Goal: Information Seeking & Learning: Find specific fact

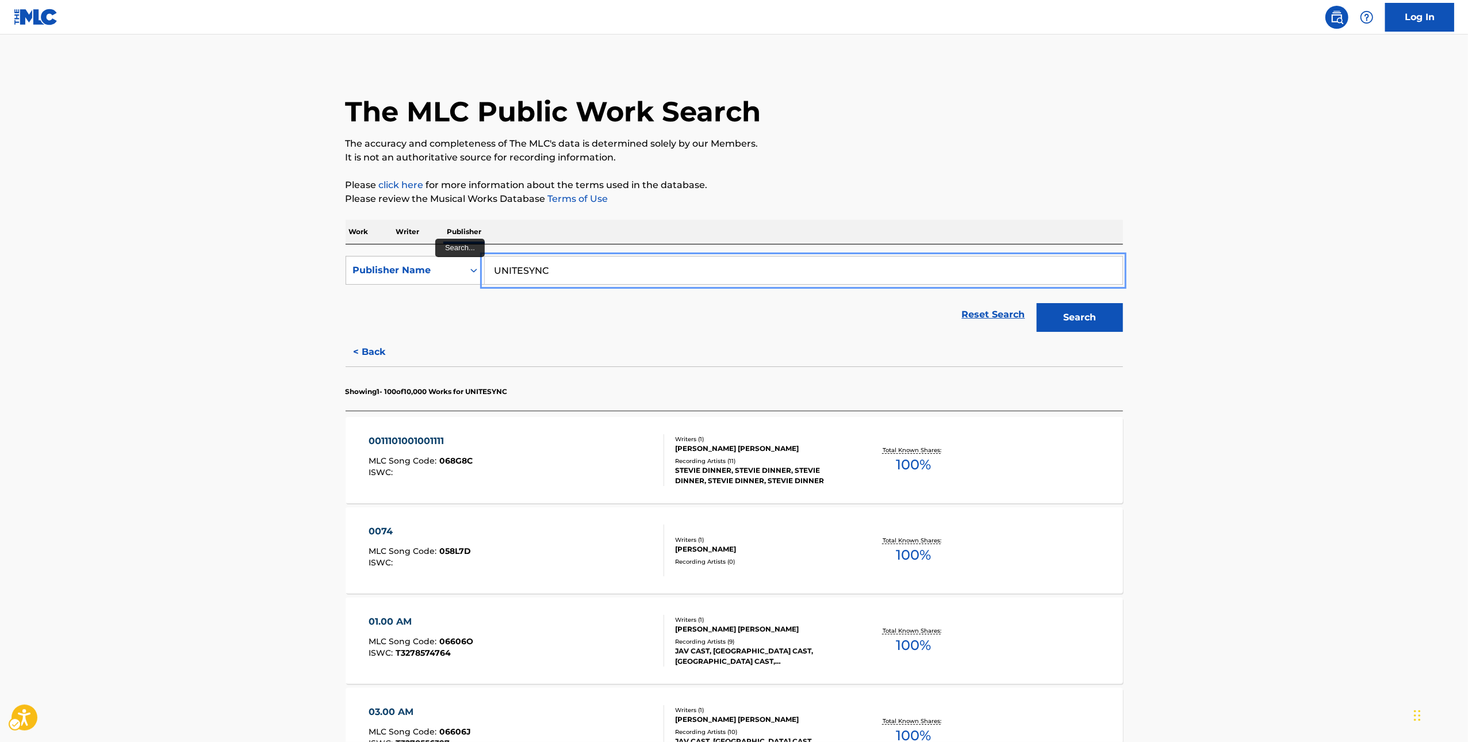
click at [592, 261] on input "UNITESYNC" at bounding box center [804, 271] width 638 height 28
paste input "BLACK TALONS"
type input "BLACK TALONS"
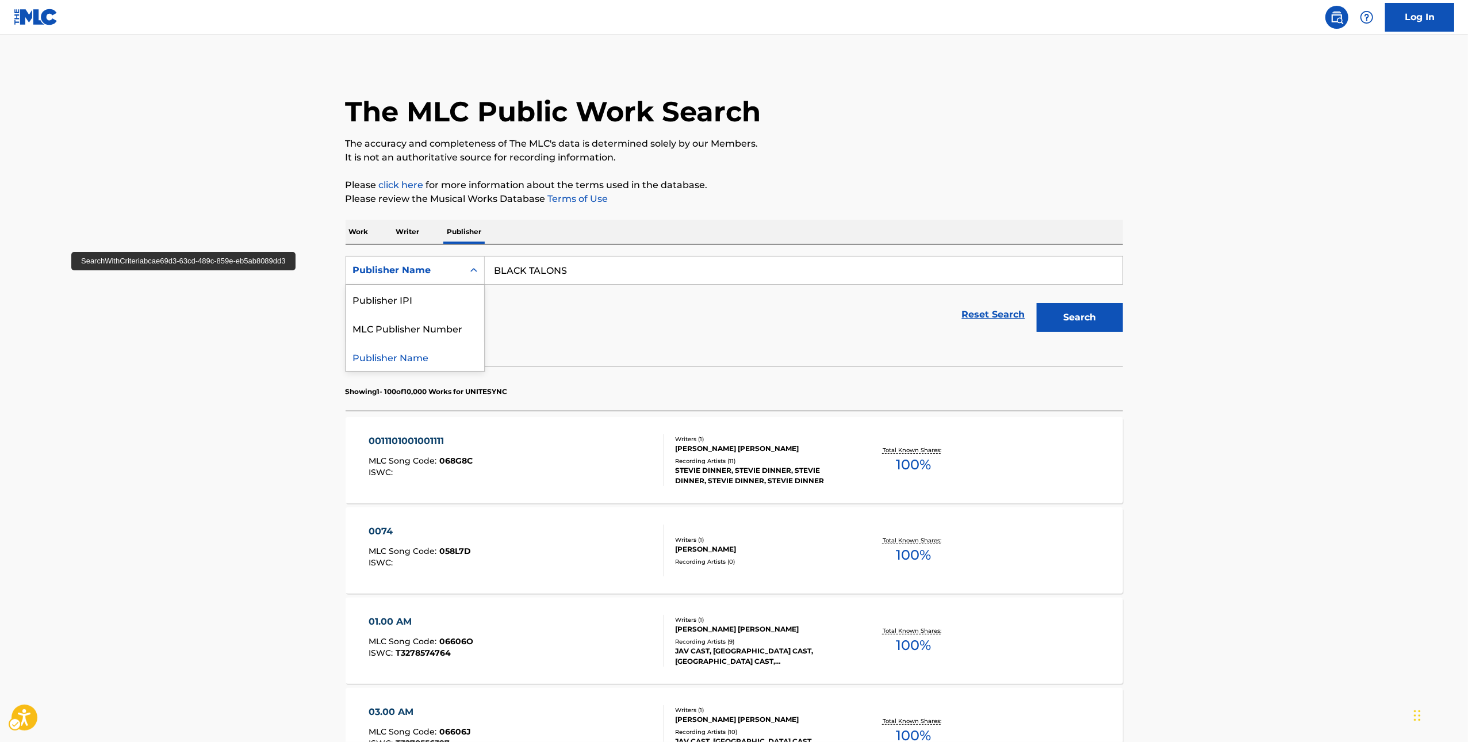
click at [429, 272] on div "Publisher Name" at bounding box center [405, 270] width 104 height 14
click at [373, 234] on div "Work Writer Publisher" at bounding box center [735, 232] width 778 height 24
click at [360, 232] on p "Work" at bounding box center [359, 232] width 26 height 24
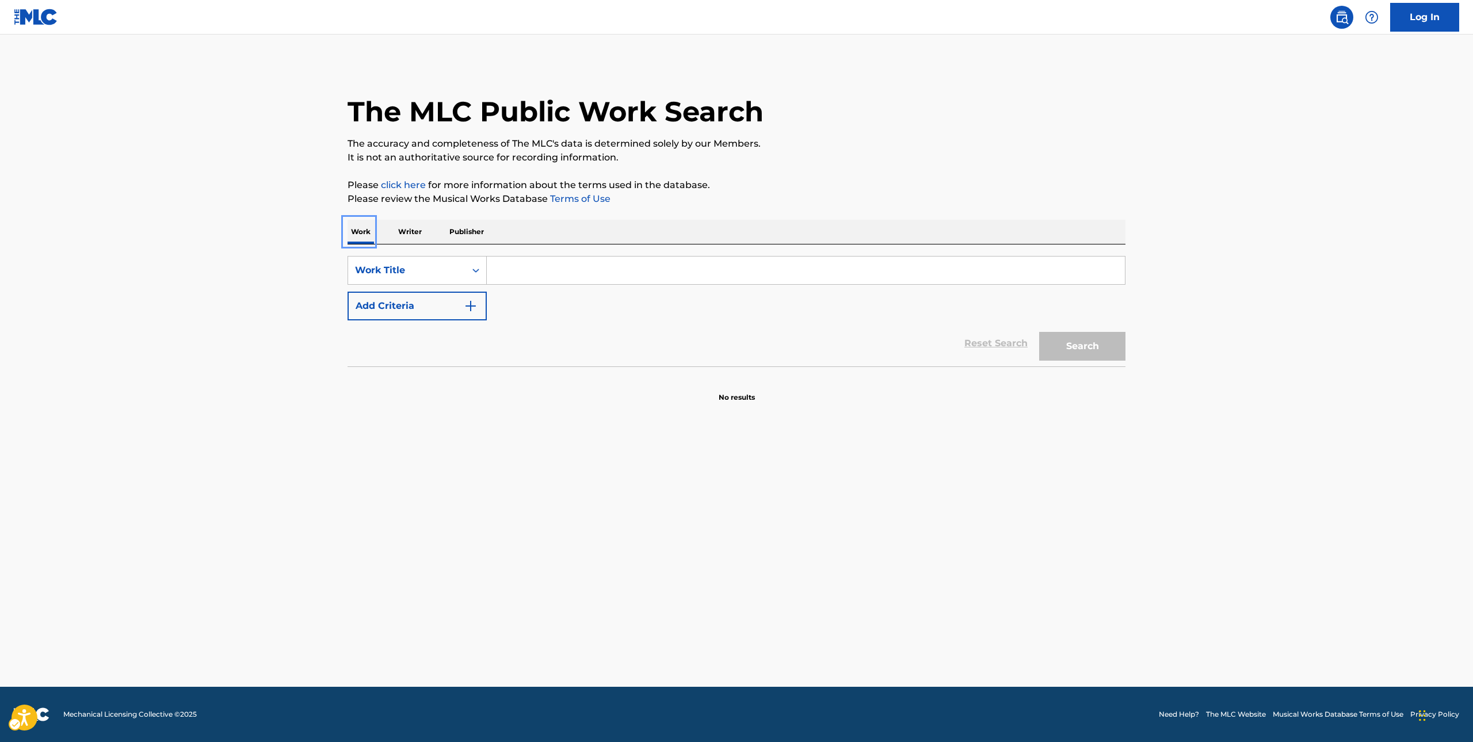
click at [559, 254] on div "SearchWithCriteriaae269ec9-4e47-4e9d-bc4b-4b9a0ec4bc4d Work Title Add Criteria …" at bounding box center [736, 305] width 778 height 122
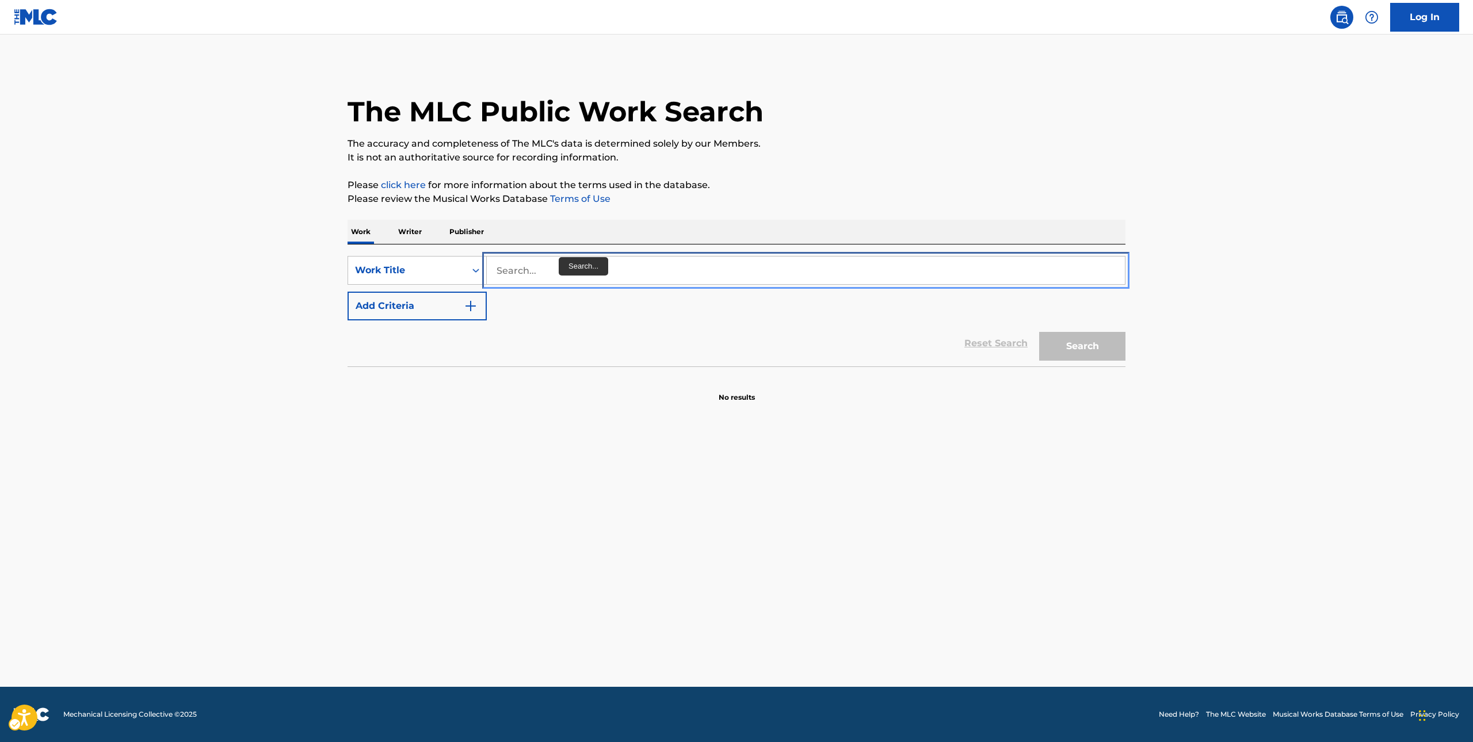
click at [557, 269] on input "Search..." at bounding box center [806, 271] width 638 height 28
paste input "BLACK TALONS"
type input "BLACK TALONS"
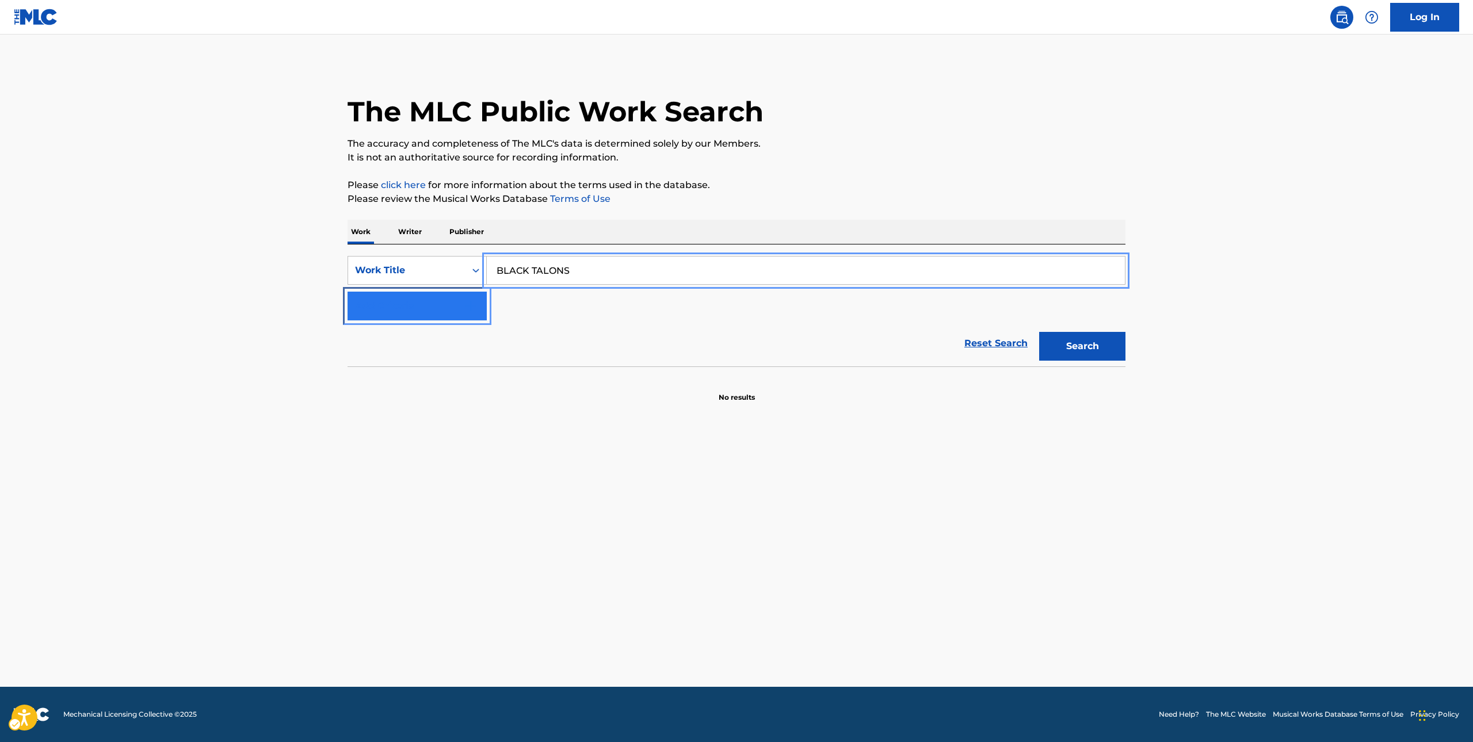
click at [446, 308] on button "Add Criteria" at bounding box center [416, 306] width 139 height 29
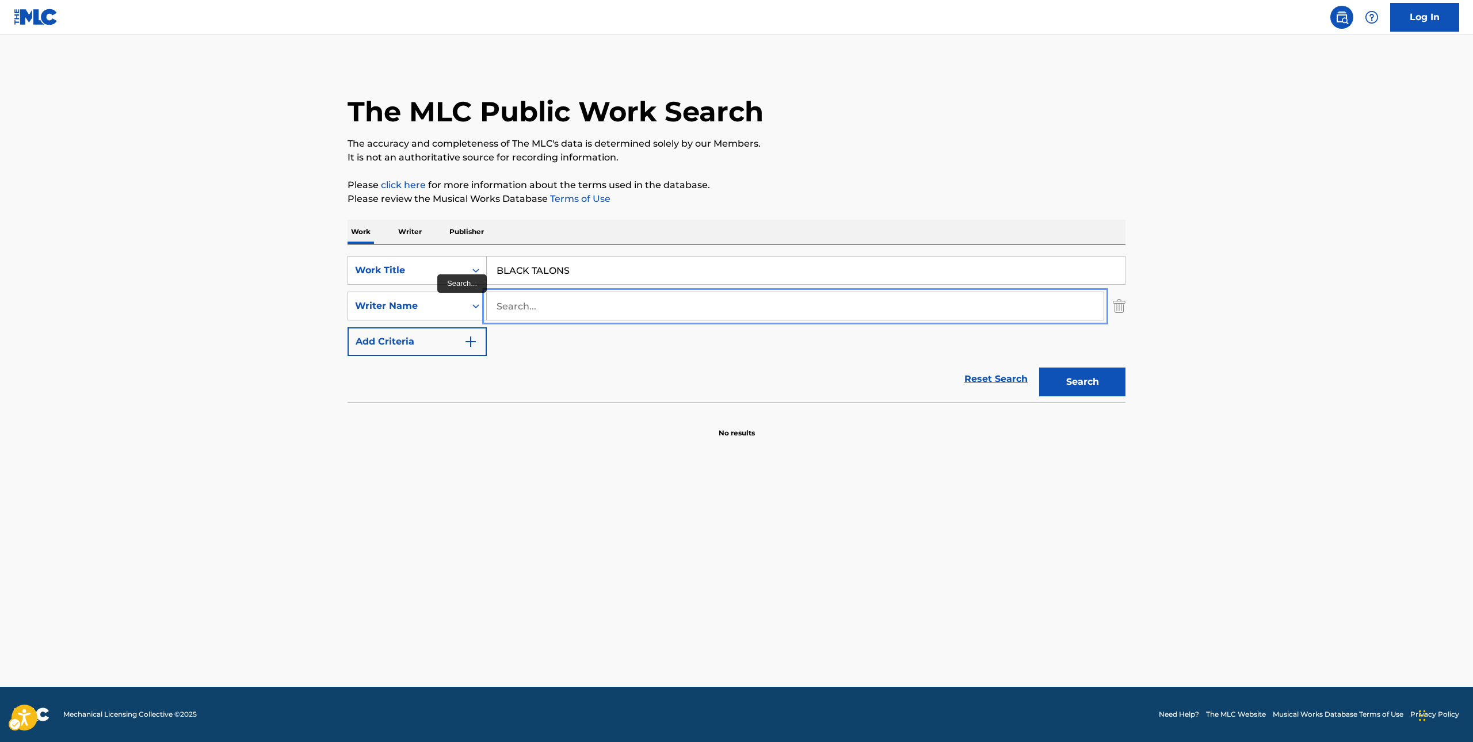
click at [543, 311] on input "Search..." at bounding box center [795, 306] width 617 height 28
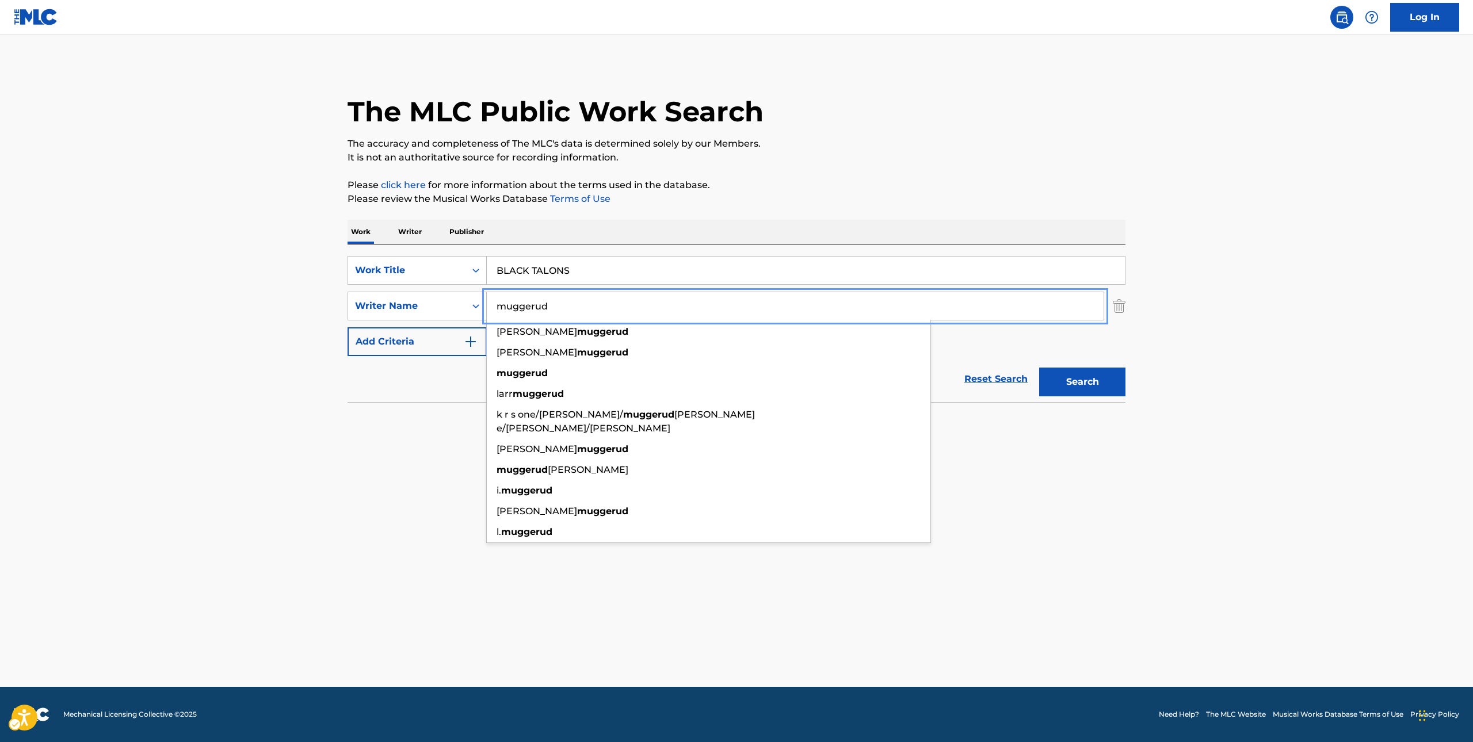
type input "muggerud"
click at [1039, 368] on button "Search" at bounding box center [1082, 382] width 86 height 29
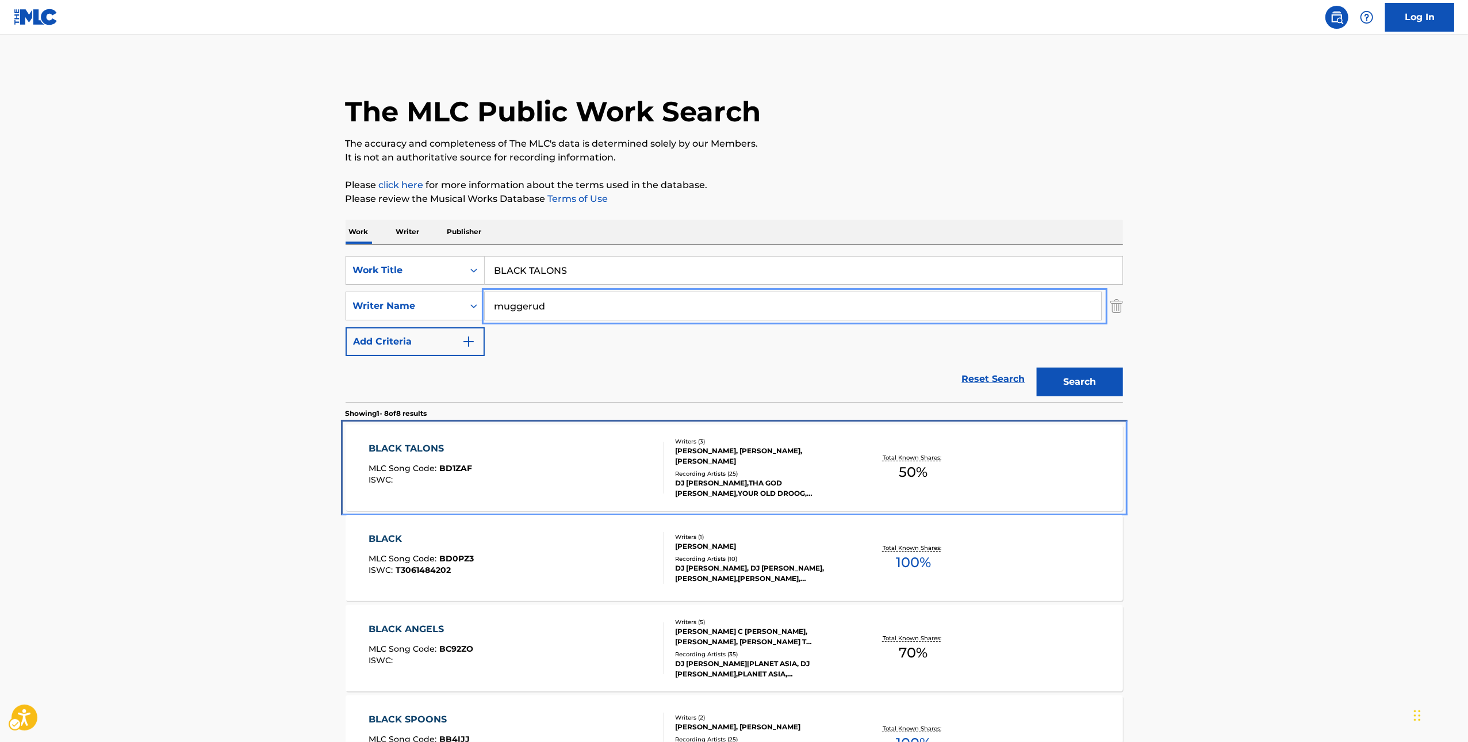
click at [411, 448] on div "BLACK TALONS" at bounding box center [421, 449] width 104 height 14
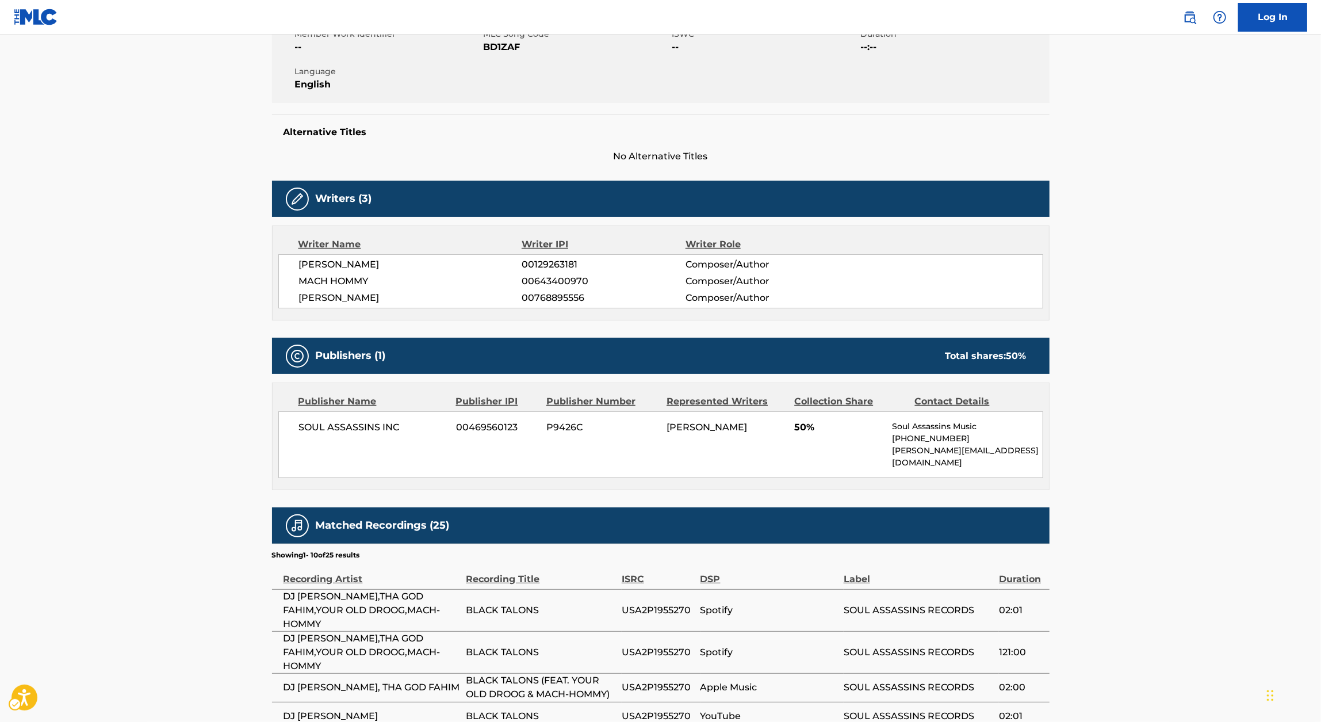
scroll to position [48, 0]
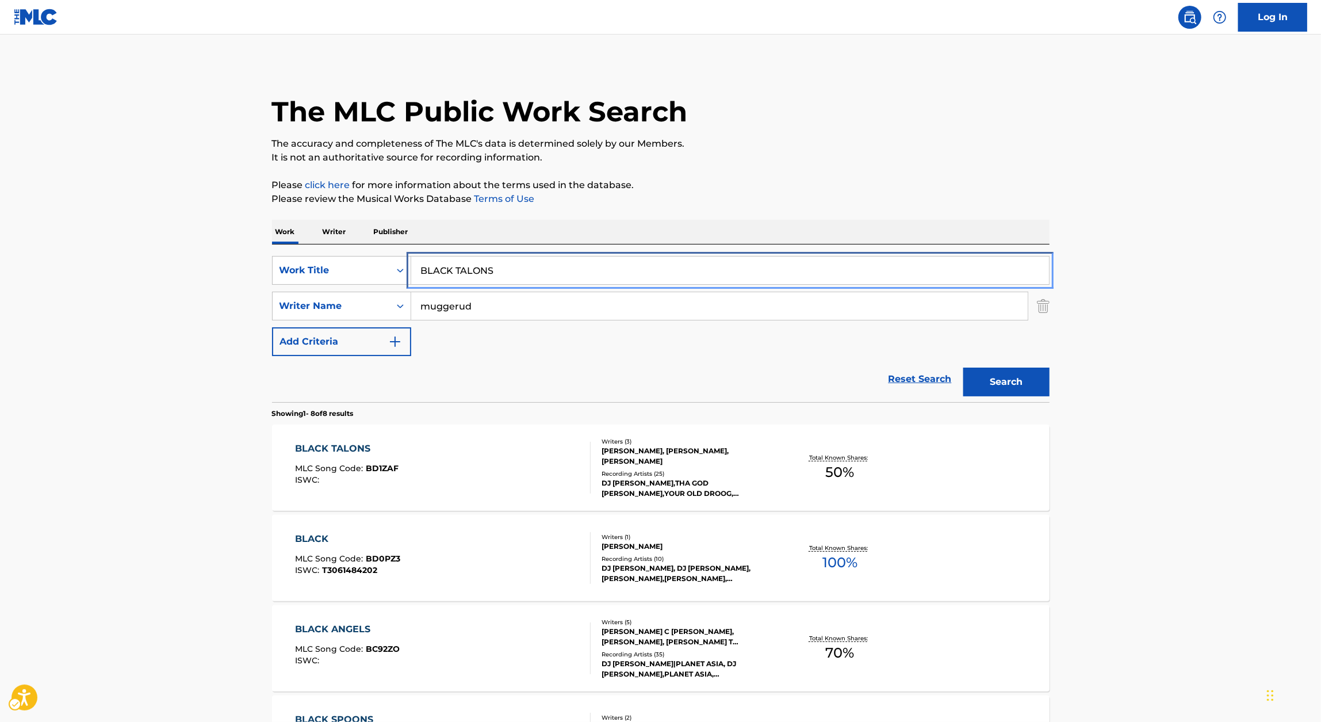
click at [554, 263] on input "BLACK TALONS" at bounding box center [730, 271] width 638 height 28
paste input "S N MEXICA"
type input "BLACKS N [DEMOGRAPHIC_DATA]"
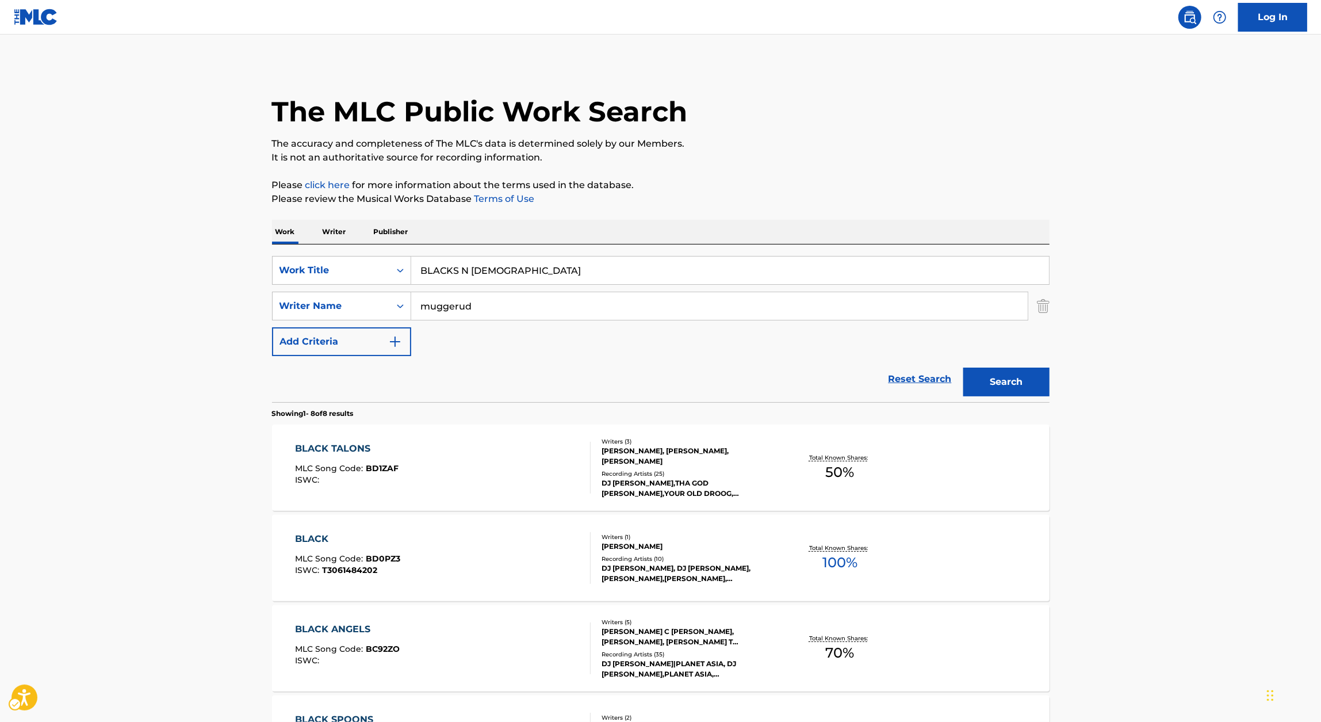
click at [783, 183] on p "Please click here for more information about the terms used in the database." at bounding box center [661, 185] width 778 height 14
click at [1050, 382] on div "The MLC Public Work Search The accuracy and completeness of The MLC's data is d…" at bounding box center [660, 630] width 805 height 1134
click at [1045, 383] on button "Search" at bounding box center [1006, 382] width 86 height 29
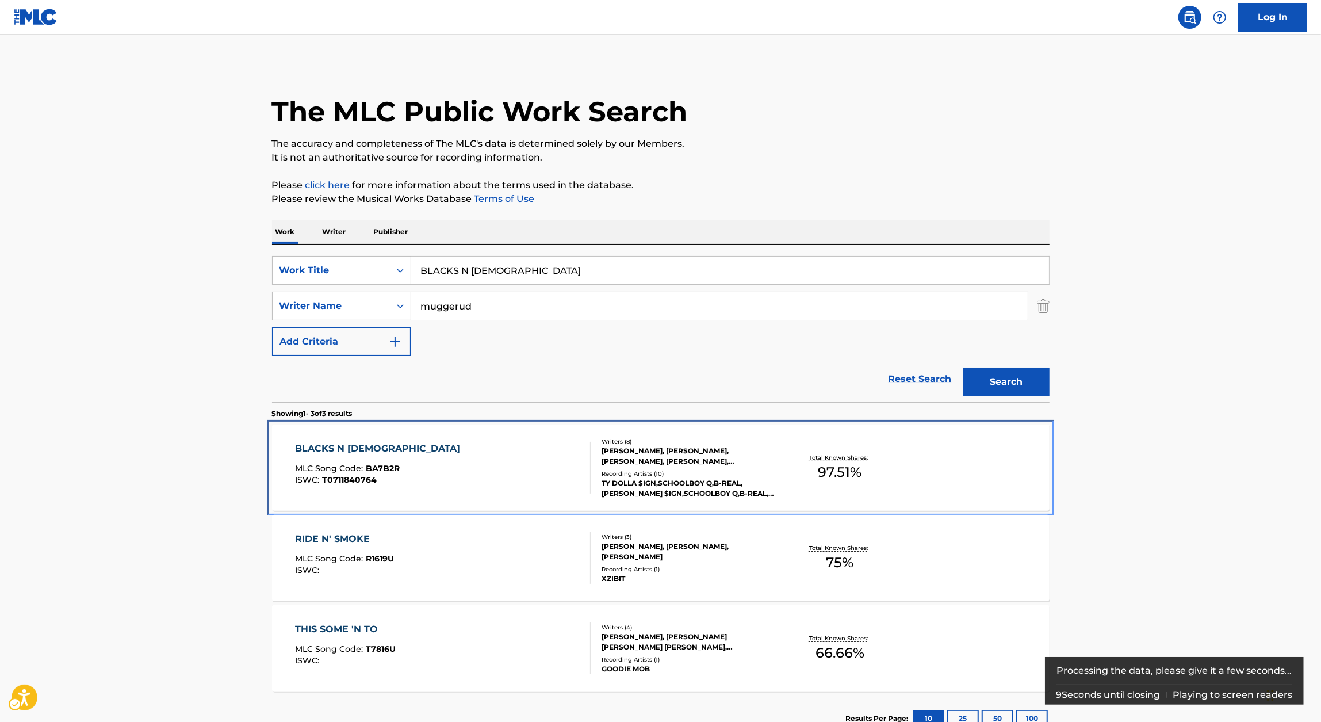
click at [396, 447] on div "BLACKS N [DEMOGRAPHIC_DATA]" at bounding box center [380, 449] width 171 height 14
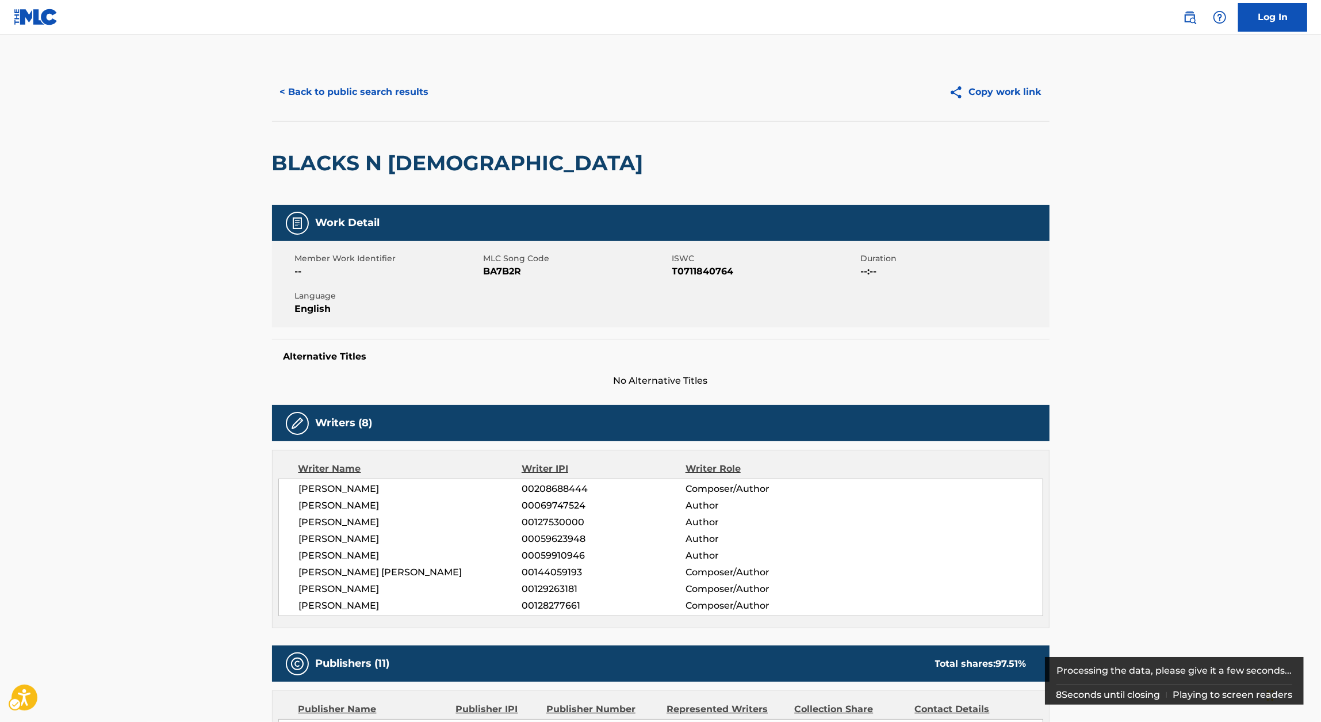
scroll to position [83, 0]
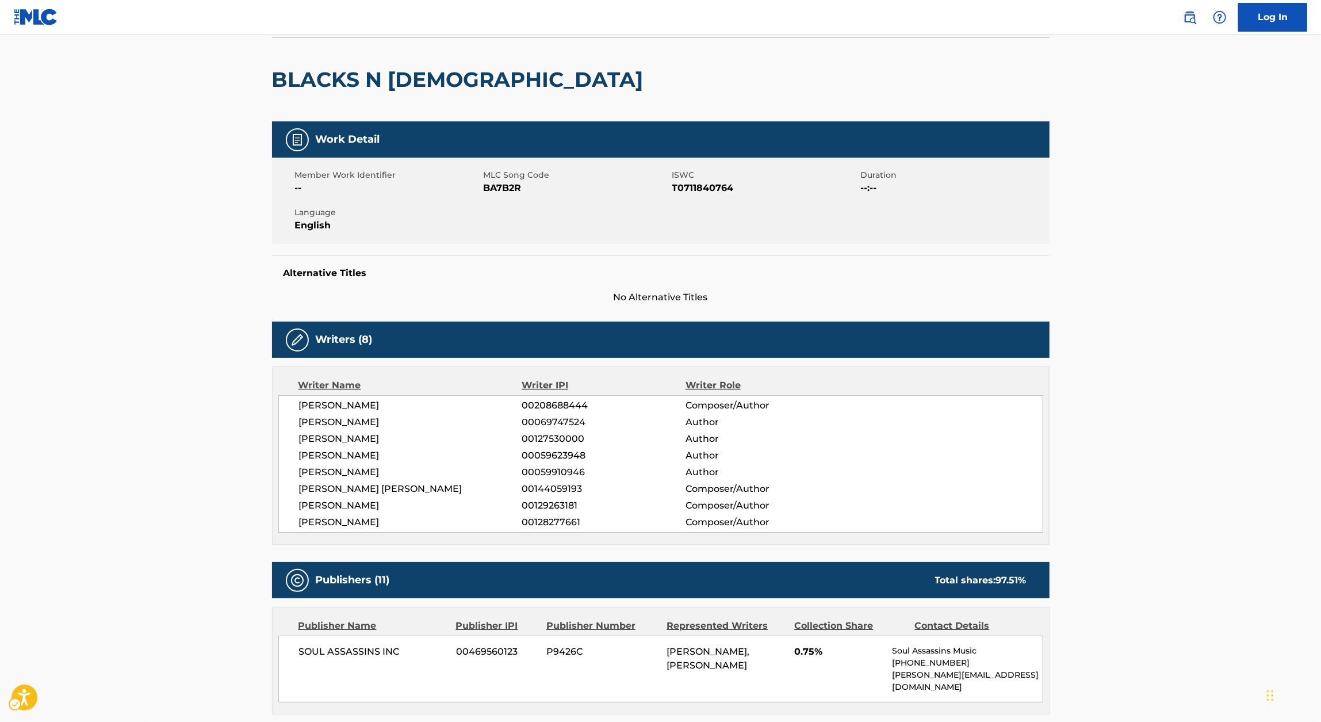
click at [383, 373] on div "Writer Name Writer IPI Writer Role [PERSON_NAME] 00208688444 Composer/Author [P…" at bounding box center [661, 455] width 778 height 178
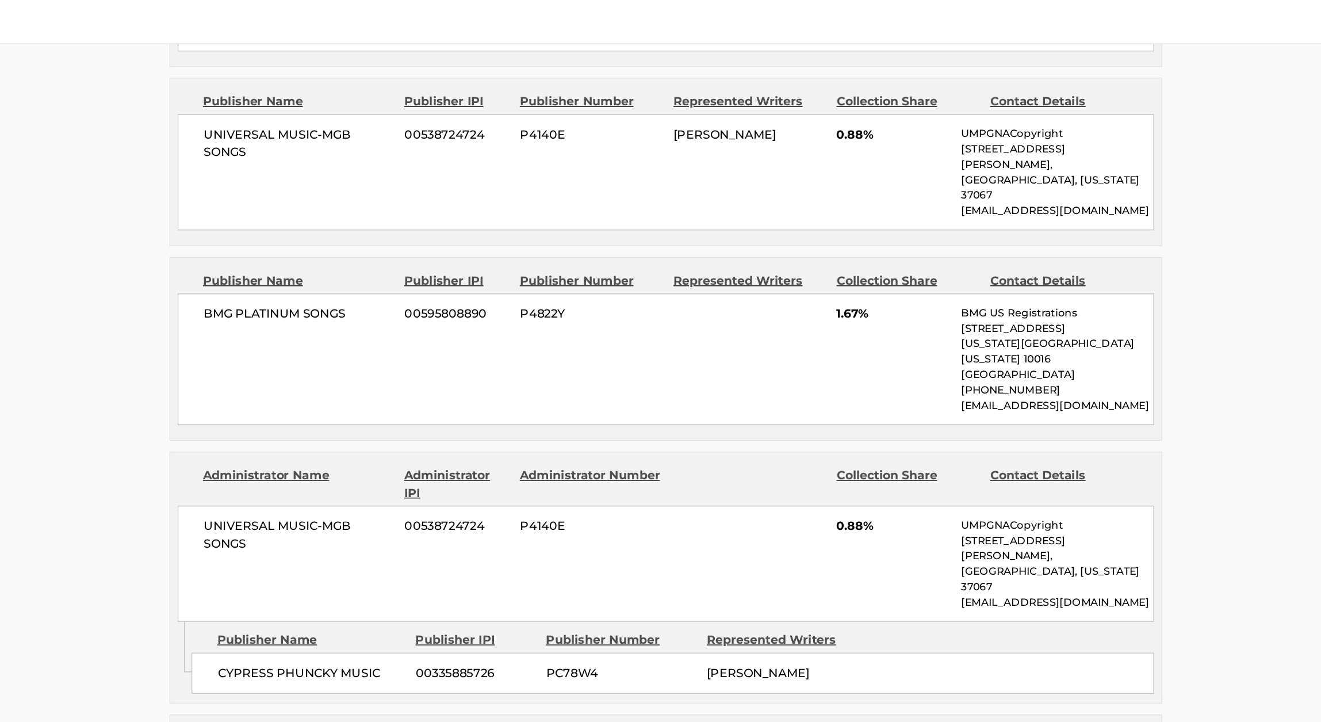
scroll to position [0, 0]
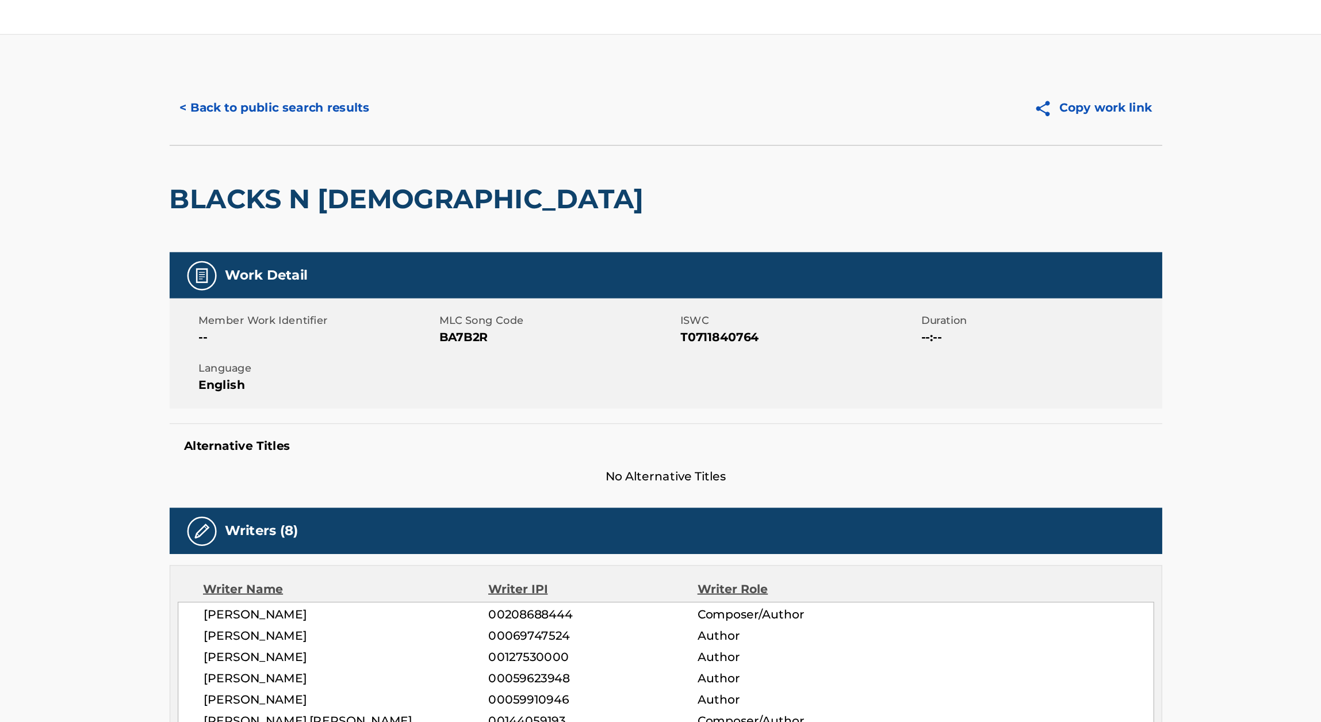
click at [722, 275] on span "ISWC - T0711840764" at bounding box center [765, 272] width 186 height 14
copy span "T0711840764"
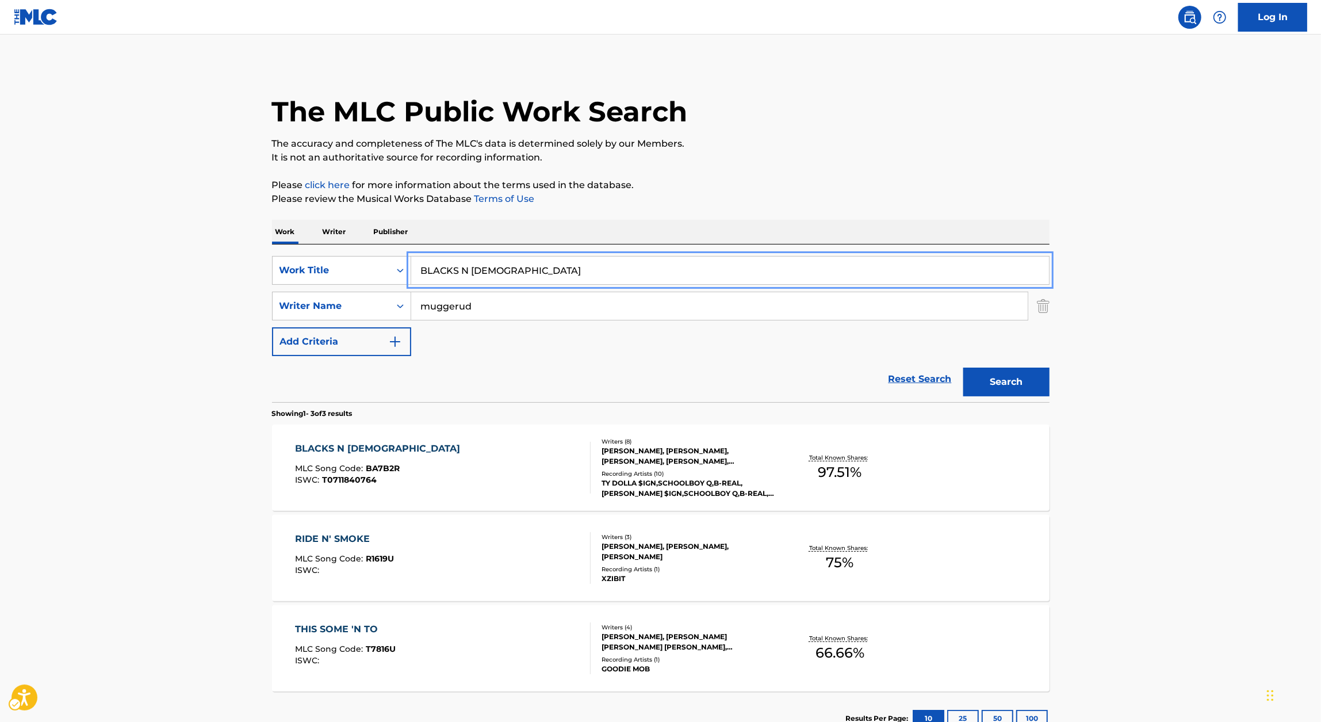
click at [542, 257] on input "BLACKS N [DEMOGRAPHIC_DATA]" at bounding box center [730, 271] width 638 height 28
paste input "ST OFF 2"
type input "BLAST OFF 2"
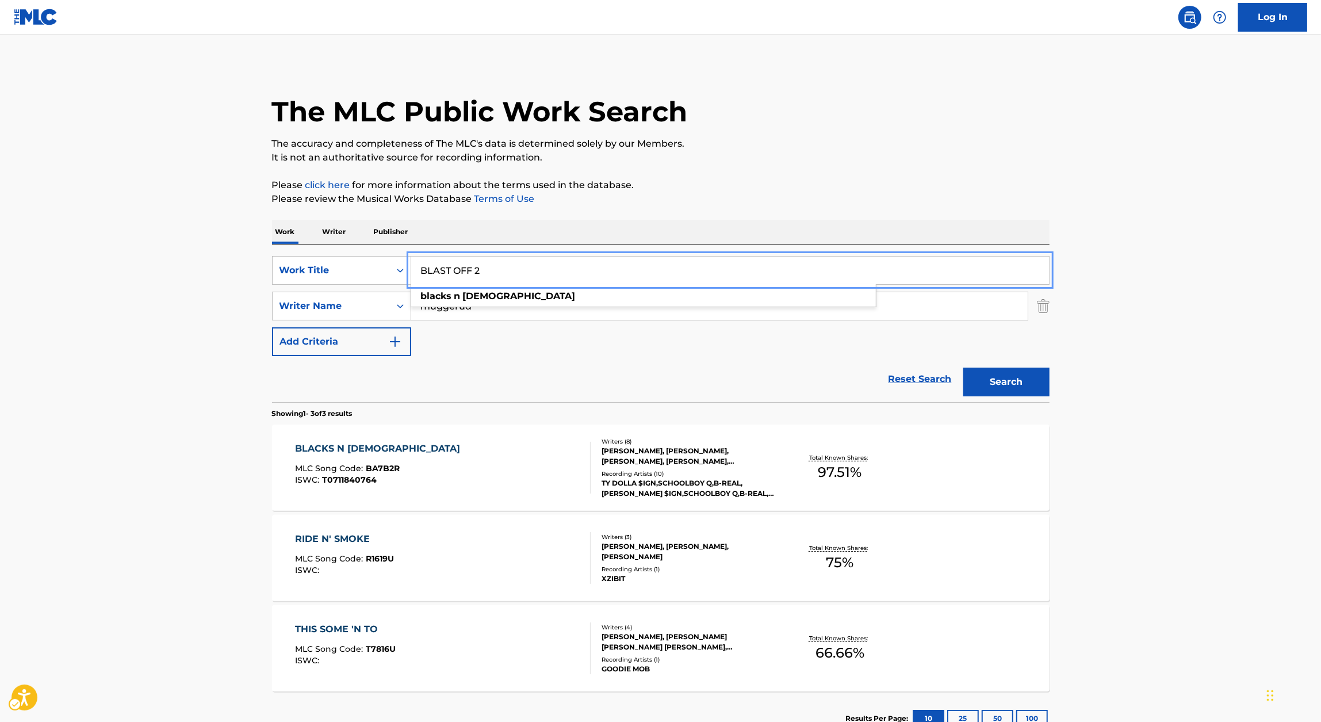
click at [799, 170] on div "The MLC Public Work Search The accuracy and completeness of The MLC's data is d…" at bounding box center [660, 404] width 805 height 682
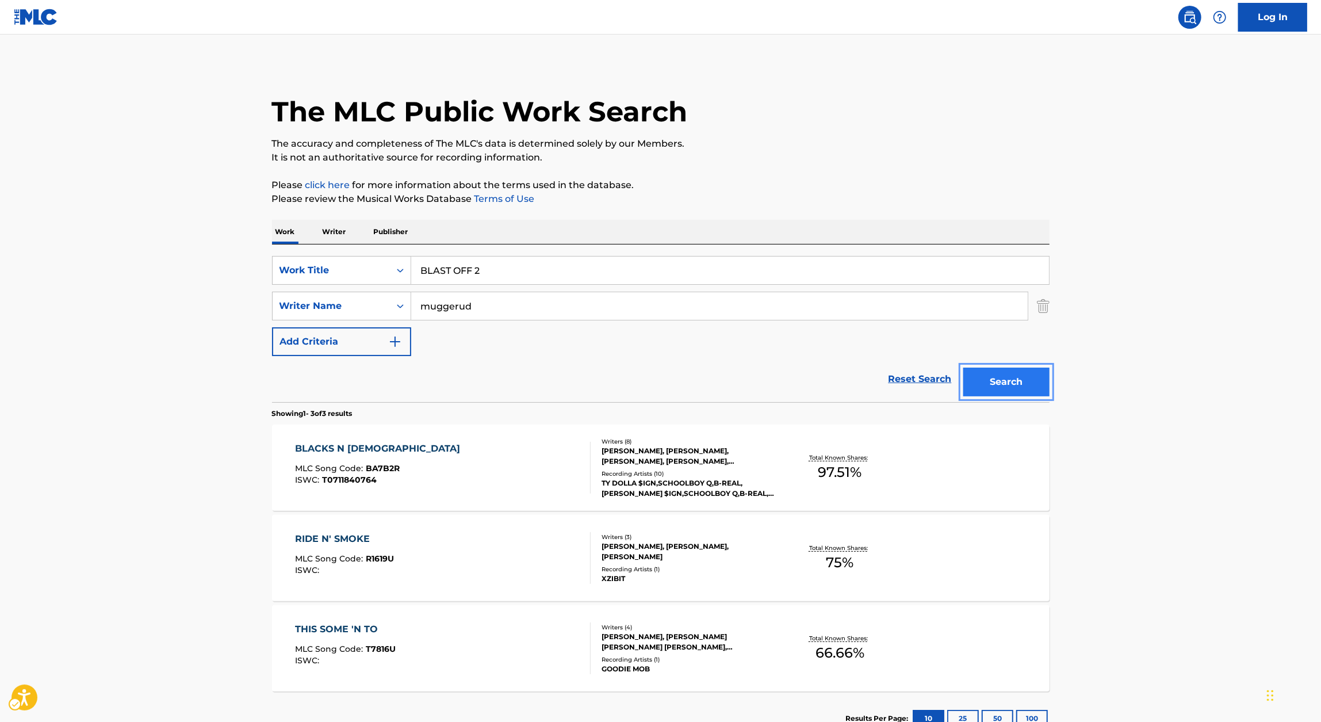
click at [997, 385] on button "Search" at bounding box center [1006, 382] width 86 height 29
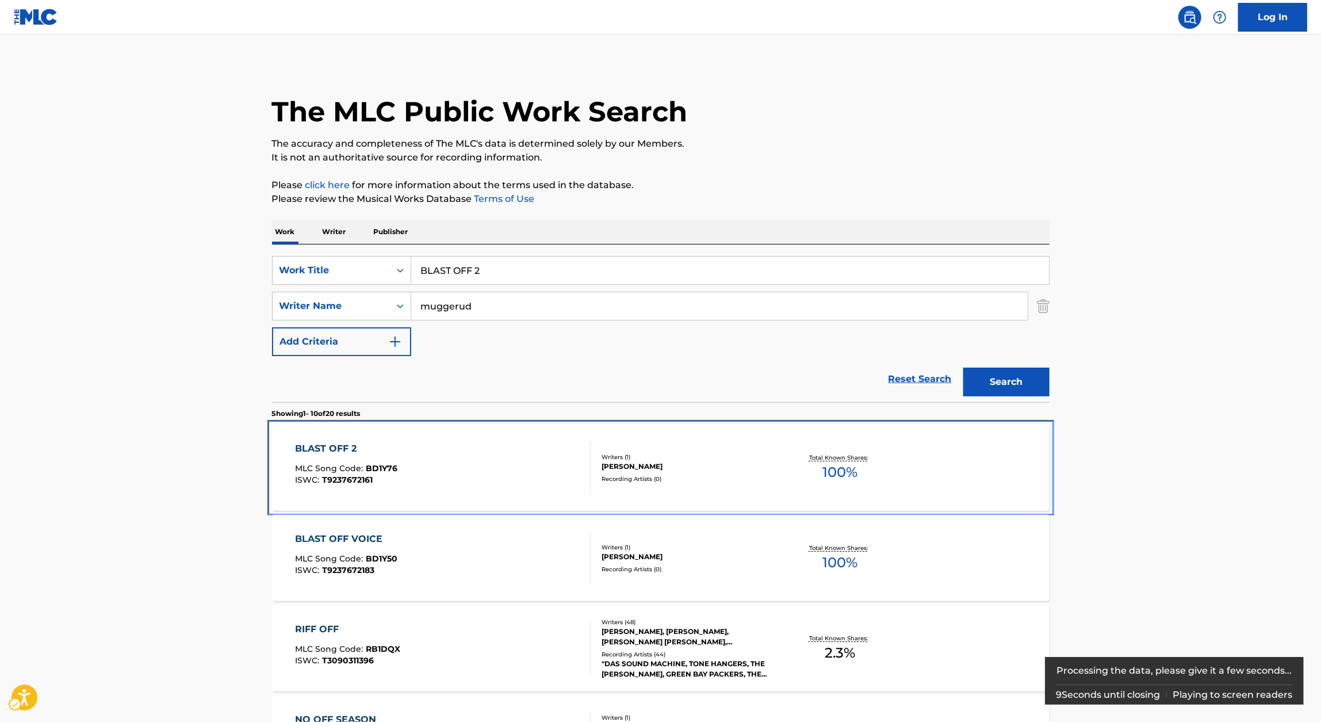
click at [435, 469] on div "BLAST OFF 2 MLC Song Code : BD1Y76 ISWC : T9237672161" at bounding box center [443, 468] width 296 height 52
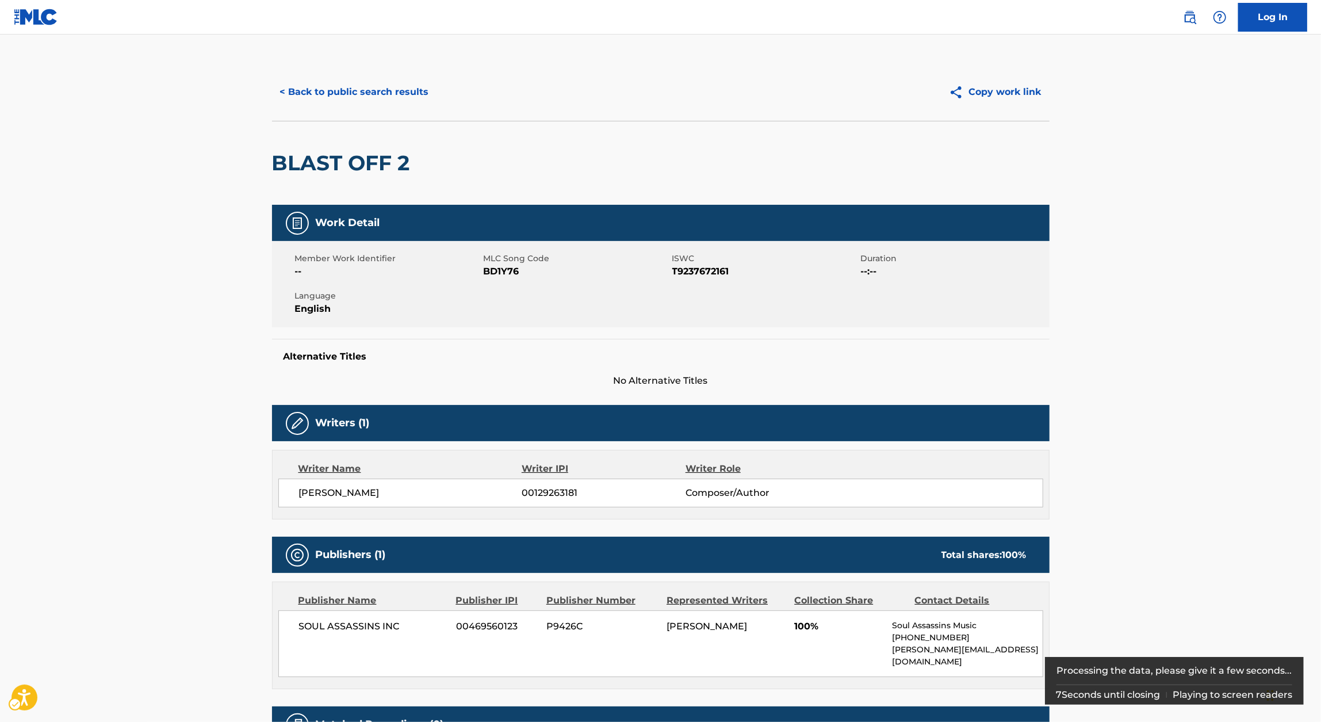
click at [689, 266] on span "ISWC - T9237672161" at bounding box center [765, 272] width 186 height 14
copy span "T9237672161"
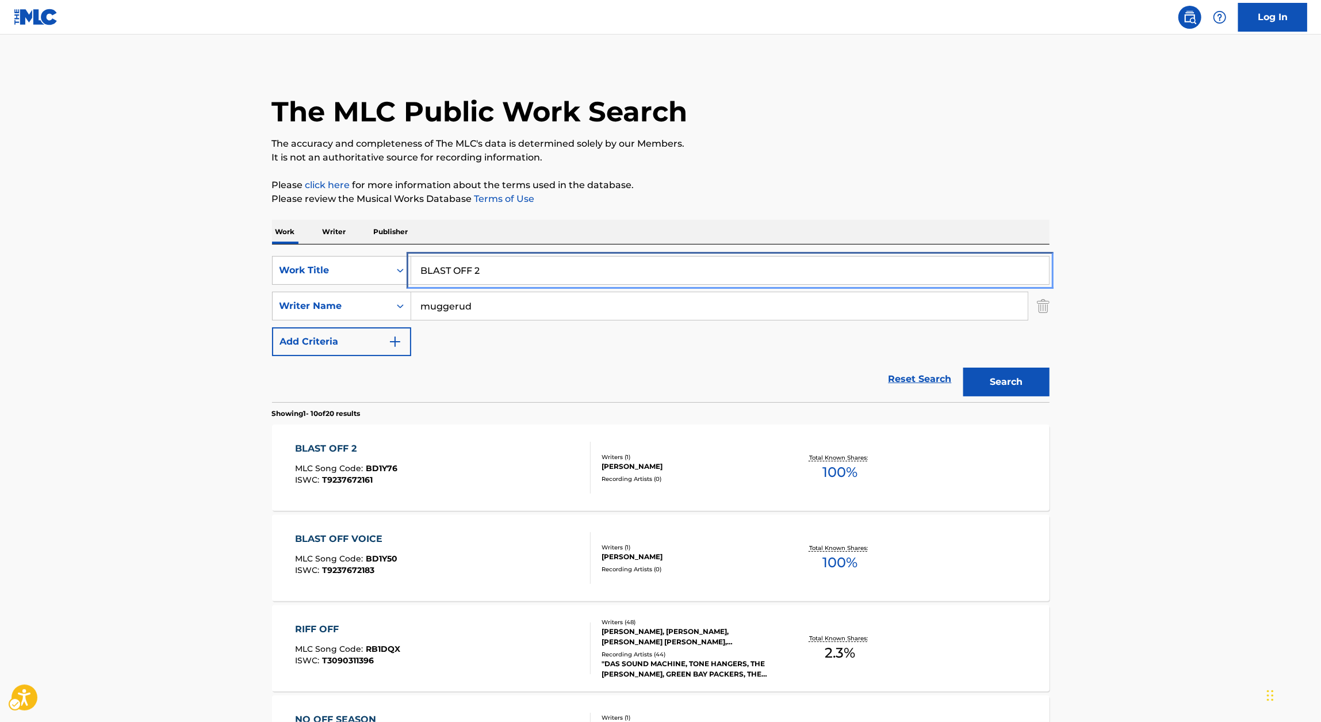
click at [643, 262] on input "BLAST OFF 2" at bounding box center [730, 271] width 638 height 28
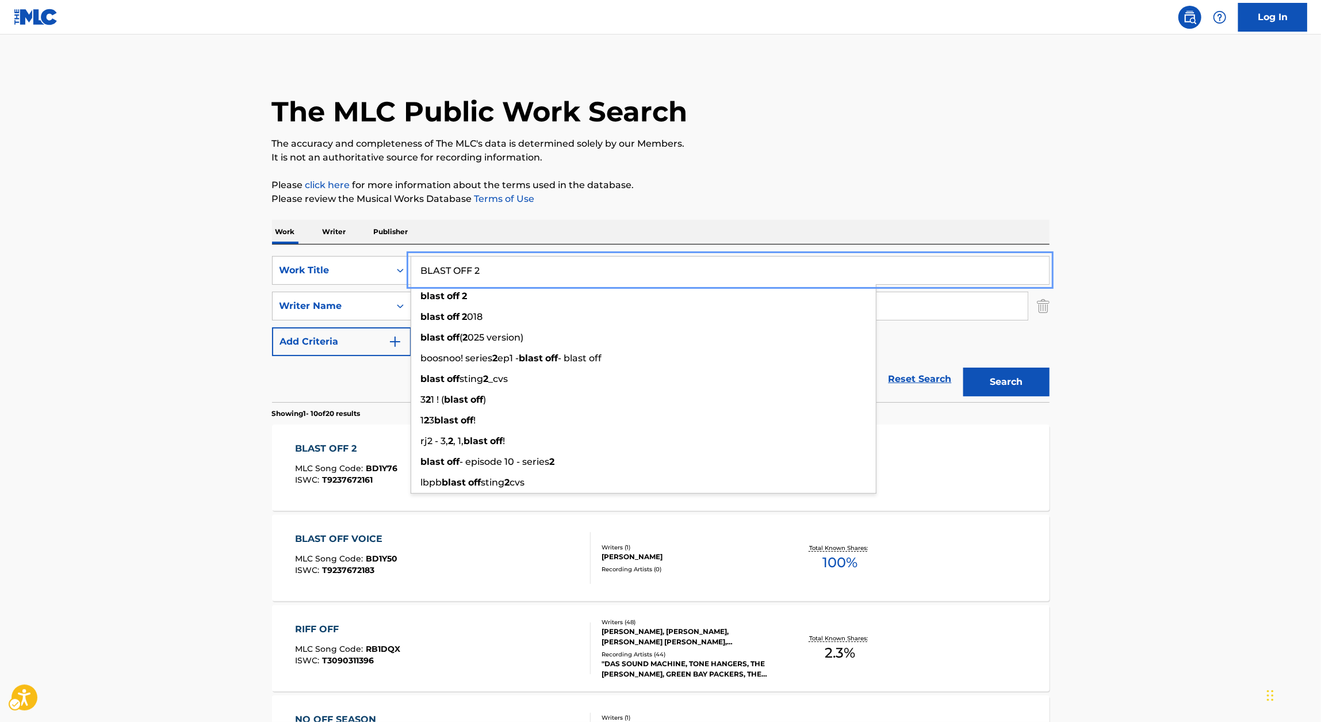
paste input "VOICE"
type input "BLAST OFF VOICE"
click at [759, 221] on div "Work Writer Publisher" at bounding box center [661, 232] width 778 height 24
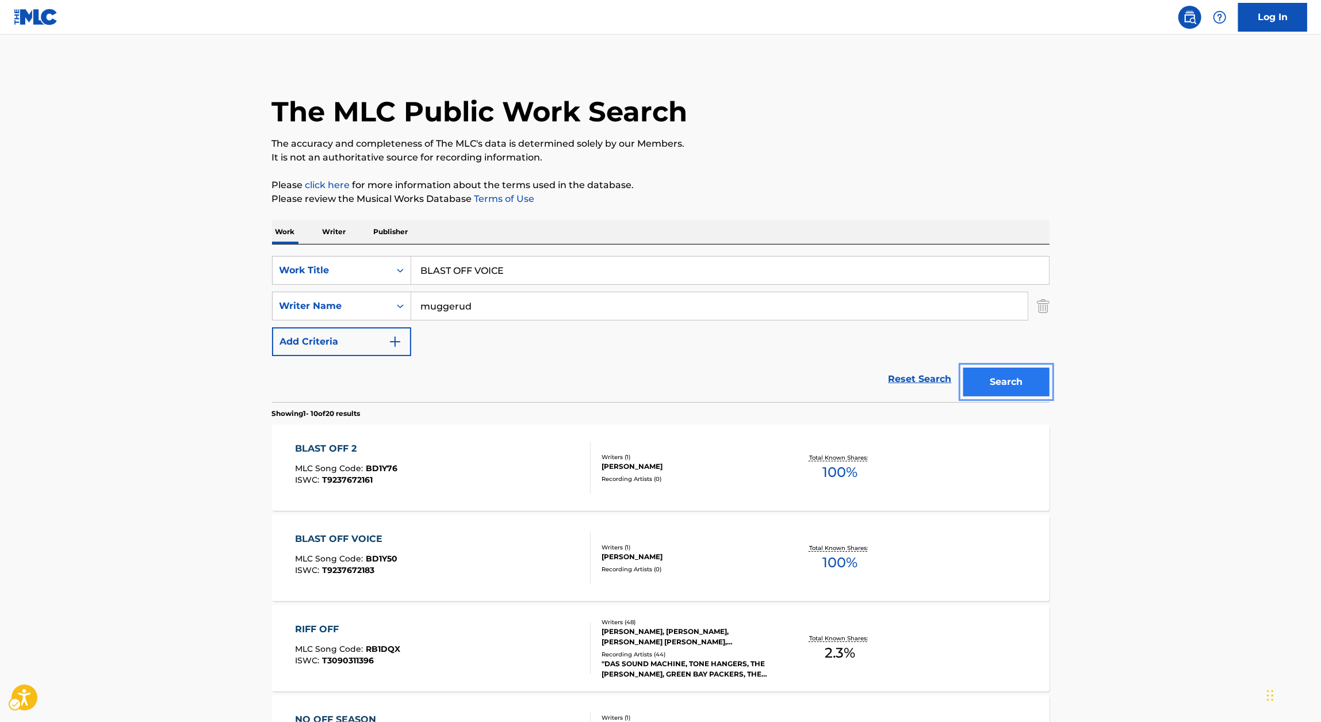
click at [1024, 384] on button "Search" at bounding box center [1006, 382] width 86 height 29
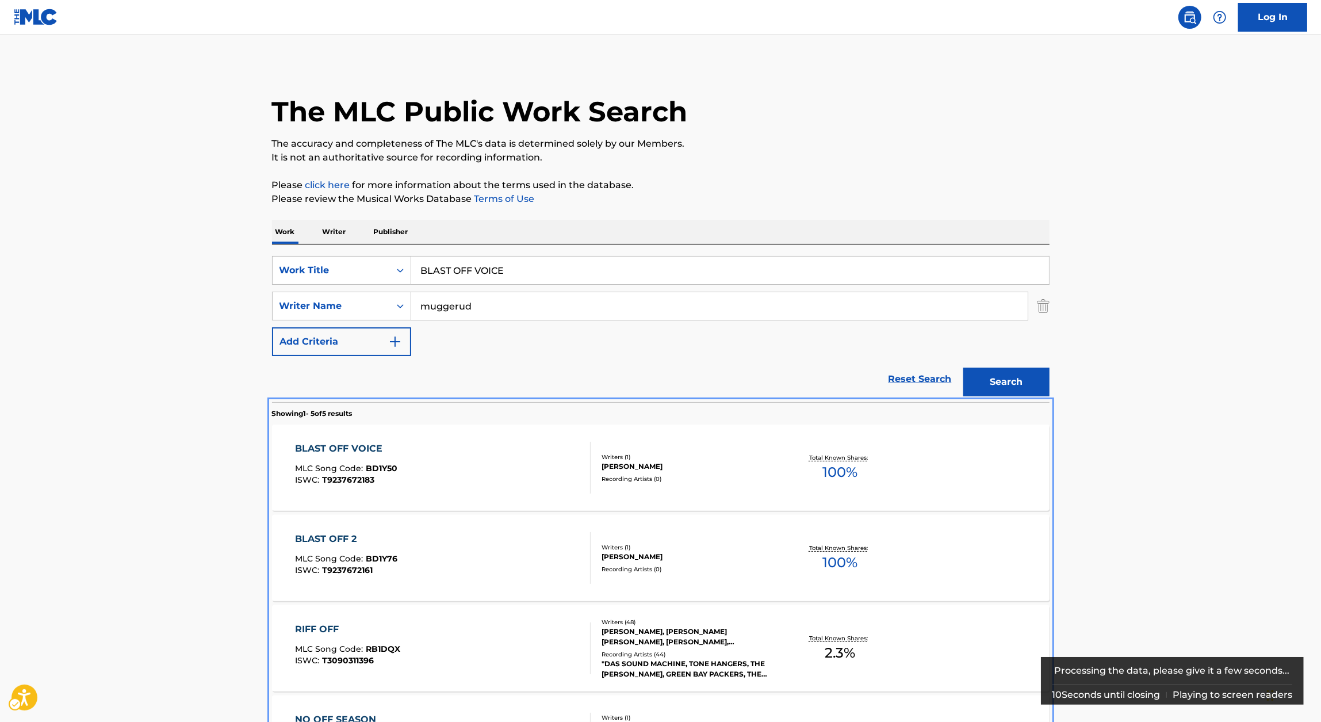
scroll to position [204, 0]
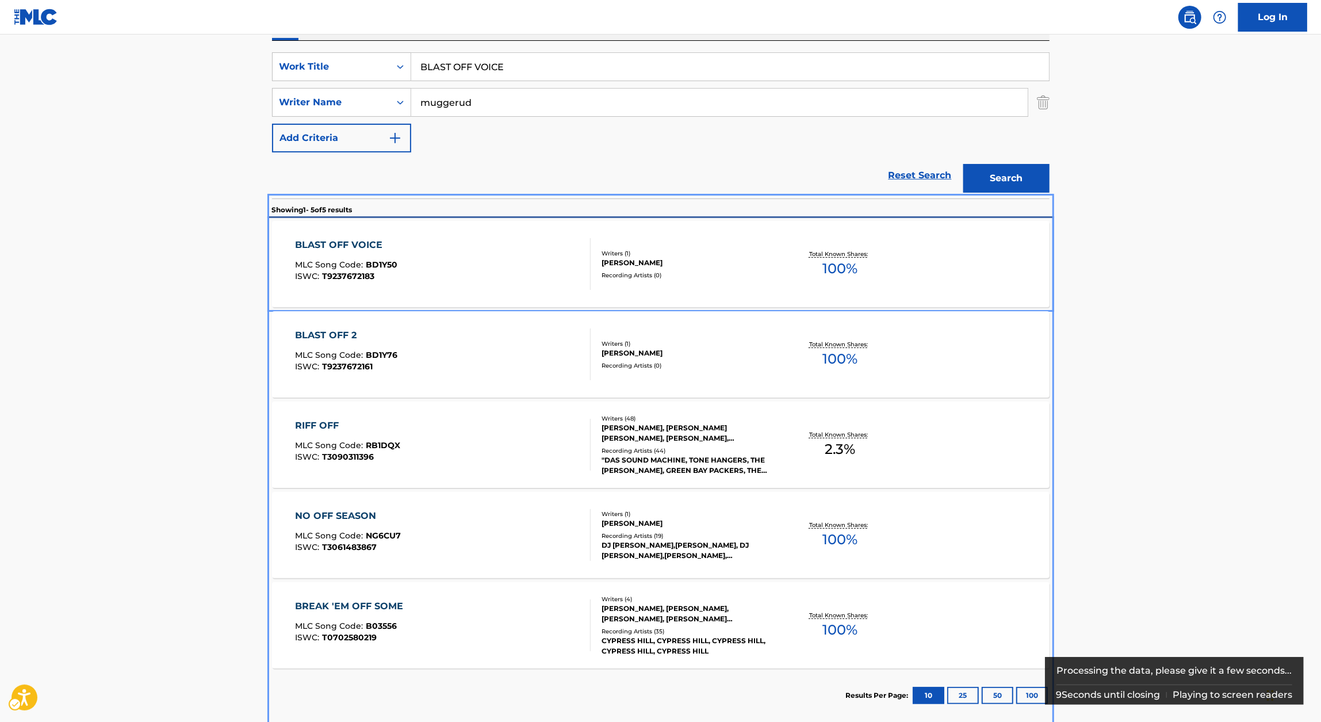
click at [365, 257] on div "BLAST OFF VOICE MLC Song Code : BD1Y50 ISWC : T9237672183" at bounding box center [346, 264] width 102 height 52
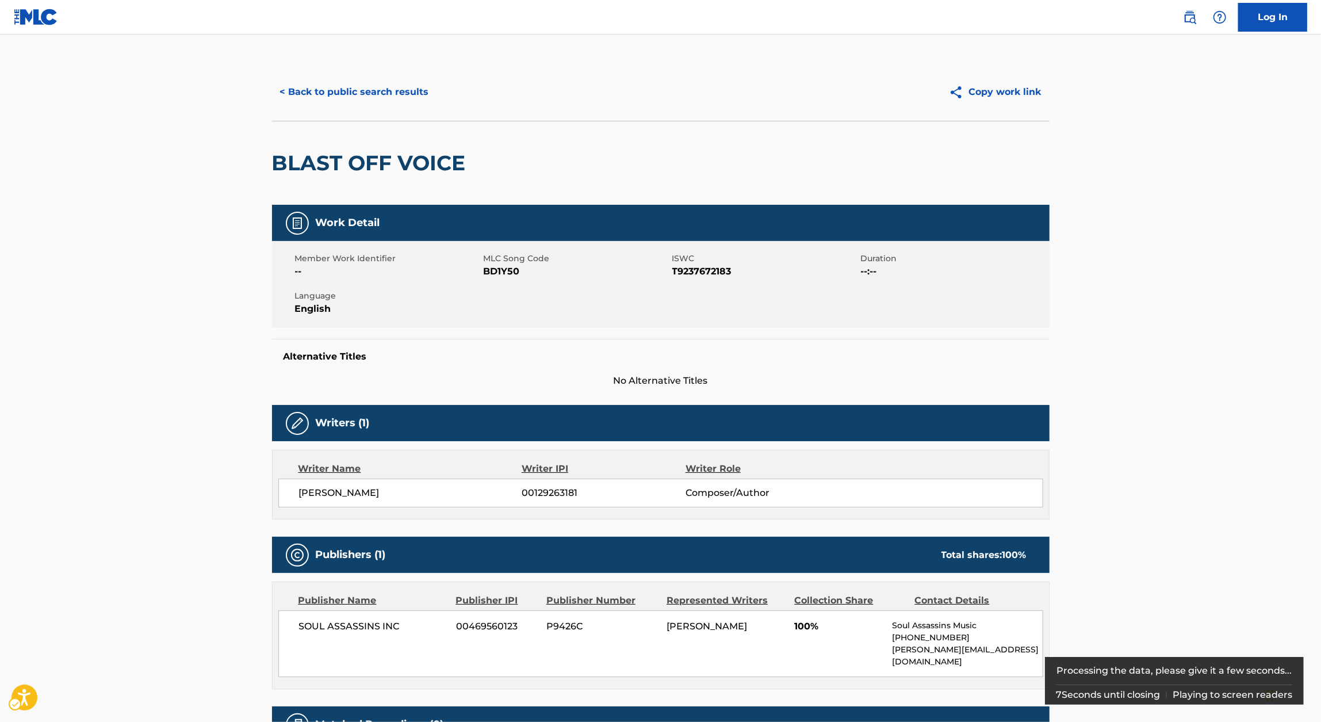
click at [716, 265] on span "ISWC - T9237672183" at bounding box center [765, 272] width 186 height 14
copy span "T9237672183"
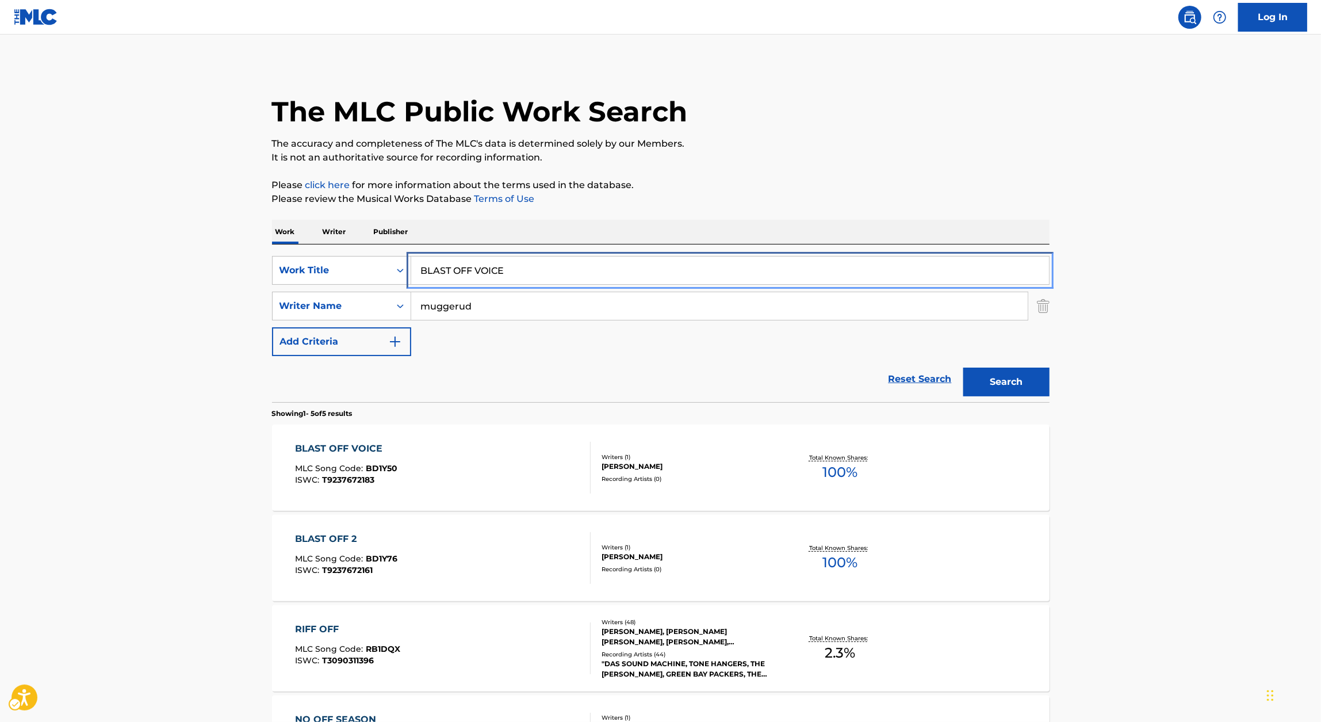
click at [615, 271] on input "BLAST OFF VOICE" at bounding box center [730, 271] width 638 height 28
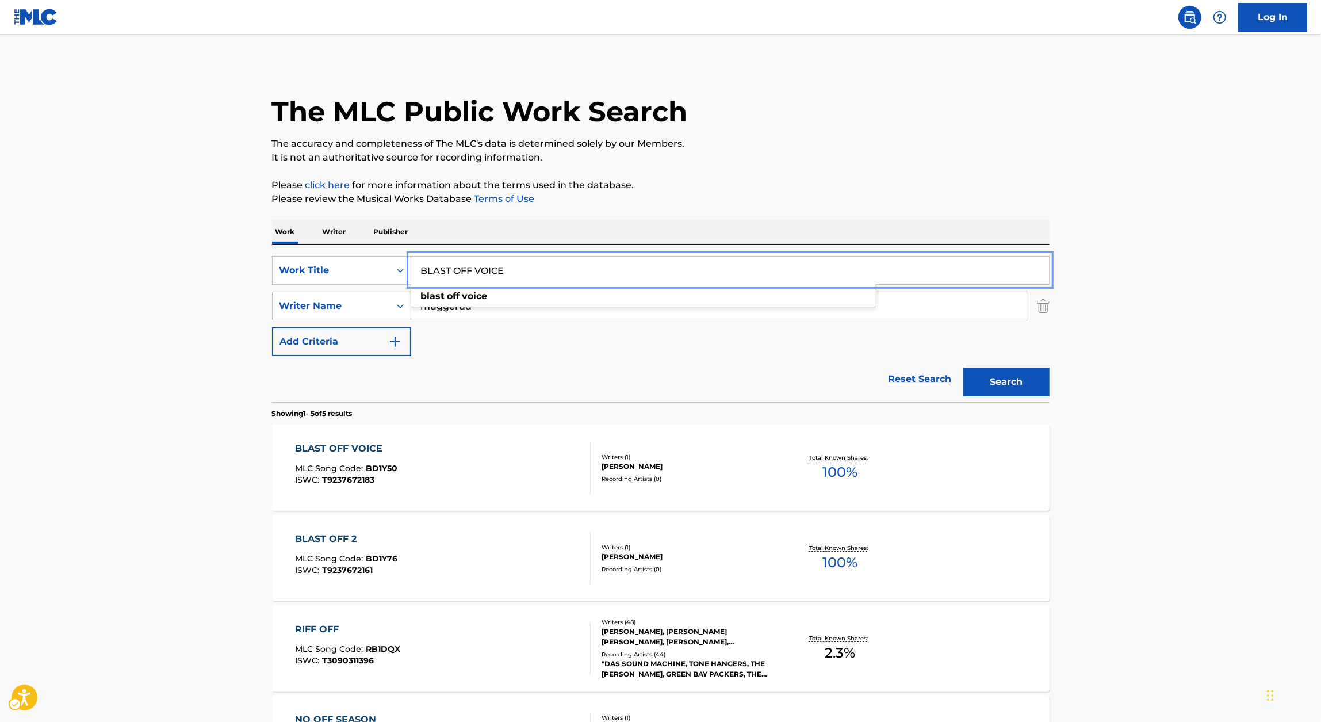
click at [615, 271] on input "BLAST OFF VOICE" at bounding box center [730, 271] width 638 height 28
paste input "IP"
type input "BLIP"
click at [892, 189] on p "Please click here | New Window for more information about the terms used in the…" at bounding box center [661, 185] width 778 height 14
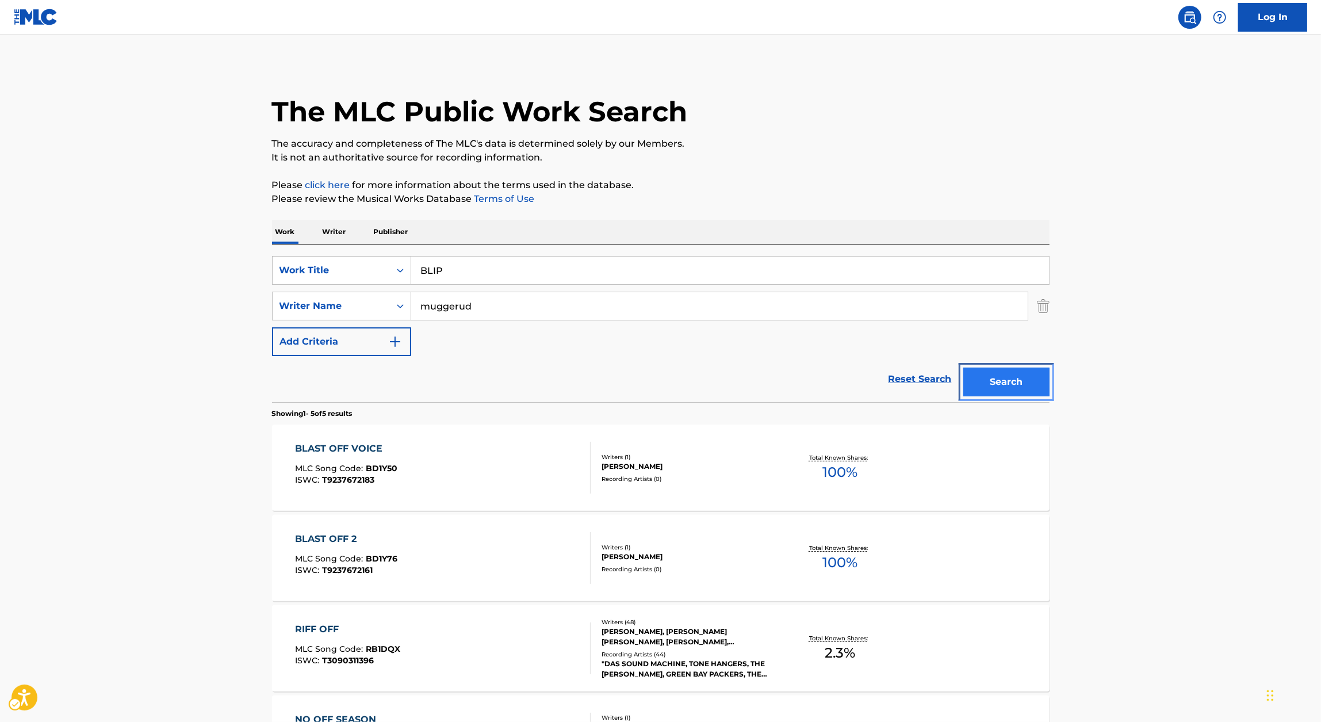
click at [965, 393] on button "Search" at bounding box center [1006, 382] width 86 height 29
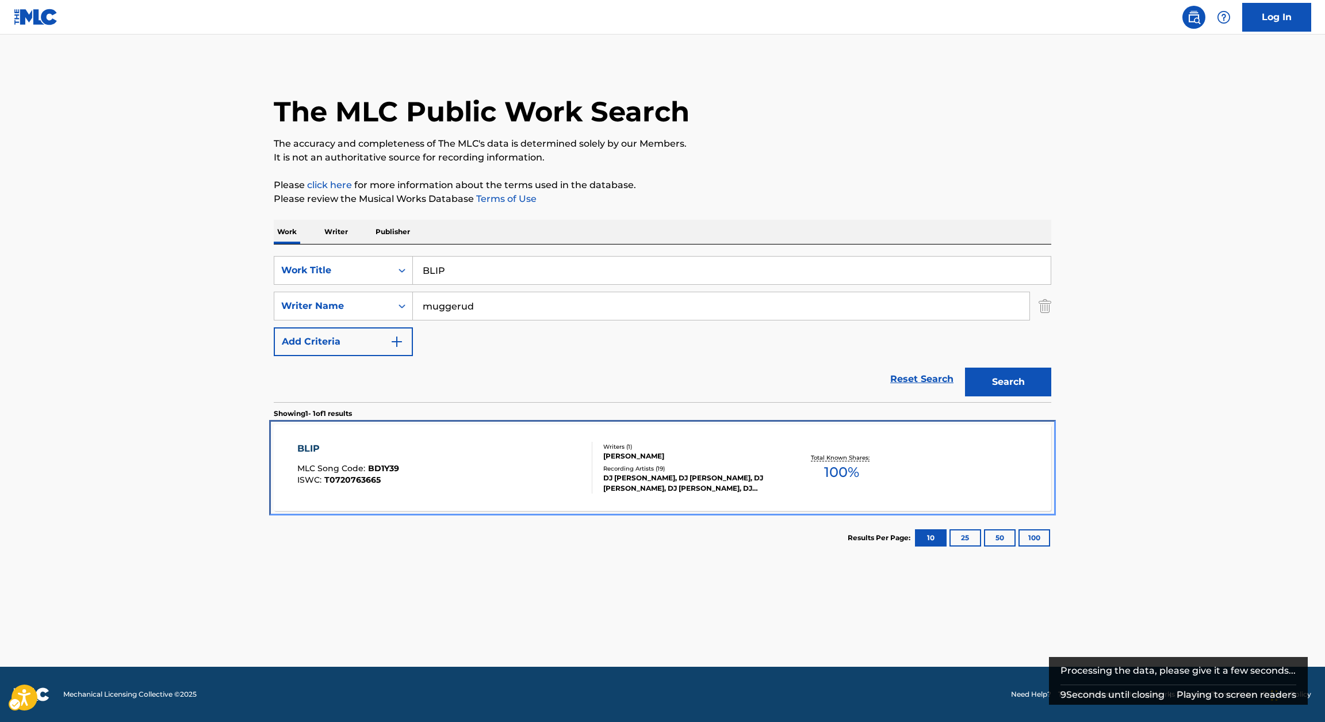
click at [420, 459] on div "BLIP MLC Song Code : BD1Y39 ISWC : T0720763665" at bounding box center [445, 468] width 296 height 52
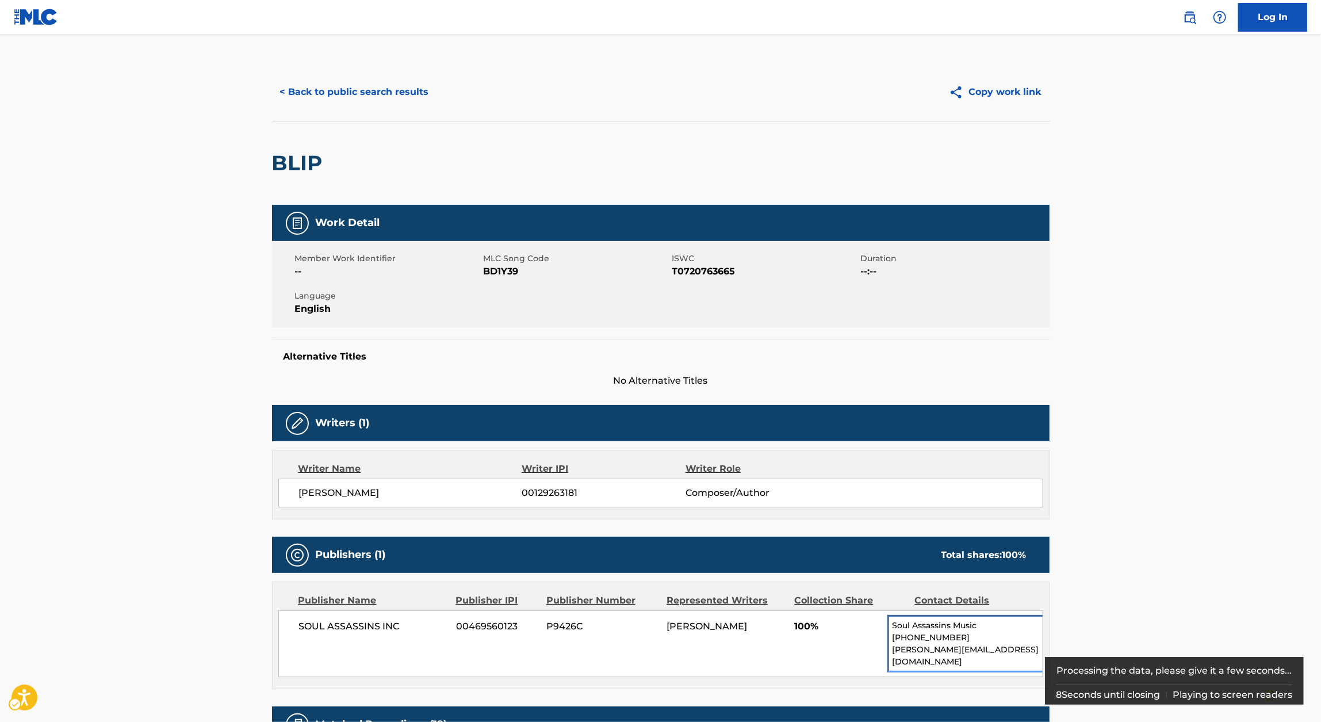
scroll to position [166, 0]
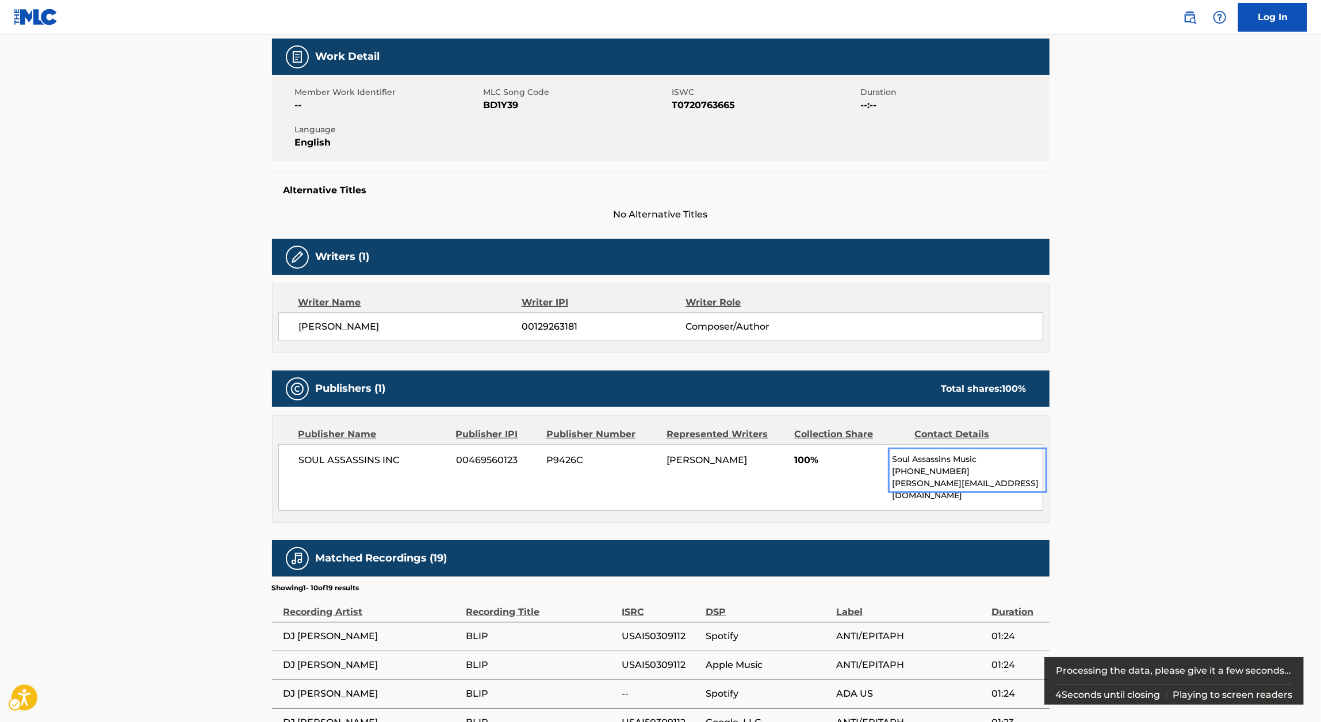
click at [701, 105] on span "ISWC - T0720763665" at bounding box center [765, 105] width 186 height 14
copy span "T0720763665"
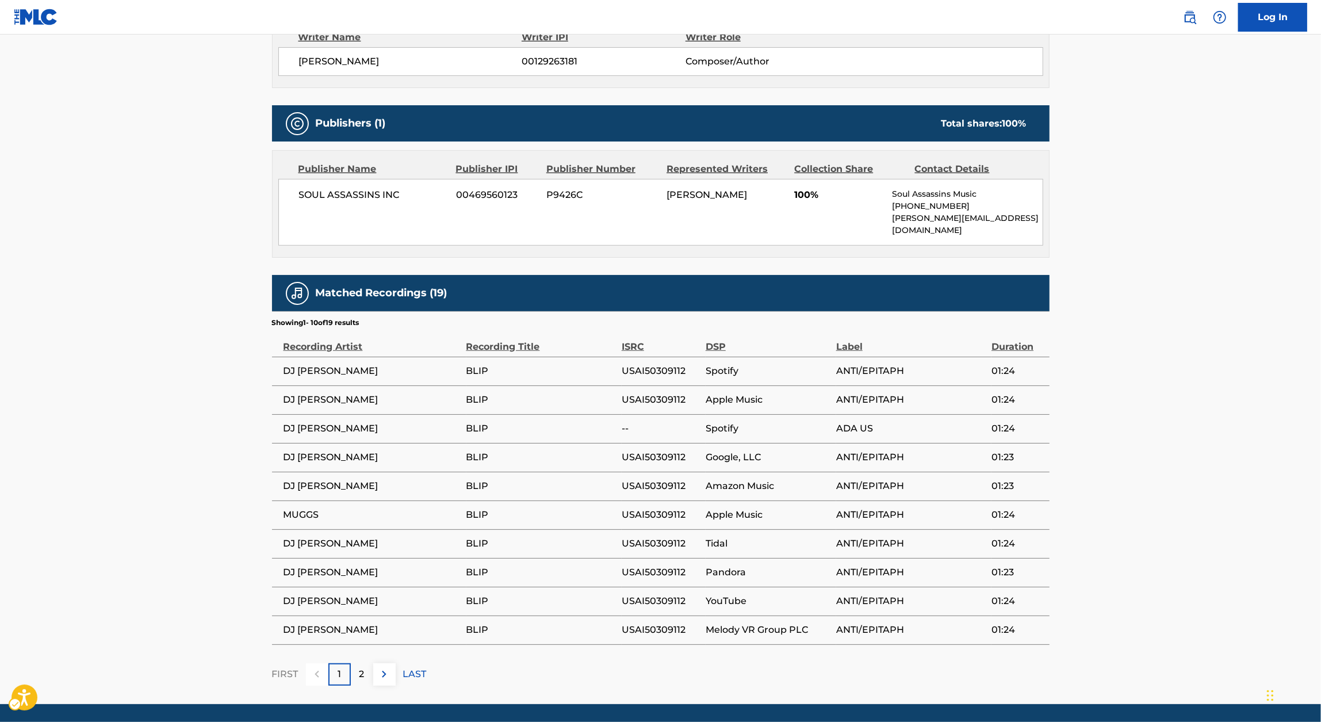
scroll to position [454, 0]
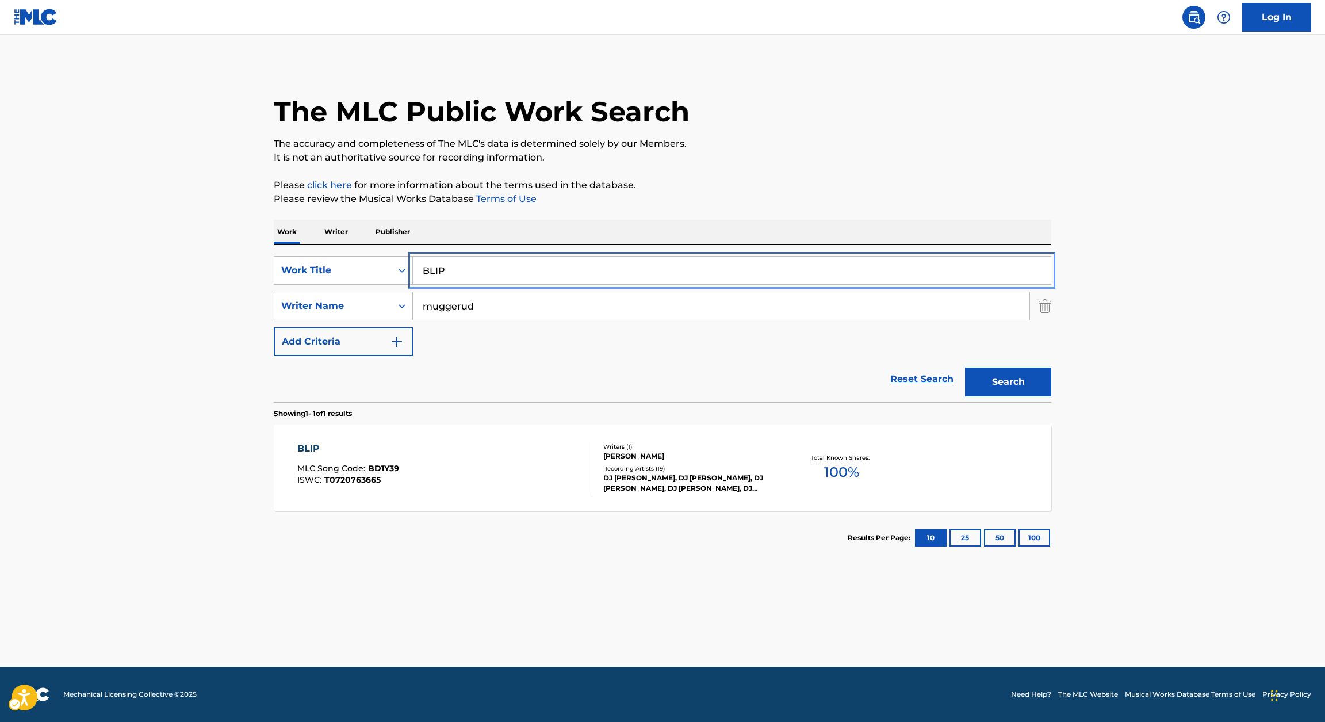
click at [537, 267] on input "BLIP" at bounding box center [732, 271] width 638 height 28
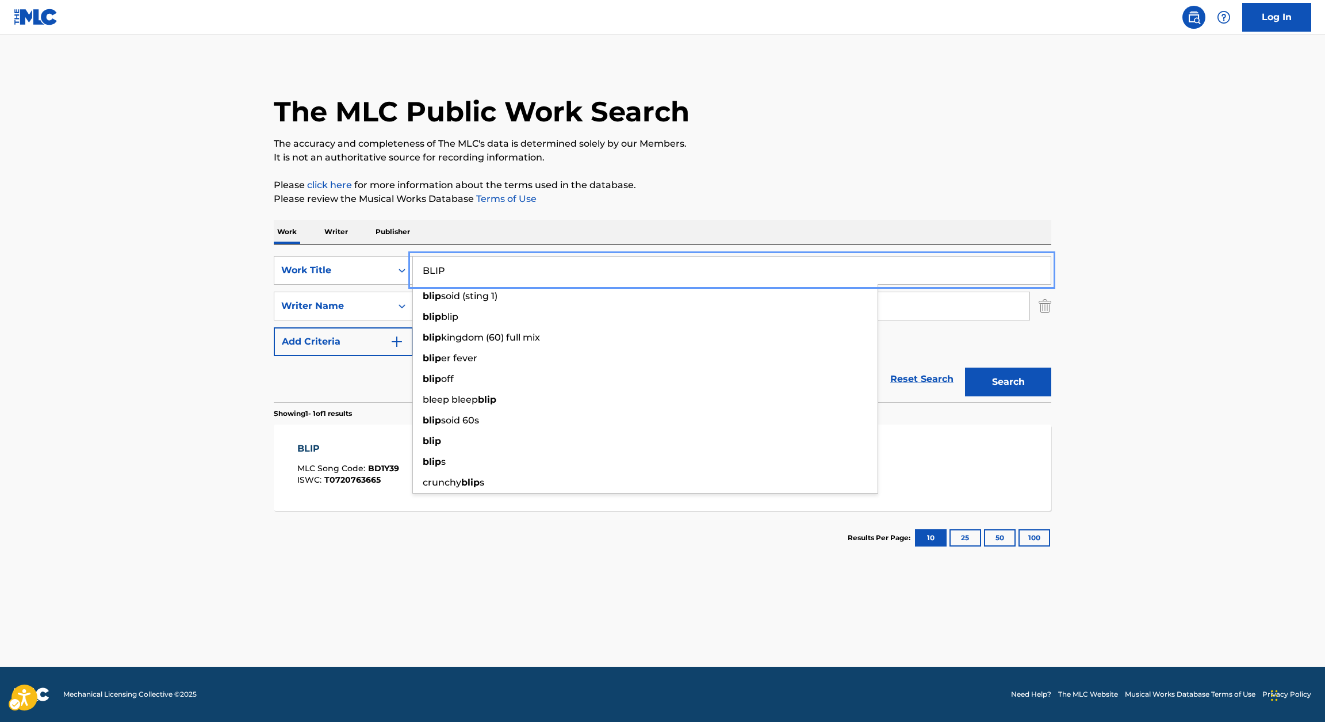
click at [537, 267] on input "BLIP" at bounding box center [732, 271] width 638 height 28
paste input "OOD MONEY"
click at [763, 189] on p "Please click here | New Window for more information about the terms used in the…" at bounding box center [663, 185] width 778 height 14
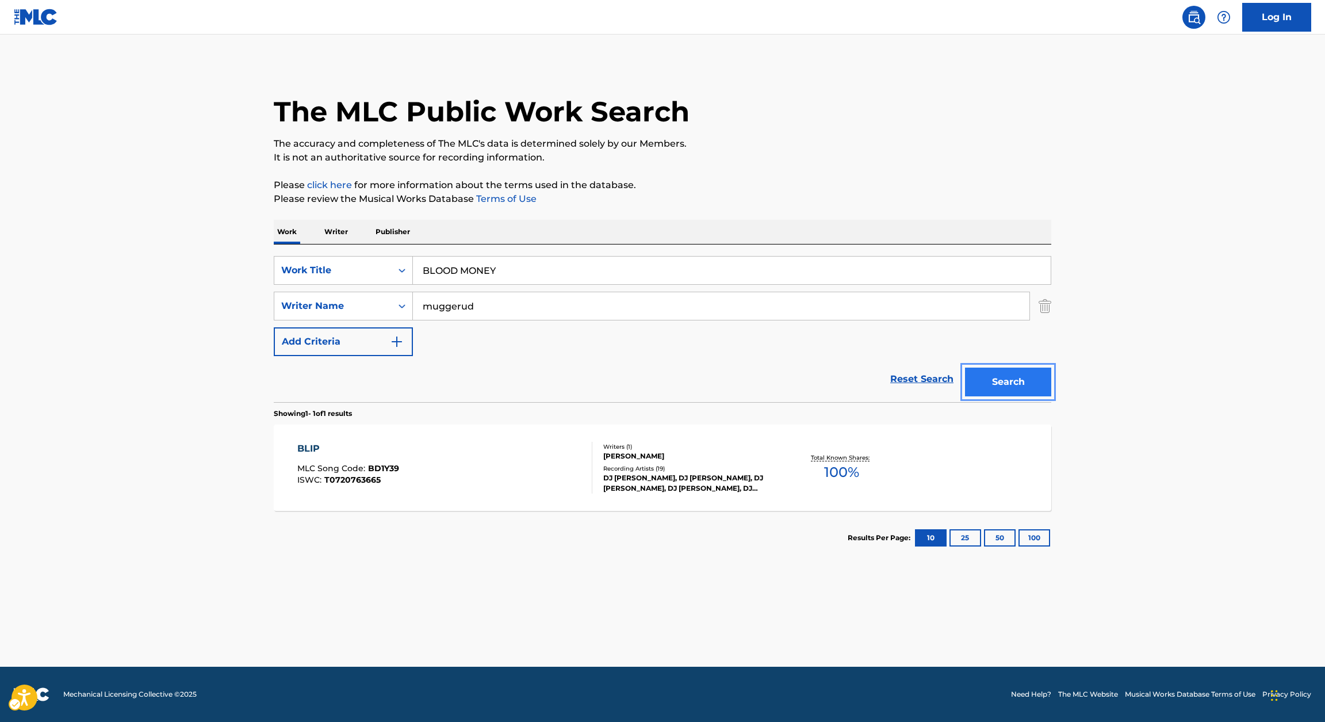
click at [1029, 385] on button "Search" at bounding box center [1008, 382] width 86 height 29
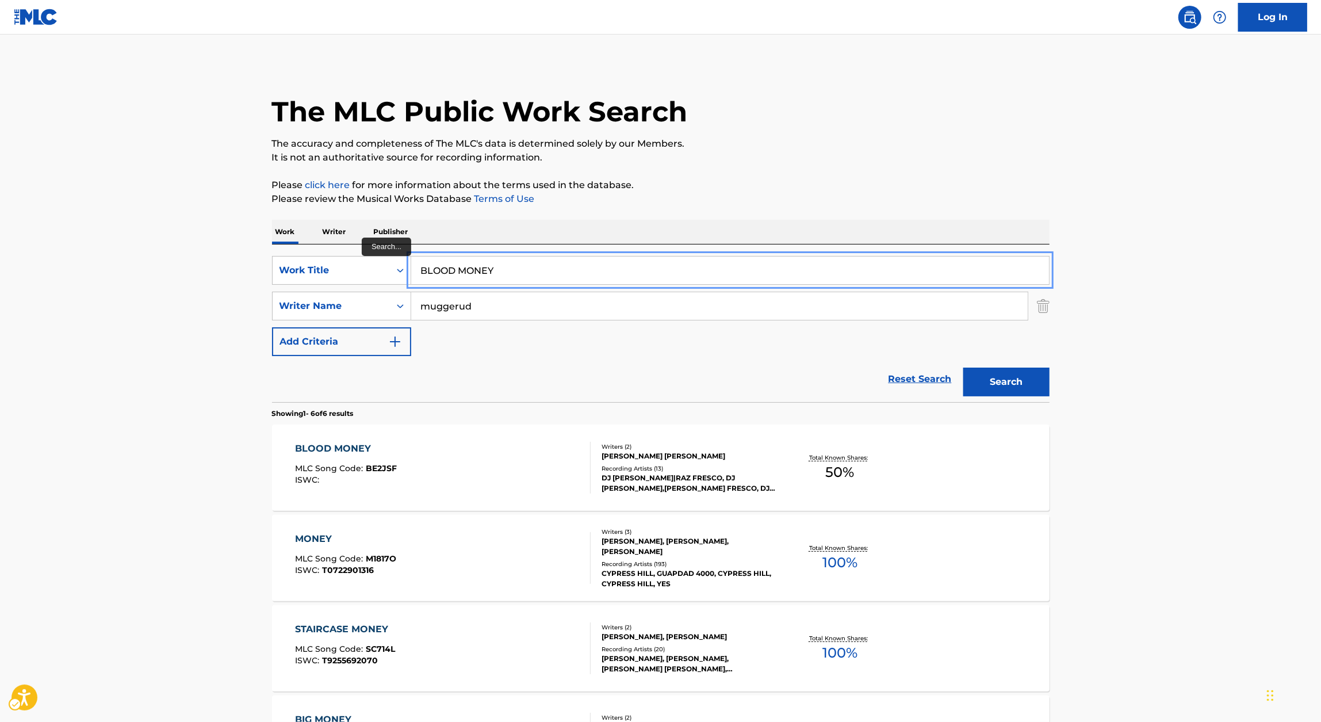
click at [472, 263] on input "BLOOD MONEY" at bounding box center [730, 271] width 638 height 28
paste input "ON MY HANDS AGAIN"
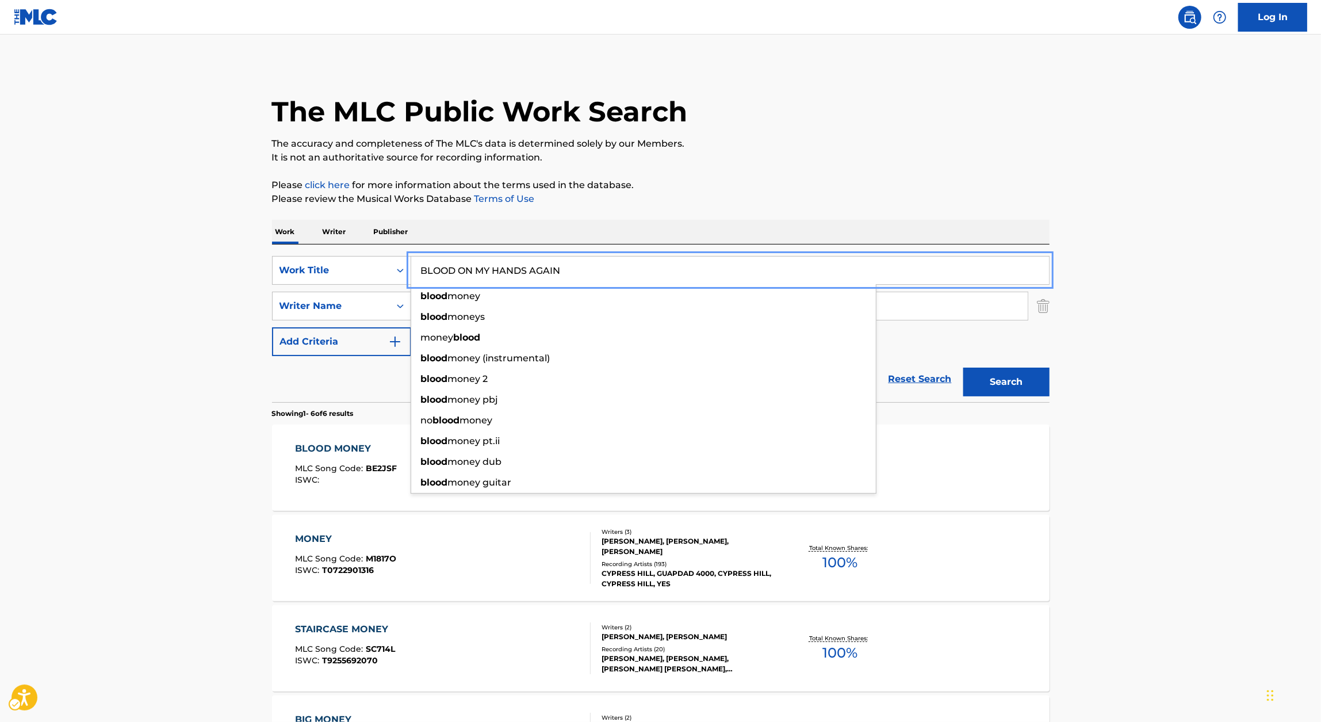
type input "BLOOD ON MY HANDS AGAIN"
click at [849, 211] on div "The MLC Public Work Search The accuracy and completeness of The MLC's data is d…" at bounding box center [660, 539] width 805 height 953
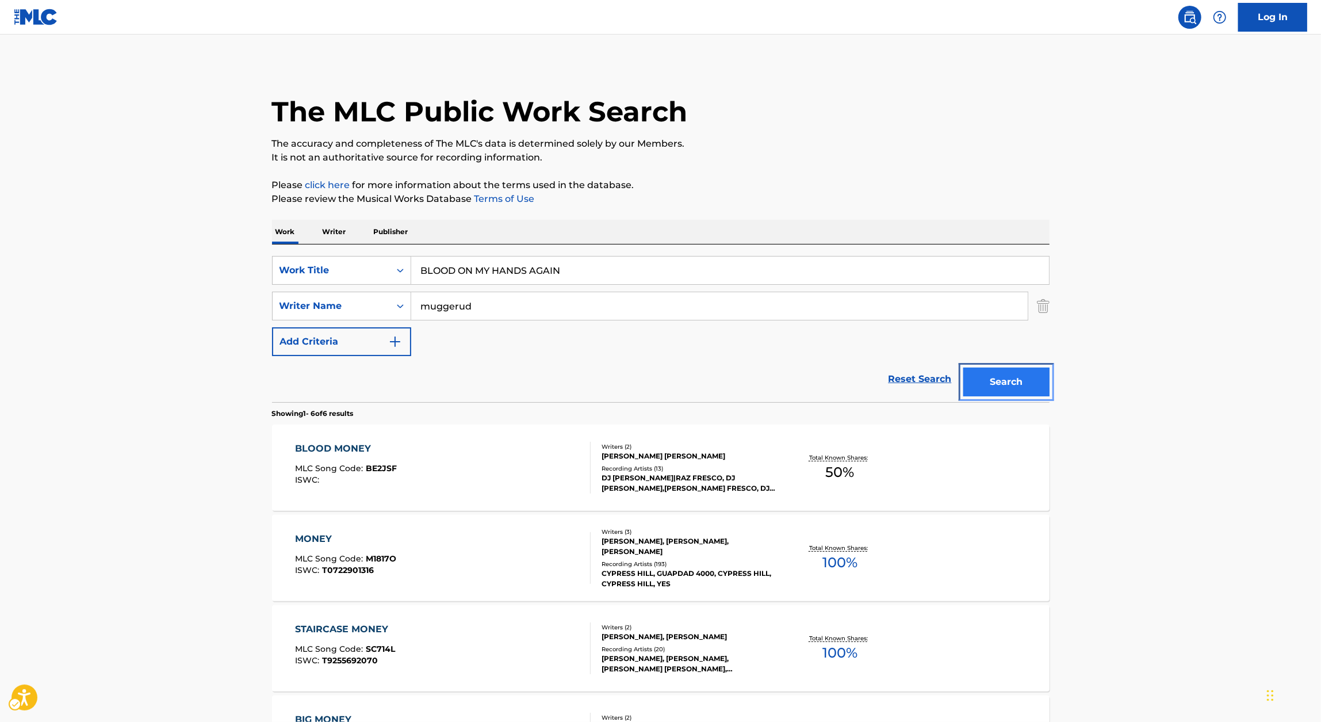
click at [1007, 387] on button "Search" at bounding box center [1006, 382] width 86 height 29
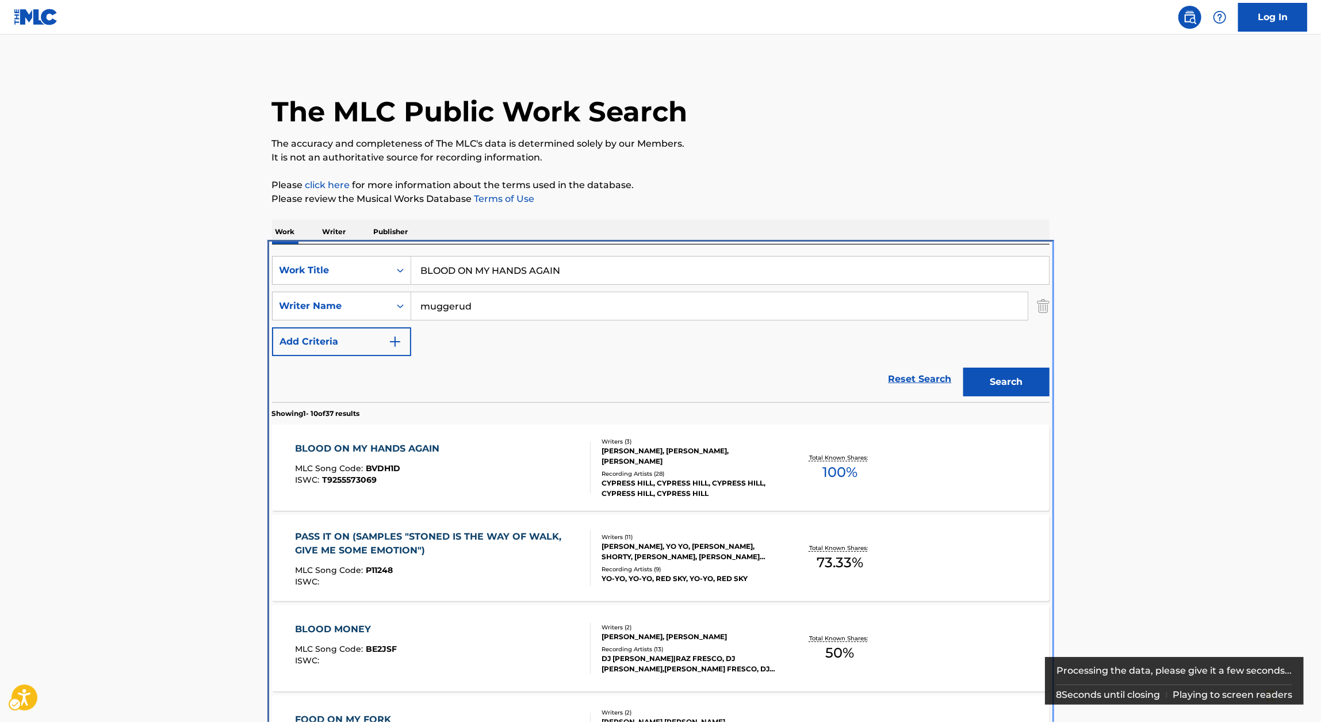
scroll to position [244, 0]
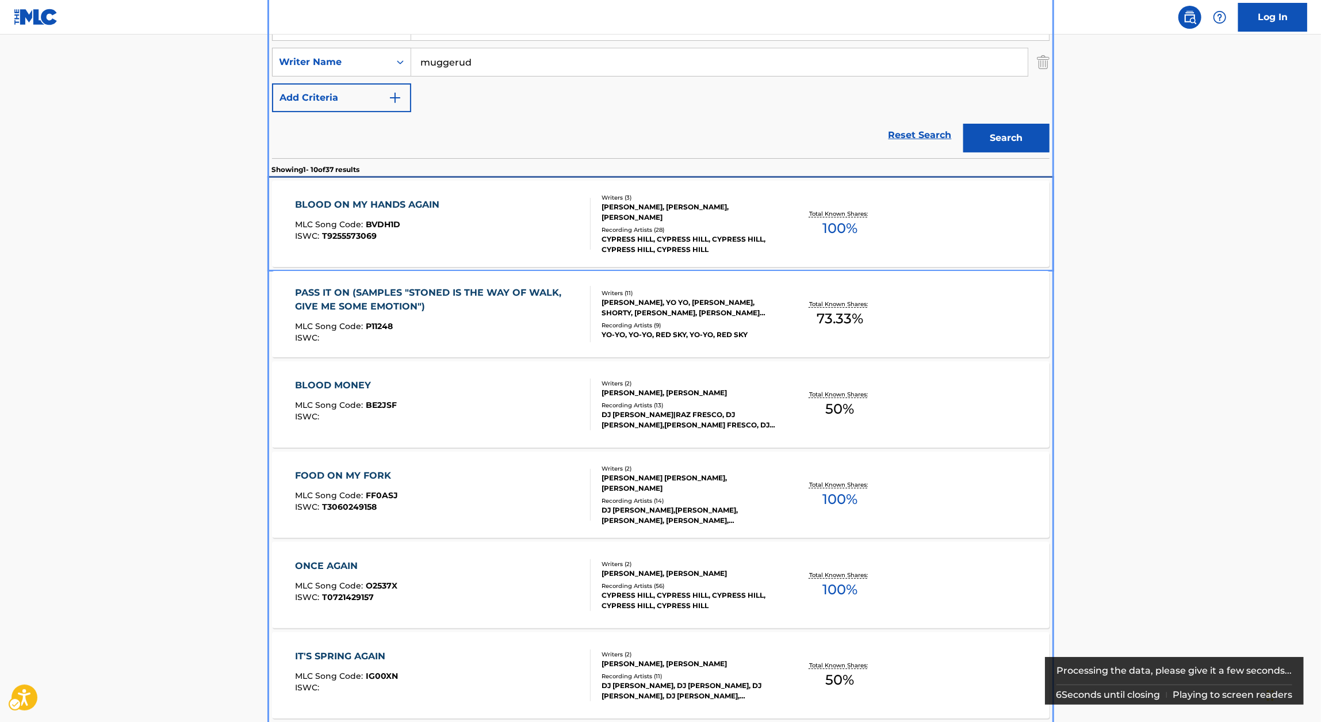
click at [402, 202] on div "BLOOD ON MY HANDS AGAIN" at bounding box center [370, 205] width 150 height 14
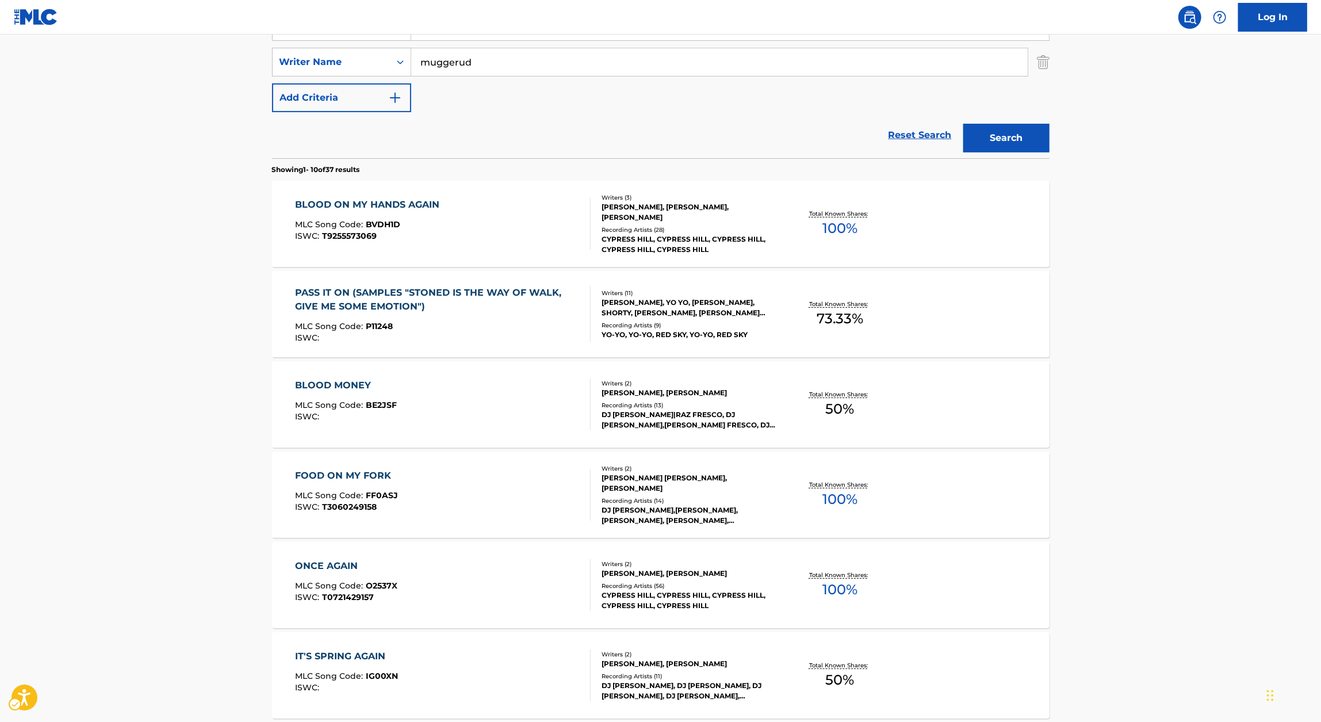
scroll to position [47, 0]
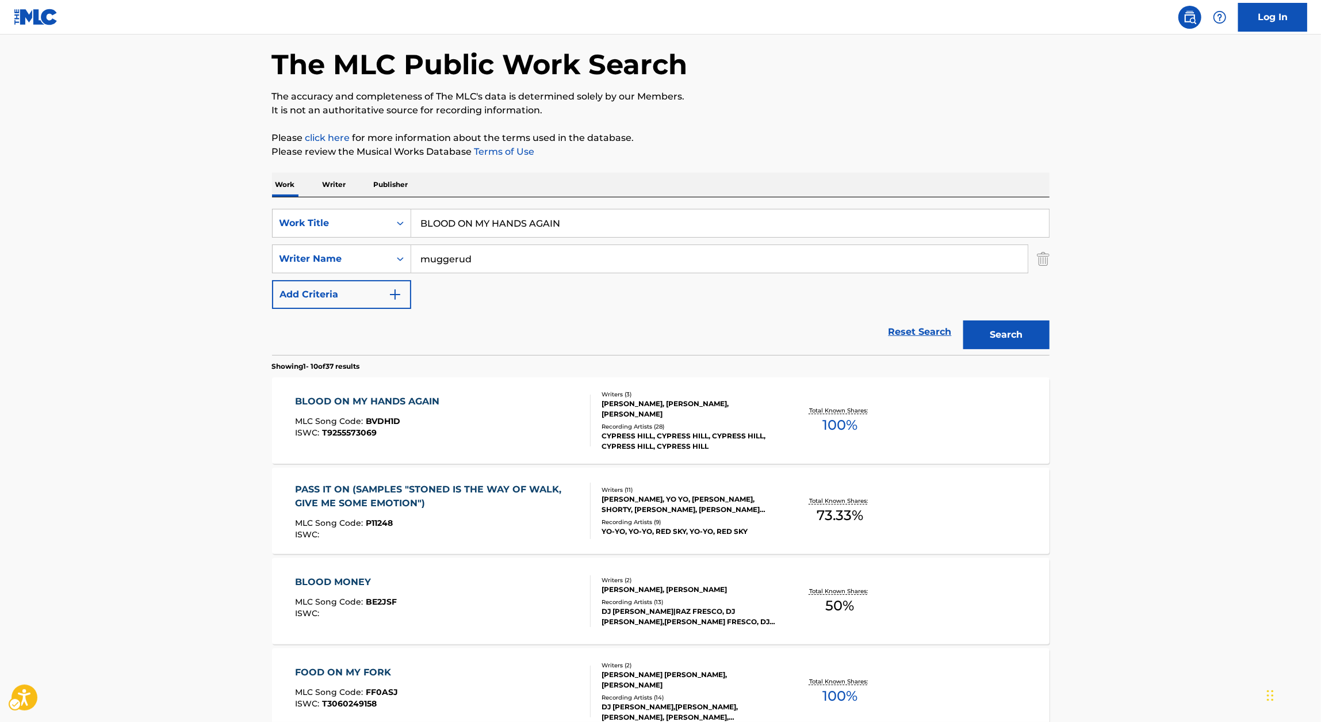
click at [514, 241] on div "SearchWithCriteriaae269ec9-4e47-4e9d-bc4b-4b9a0ec4bc4d Work Title BLOOD ON MY H…" at bounding box center [661, 259] width 778 height 100
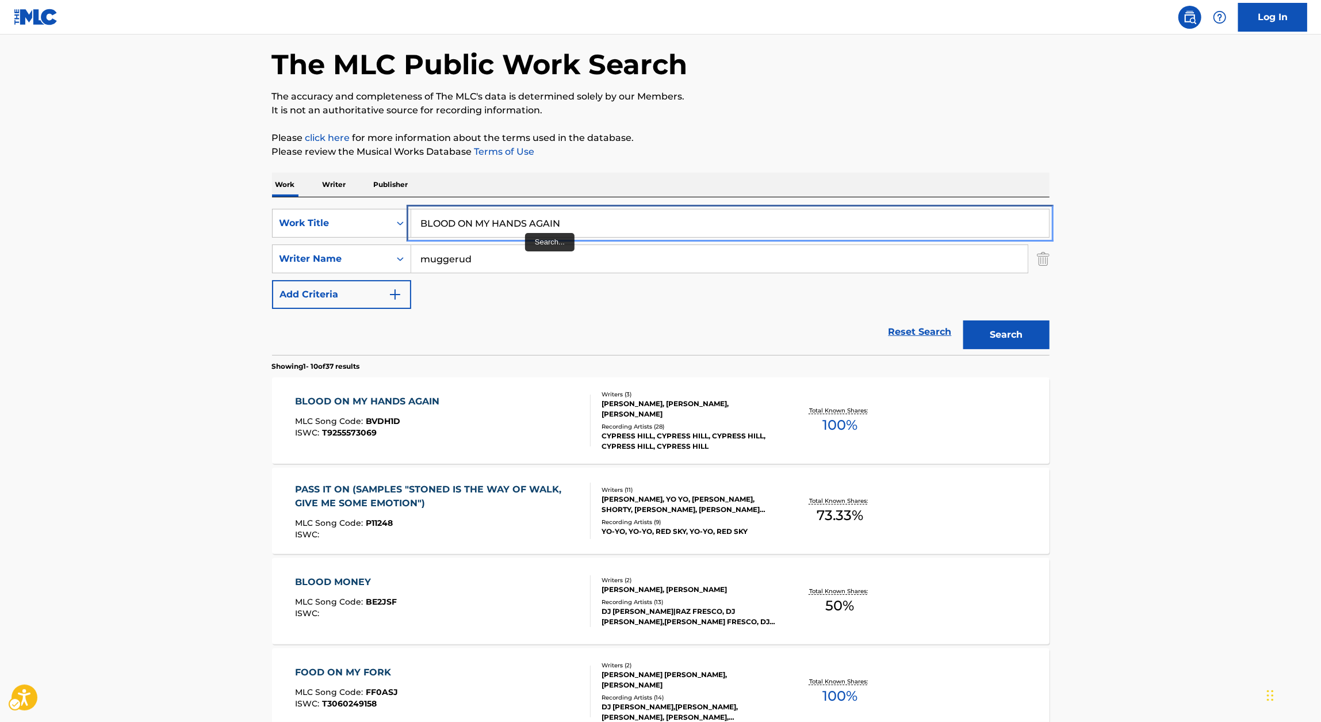
click at [533, 228] on input "BLOOD ON MY HANDS AGAIN" at bounding box center [730, 223] width 638 height 28
paste input "TYPE"
type input "BLOODTYPE"
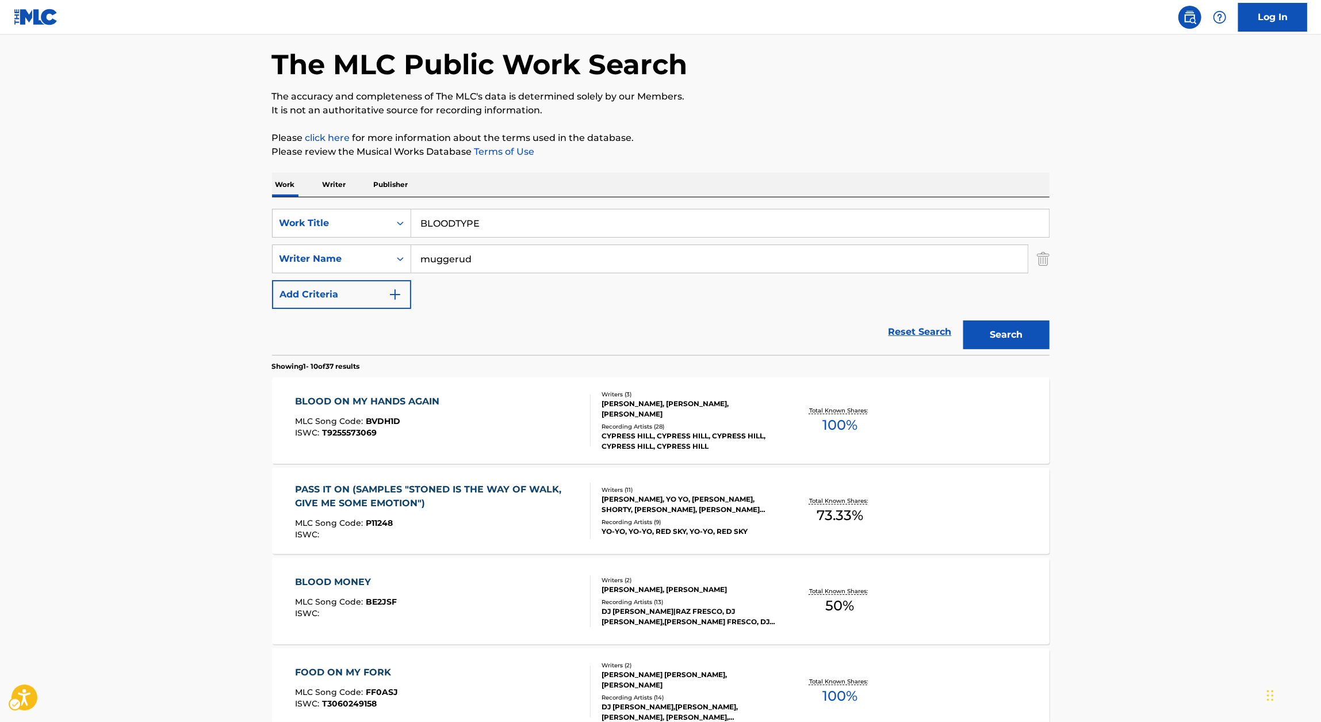
click at [980, 139] on p "Please click here | New Window for more information about the terms used in the…" at bounding box center [661, 138] width 778 height 14
click at [1003, 324] on button "Search" at bounding box center [1006, 334] width 86 height 29
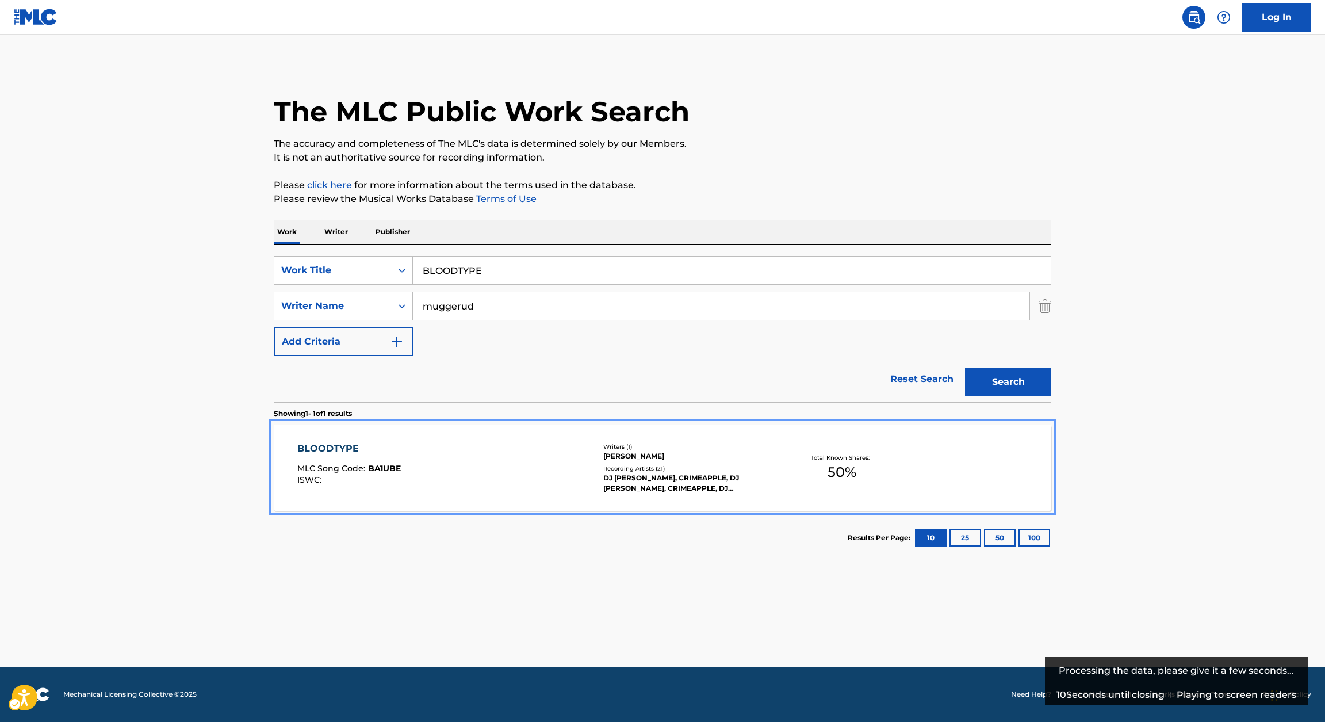
click at [434, 453] on div "BLOODTYPE MLC Song Code : BA1UBE ISWC :" at bounding box center [445, 468] width 296 height 52
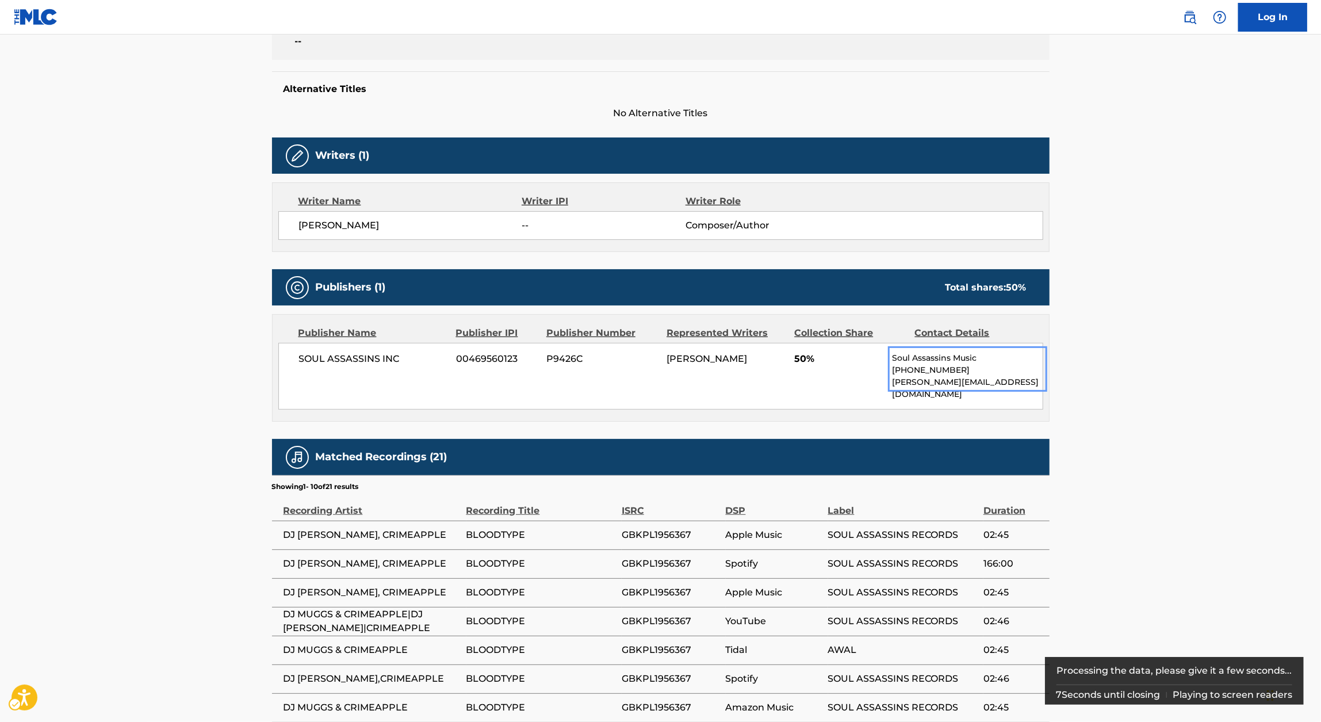
scroll to position [454, 0]
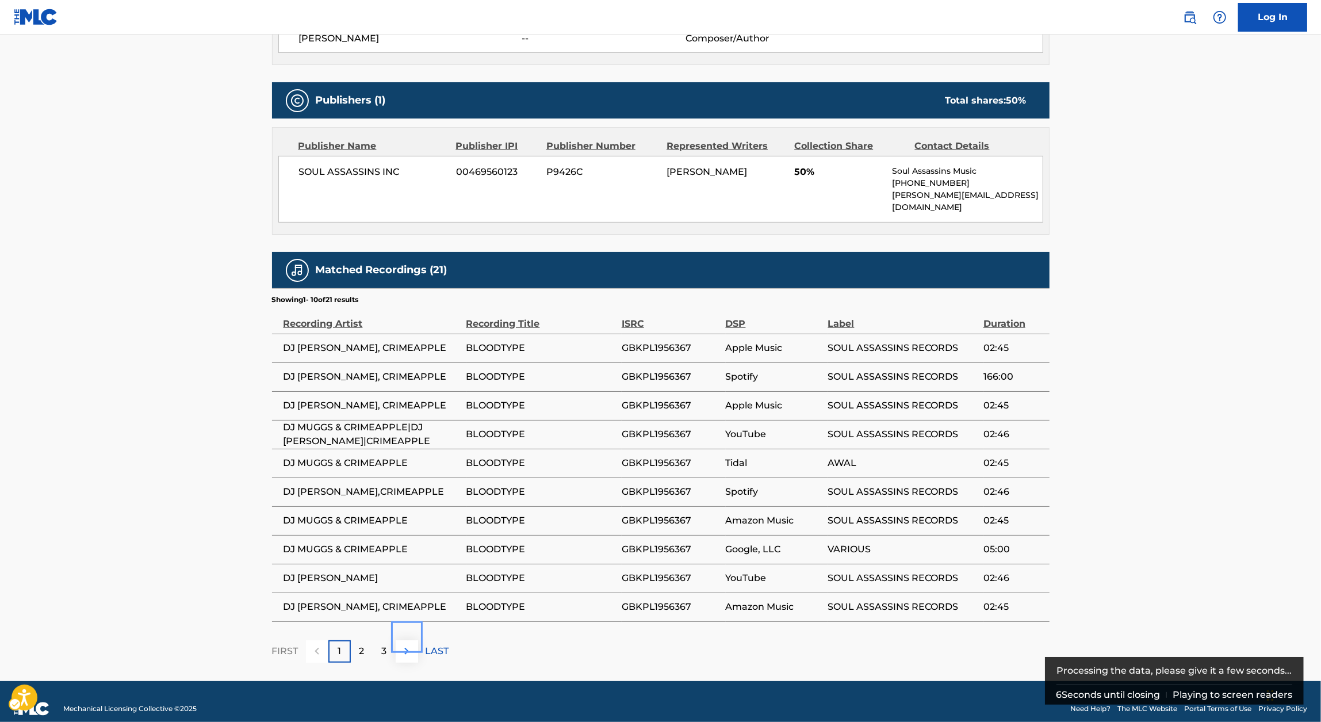
click at [396, 640] on button at bounding box center [407, 651] width 22 height 22
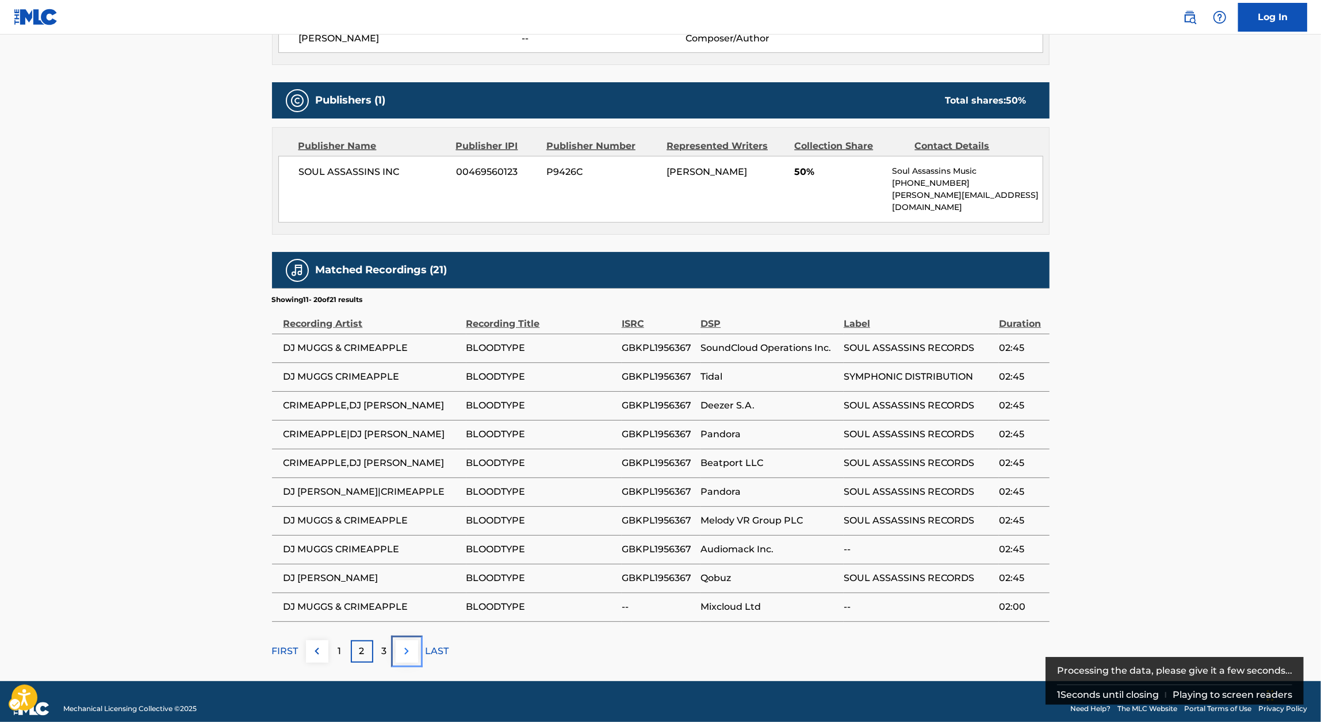
click at [405, 644] on img at bounding box center [407, 651] width 14 height 14
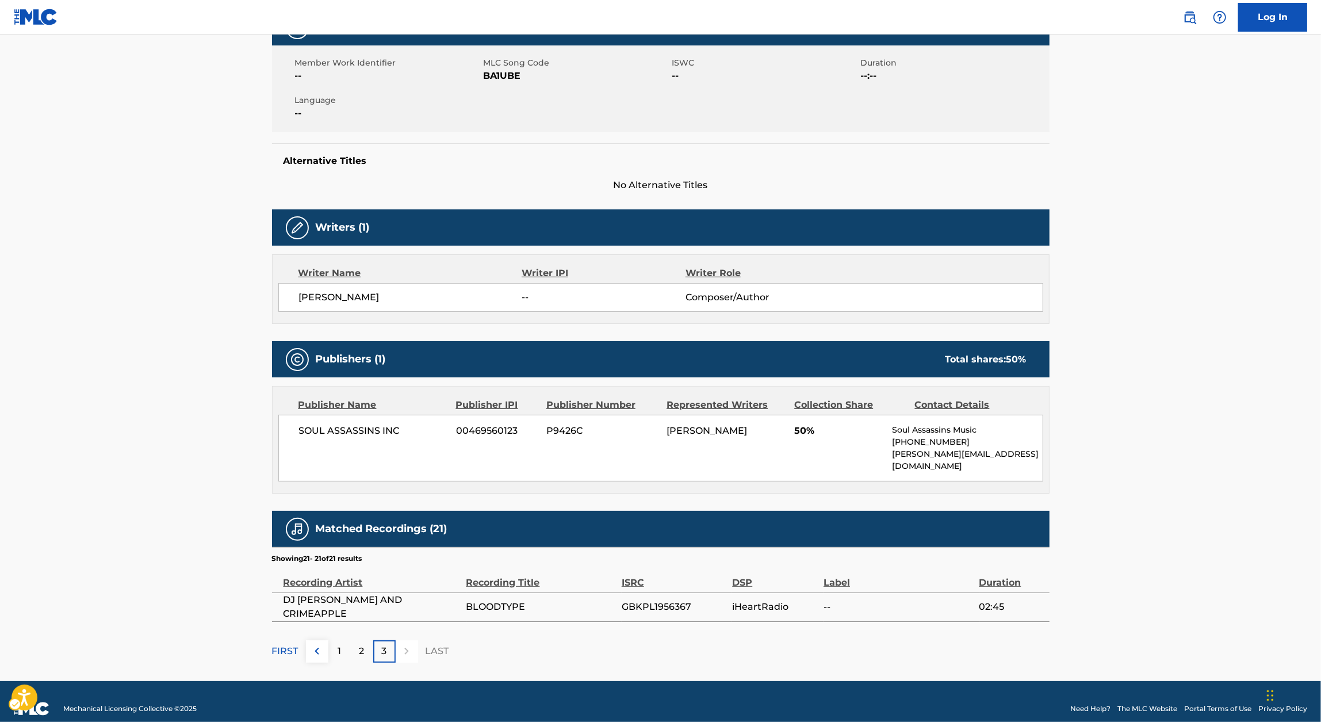
scroll to position [0, 0]
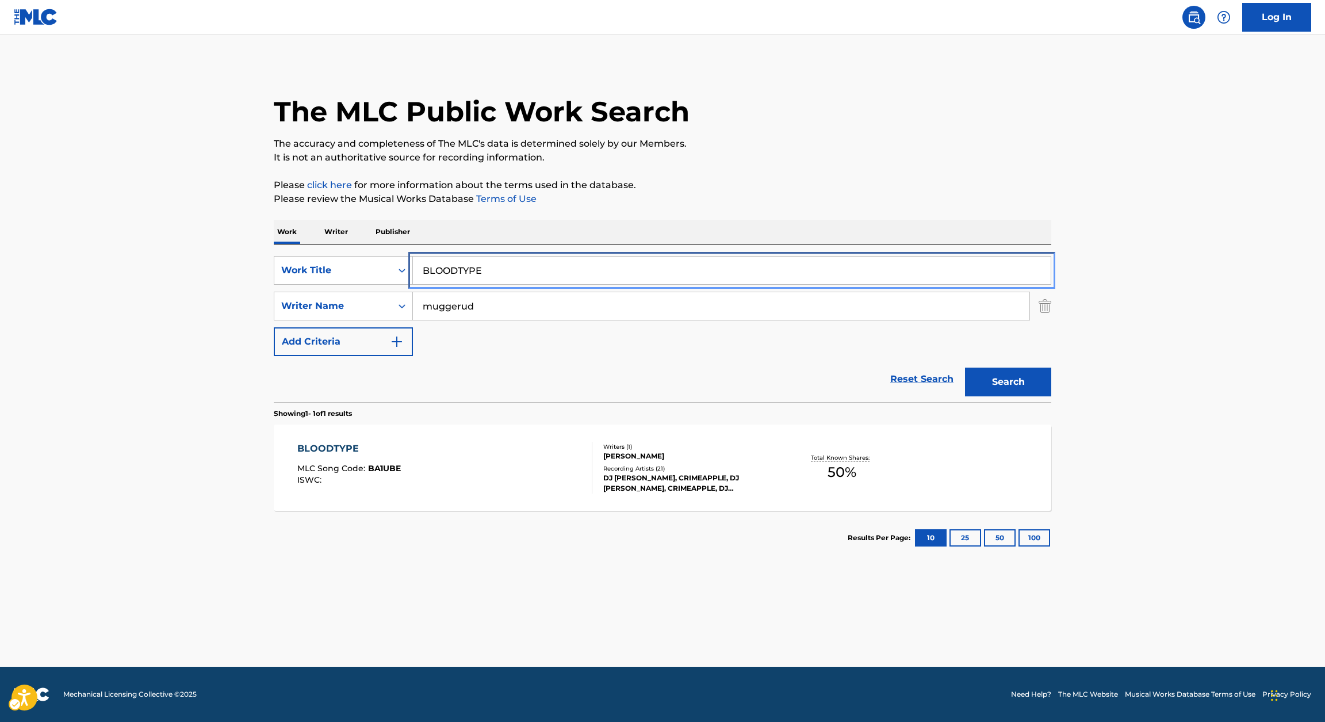
click at [498, 260] on input "BLOODTYPE" at bounding box center [732, 271] width 638 height 28
paste input "W THE SPOT UP"
type input "BLOW THE SPOT UP"
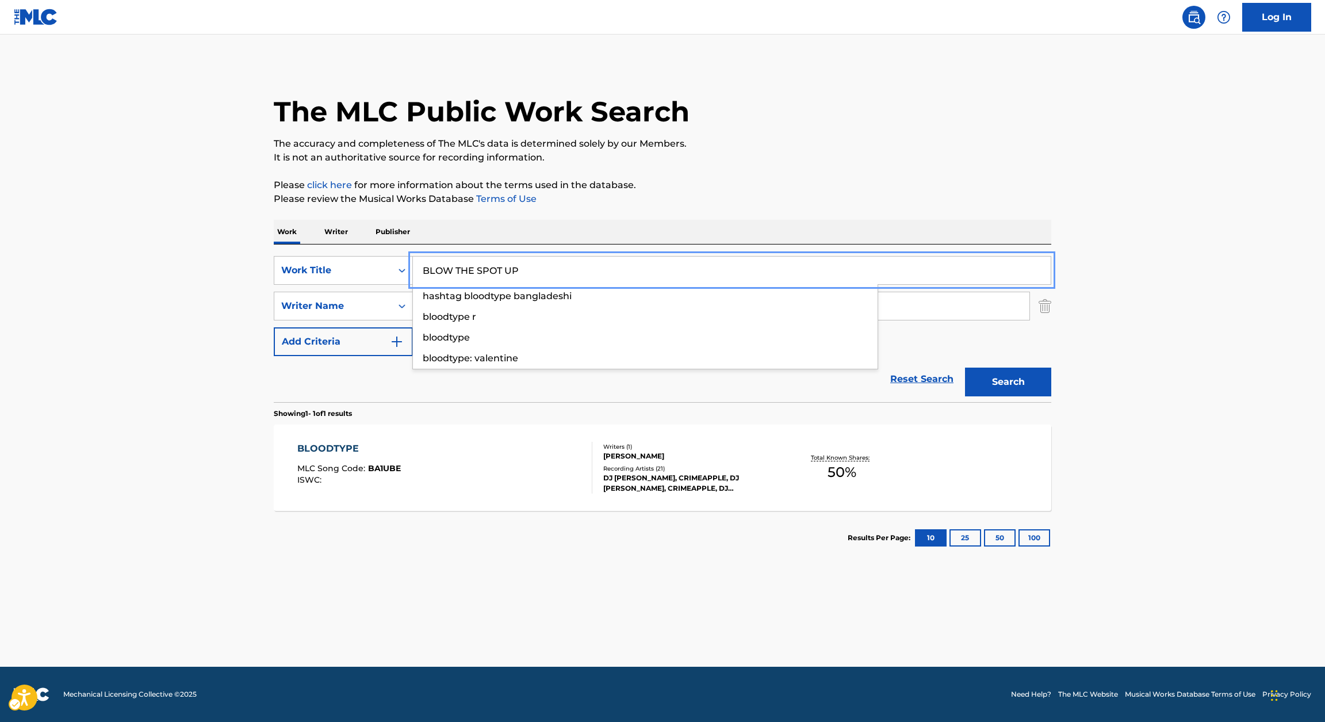
click at [789, 199] on p "Please review the Musical Works Database Terms of Use | New Window" at bounding box center [663, 199] width 778 height 14
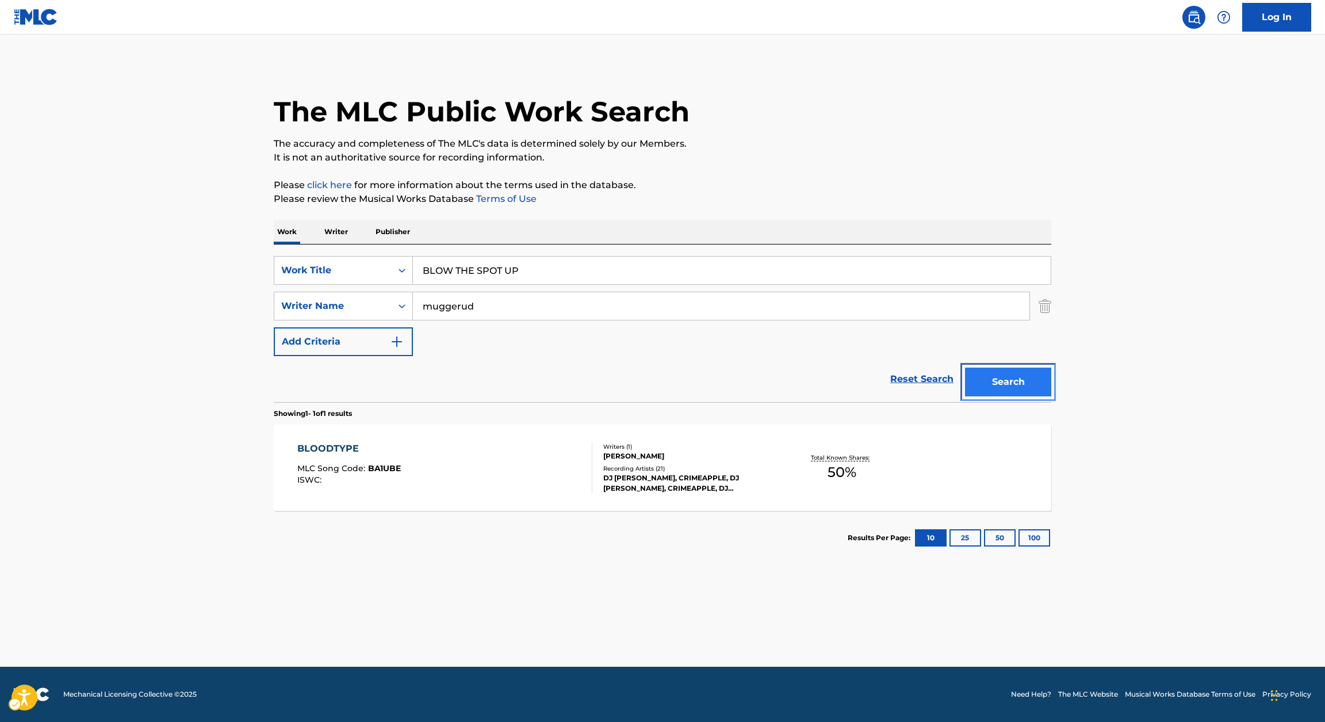
click at [989, 373] on button "Search" at bounding box center [1008, 382] width 86 height 29
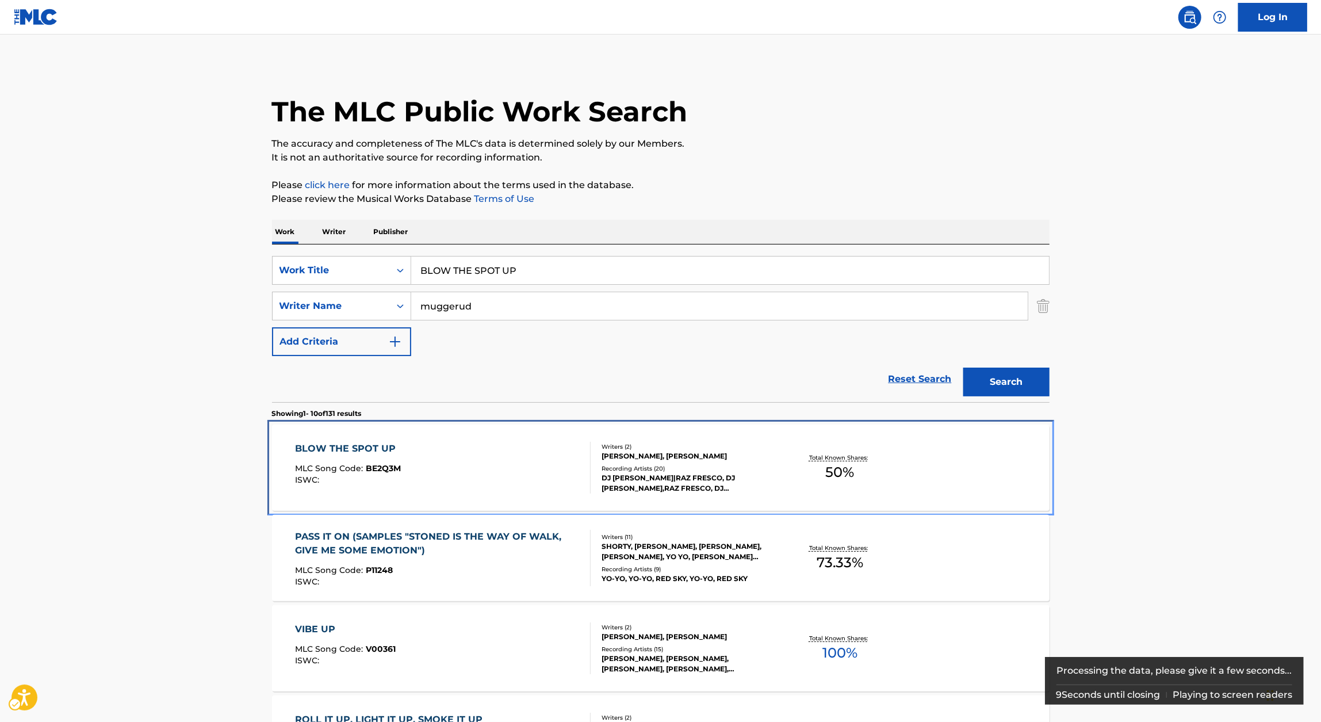
click at [377, 439] on div "BLOW THE SPOT UP MLC Song Code : BE2Q3M ISWC : Writers ( 2 ) [PERSON_NAME], [PE…" at bounding box center [661, 467] width 778 height 86
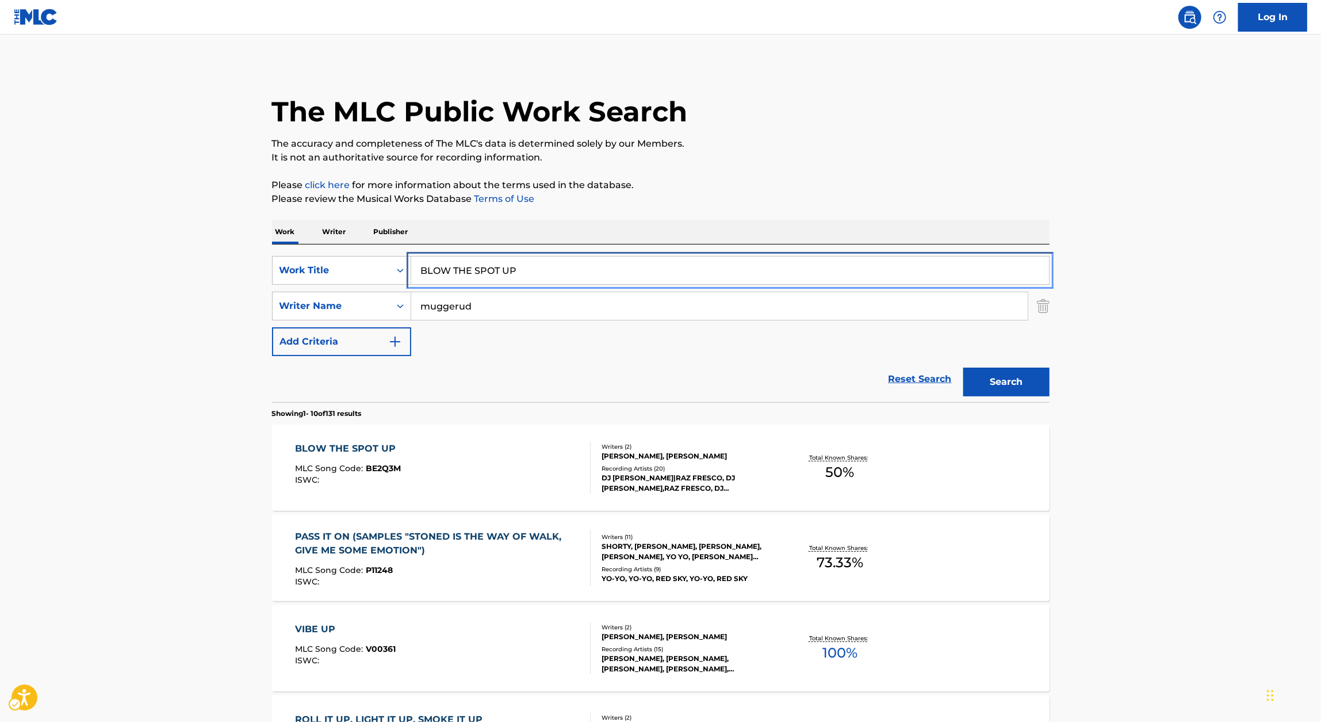
click at [517, 276] on input "BLOW THE SPOT UP" at bounding box center [730, 271] width 638 height 28
paste input "ACKS N MEXICANS"
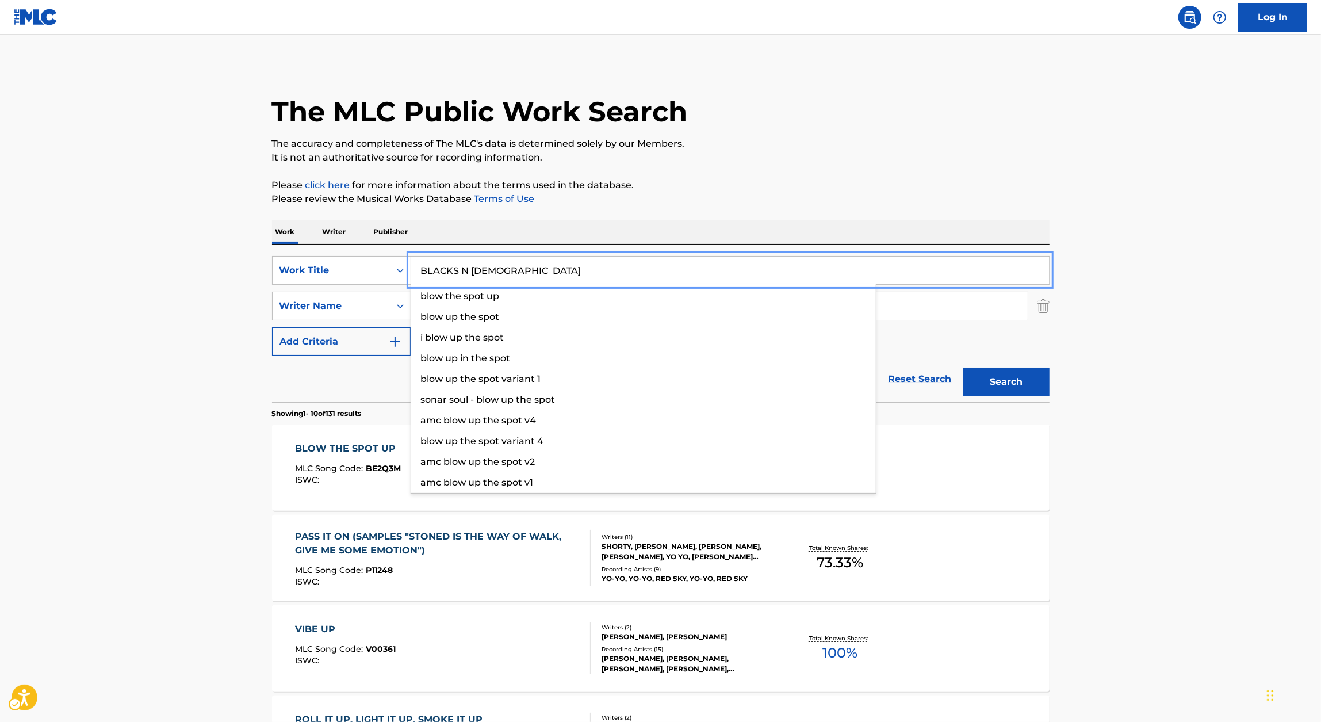
type input "BLACKS N [DEMOGRAPHIC_DATA]"
click at [820, 201] on p "Please review the Musical Works Database Terms of Use | New Window" at bounding box center [661, 199] width 778 height 14
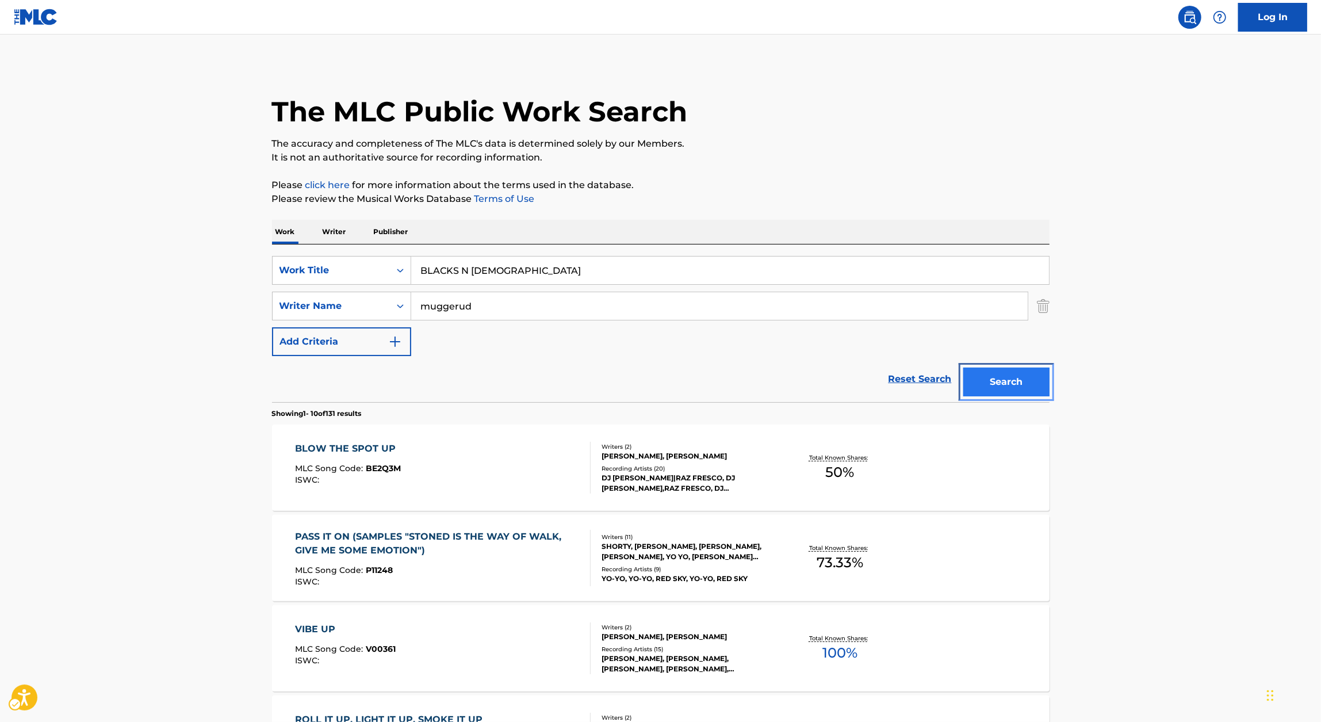
click at [1004, 373] on button "Search" at bounding box center [1006, 382] width 86 height 29
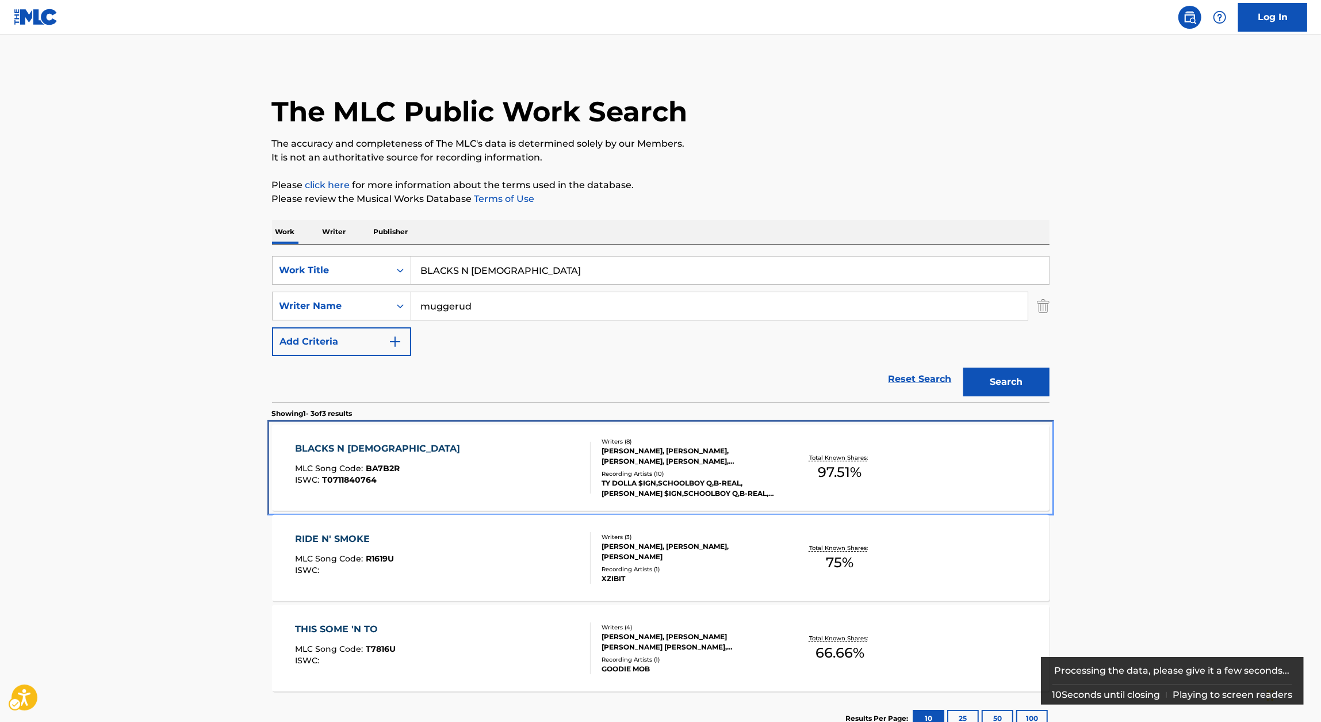
click at [321, 440] on div "BLACKS N MEXICANS MLC Song Code : BA7B2R ISWC : T0711840764 Writers ( 8 ) [PERS…" at bounding box center [661, 467] width 778 height 86
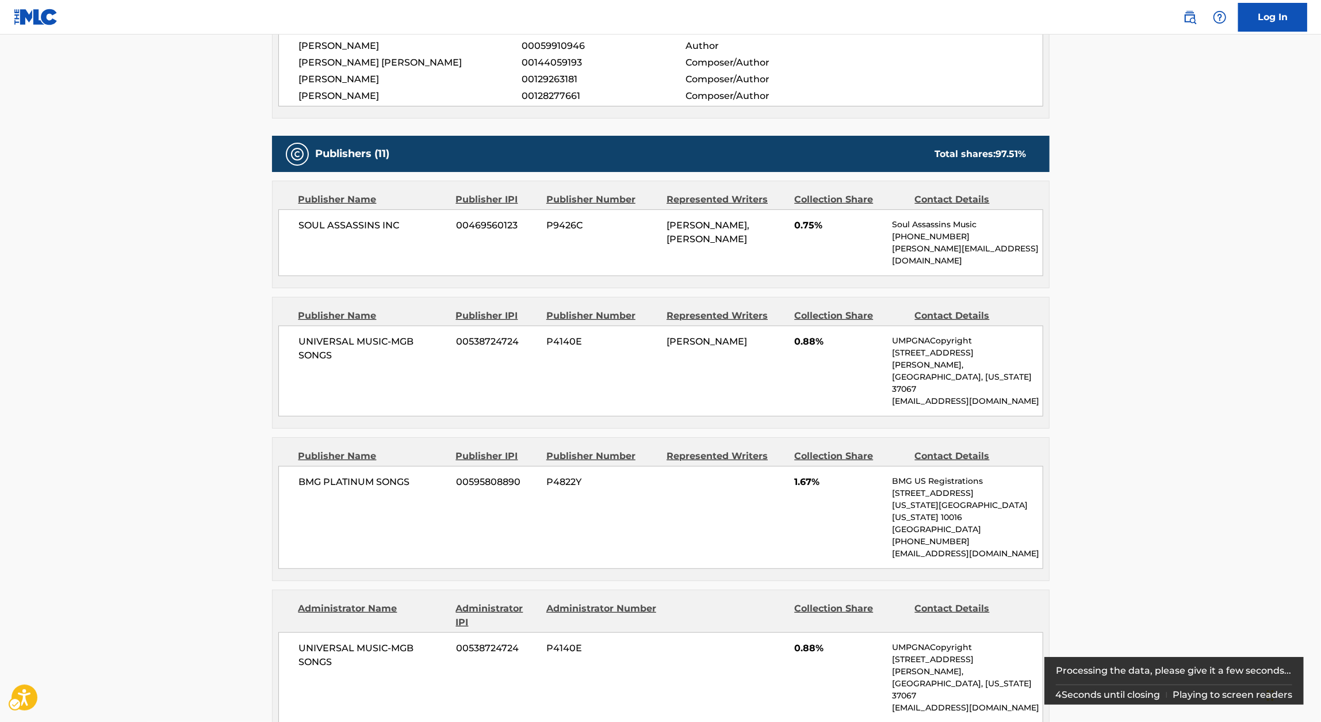
scroll to position [506, 0]
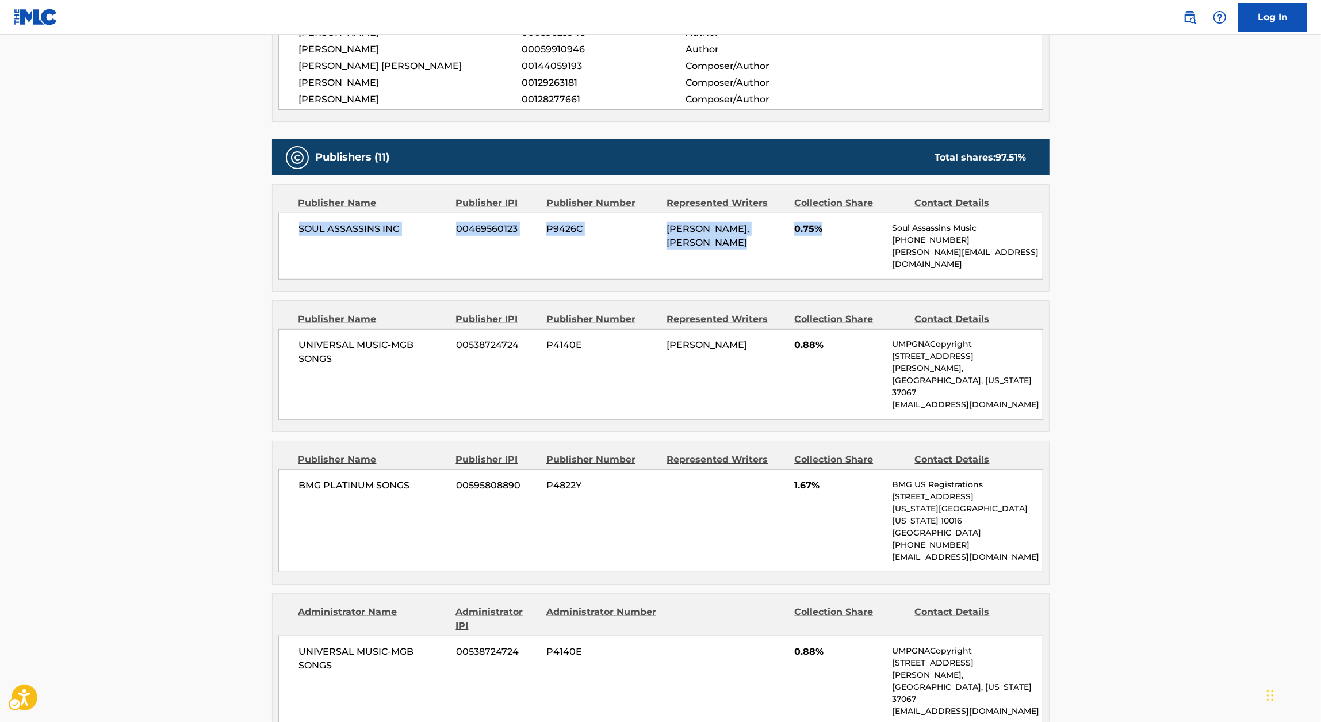
drag, startPoint x: 301, startPoint y: 228, endPoint x: 867, endPoint y: 228, distance: 566.0
click at [867, 228] on div "SOUL ASSASSINS INC 00469560123 P9426C [PERSON_NAME], [PERSON_NAME] 0.75% Soul A…" at bounding box center [660, 246] width 765 height 67
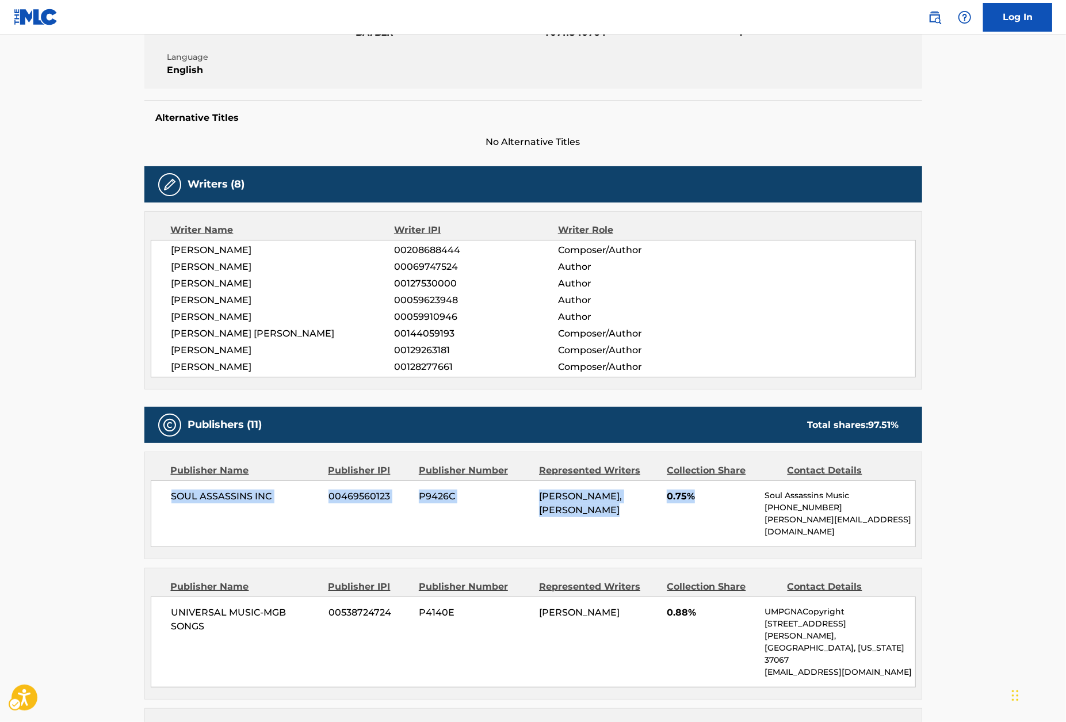
scroll to position [0, 0]
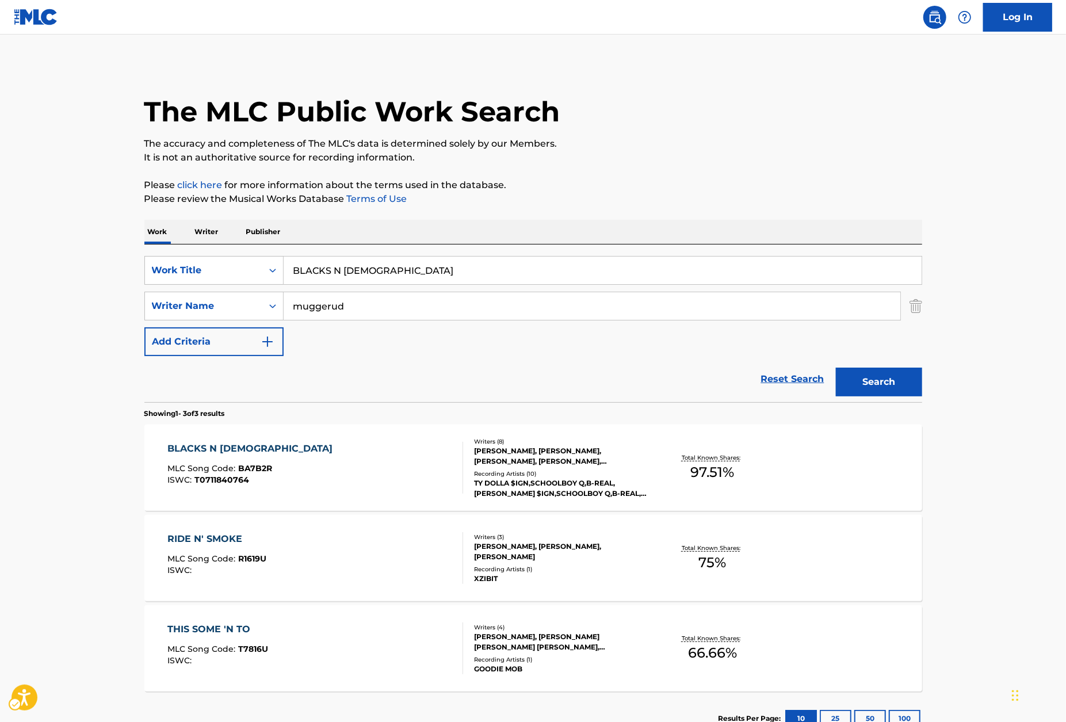
click at [423, 244] on div "SearchWithCriteriaae269ec9-4e47-4e9d-bc4b-4b9a0ec4bc4d Work Title BLACKS N MEXI…" at bounding box center [533, 323] width 778 height 158
drag, startPoint x: 423, startPoint y: 244, endPoint x: 412, endPoint y: 269, distance: 26.8
click at [412, 269] on div "SearchWithCriteriaae269ec9-4e47-4e9d-bc4b-4b9a0ec4bc4d Work Title BLACKS N MEXI…" at bounding box center [533, 323] width 778 height 158
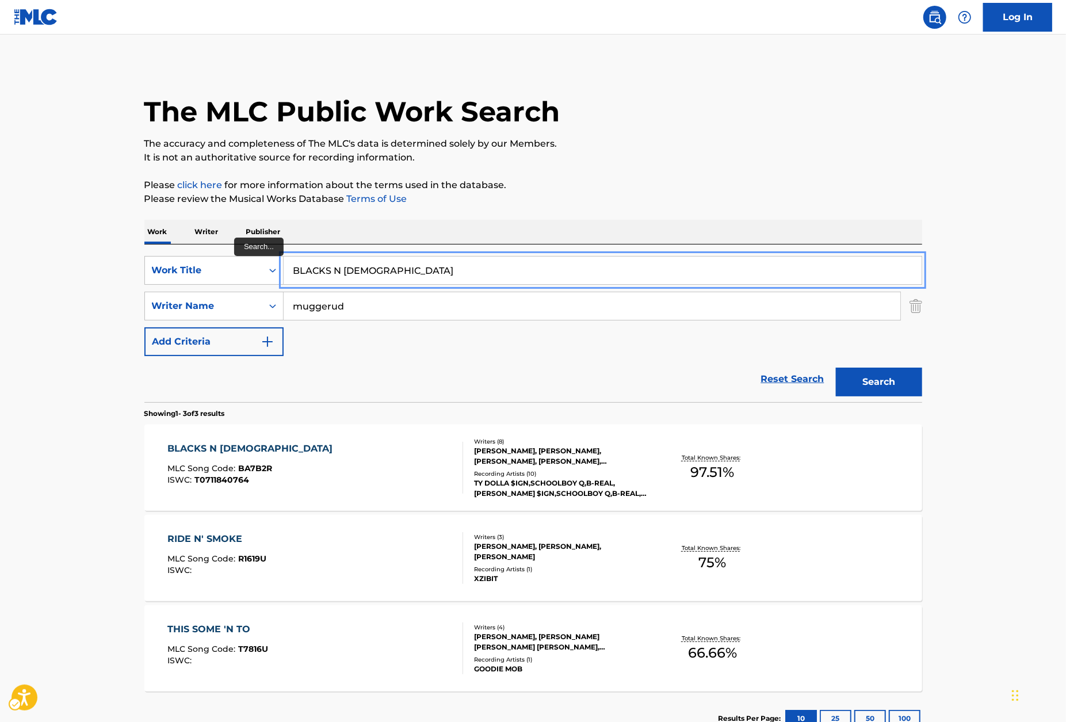
click at [412, 269] on input "BLACKS N [DEMOGRAPHIC_DATA]" at bounding box center [603, 271] width 638 height 28
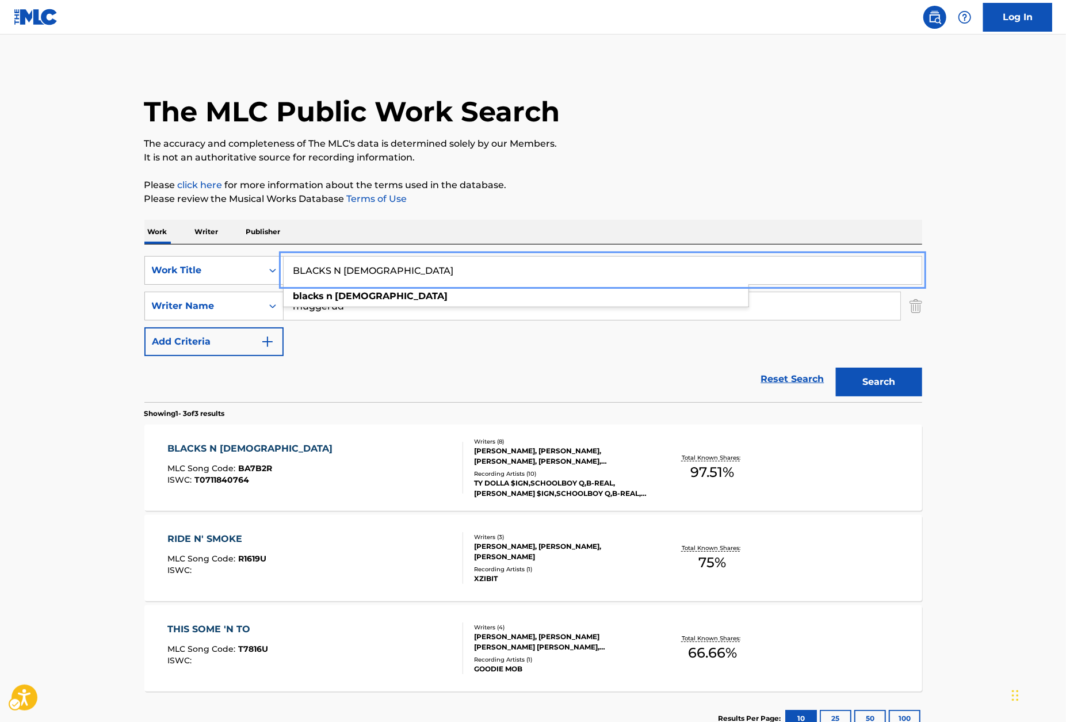
click at [412, 269] on input "BLACKS N [DEMOGRAPHIC_DATA]" at bounding box center [603, 271] width 638 height 28
paste input "UE CHINESE"
type input "BLUE CHINESE"
click at [589, 231] on div "Work Writer Publisher" at bounding box center [533, 232] width 778 height 24
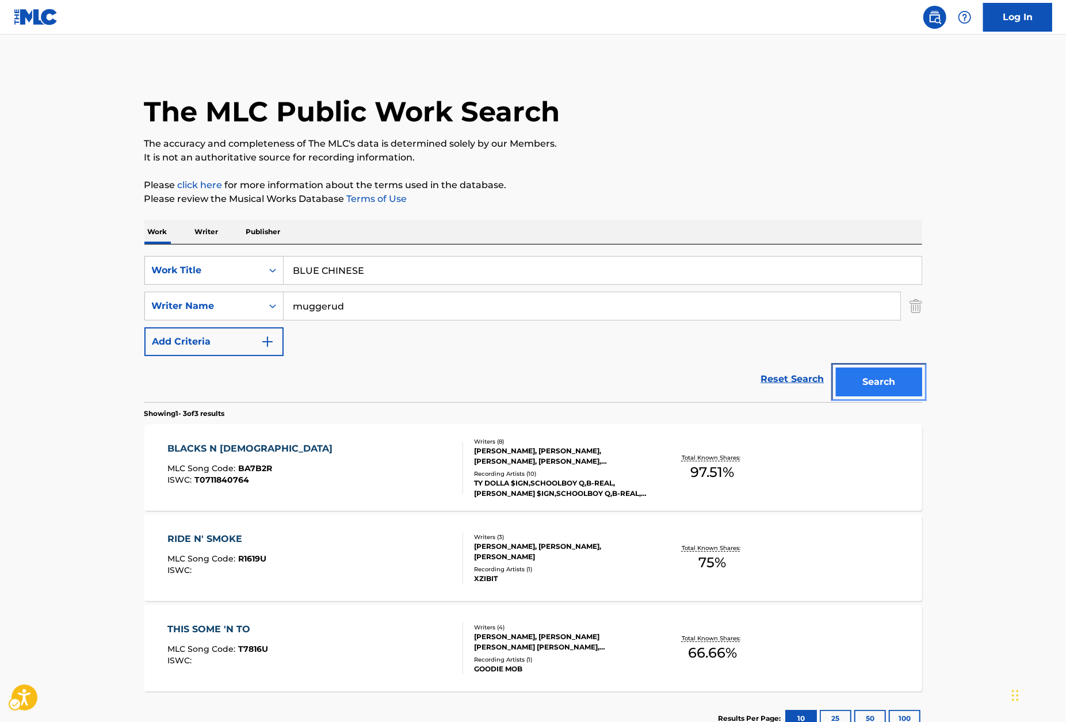
click at [889, 369] on button "Search" at bounding box center [879, 382] width 86 height 29
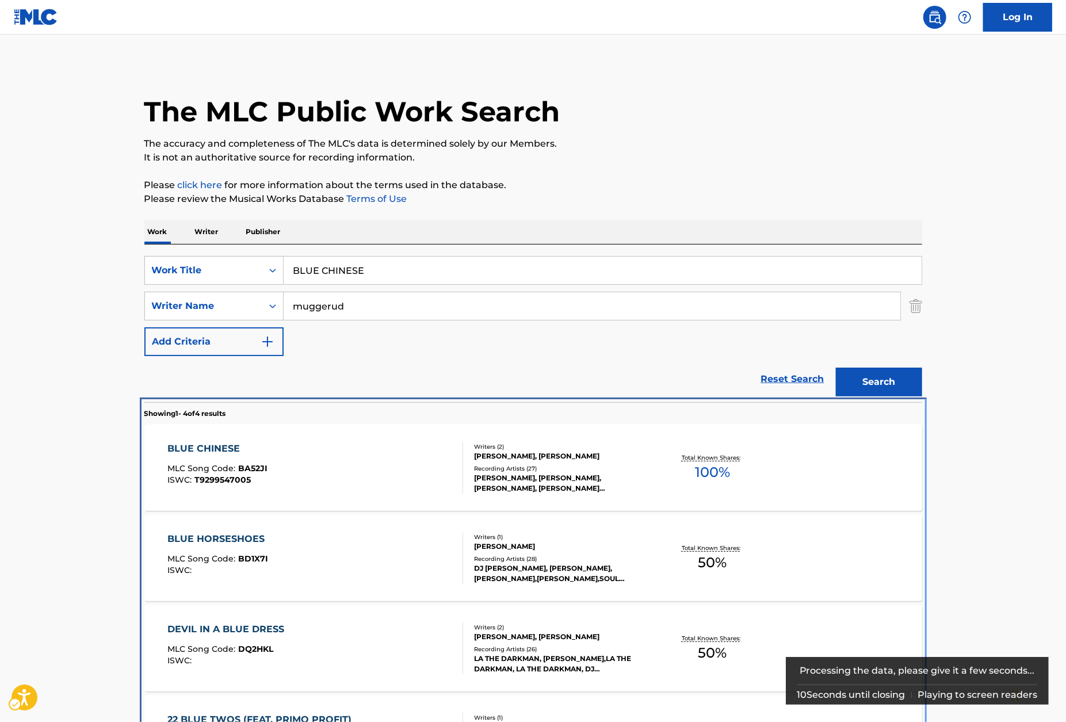
scroll to position [114, 0]
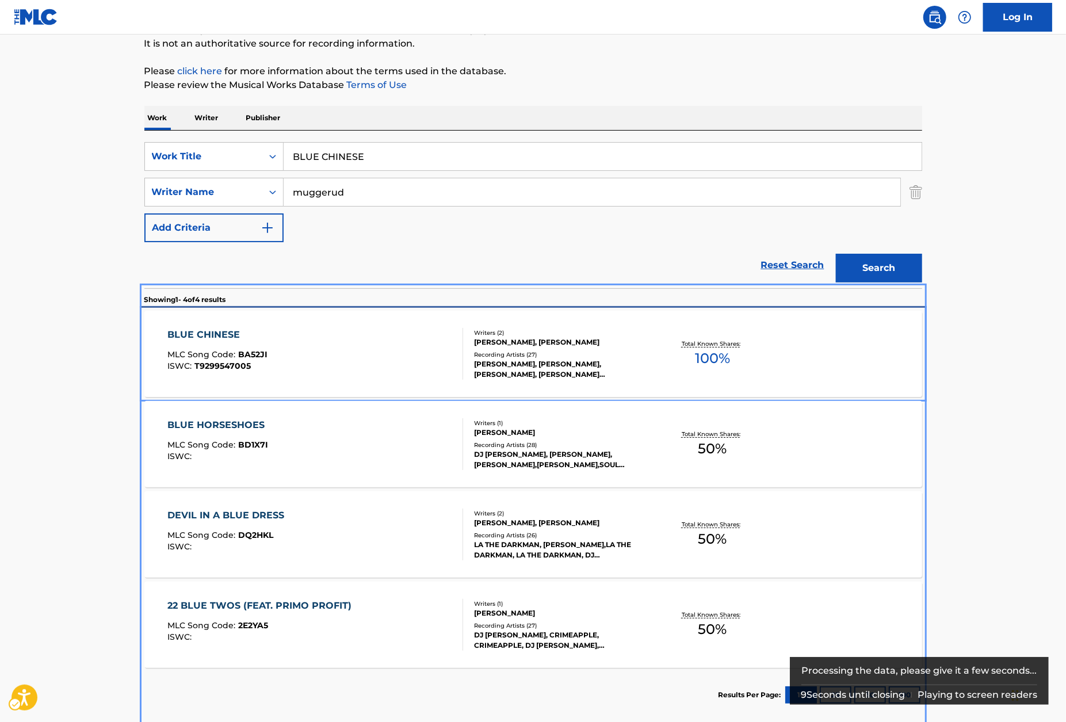
click at [257, 349] on div "BLUE CHINESE MLC Song Code : BA52JI ISWC : T9299547005" at bounding box center [217, 354] width 100 height 52
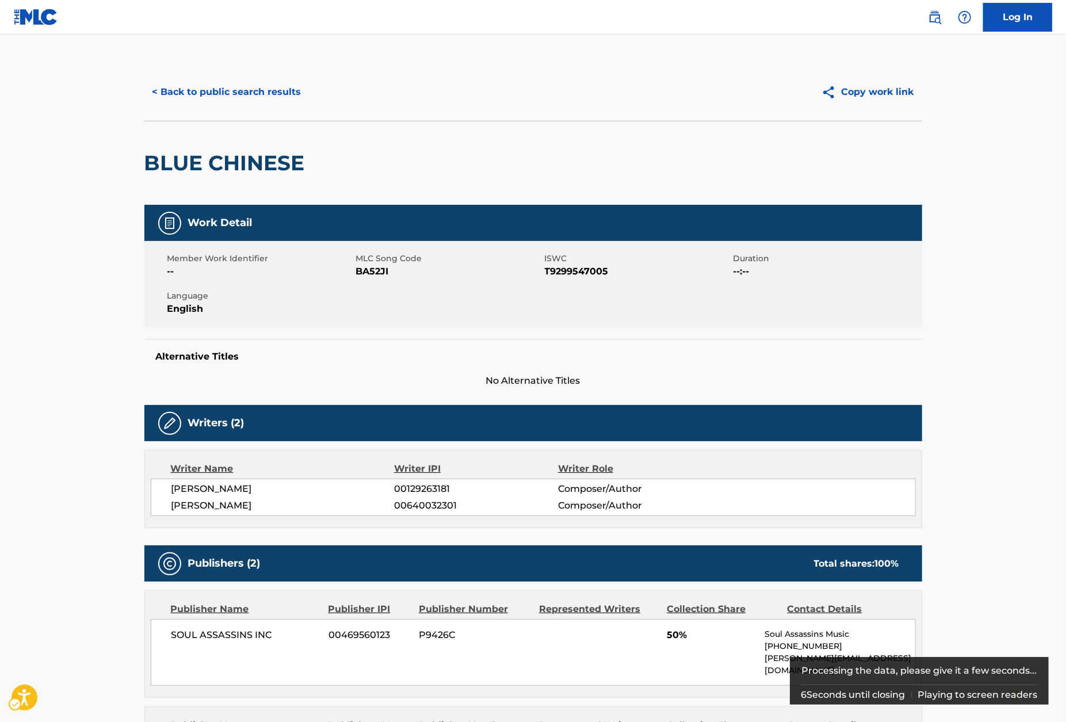
click at [554, 267] on span "ISWC - T9299547005" at bounding box center [638, 272] width 186 height 14
copy span "T9299547005"
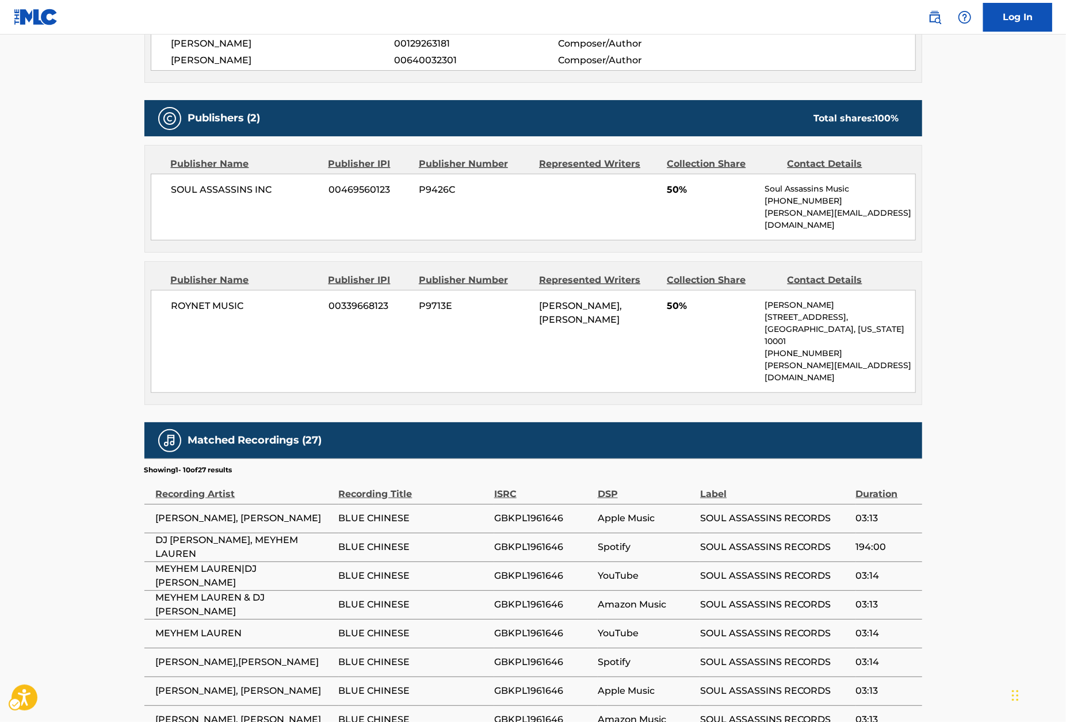
scroll to position [525, 0]
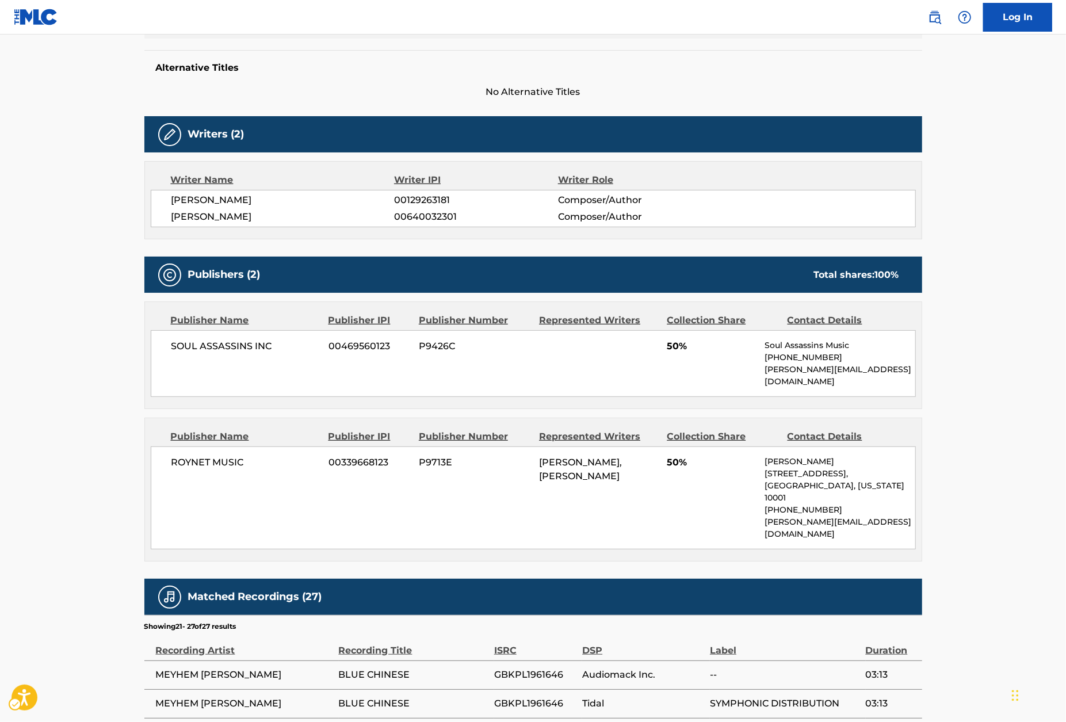
scroll to position [504, 0]
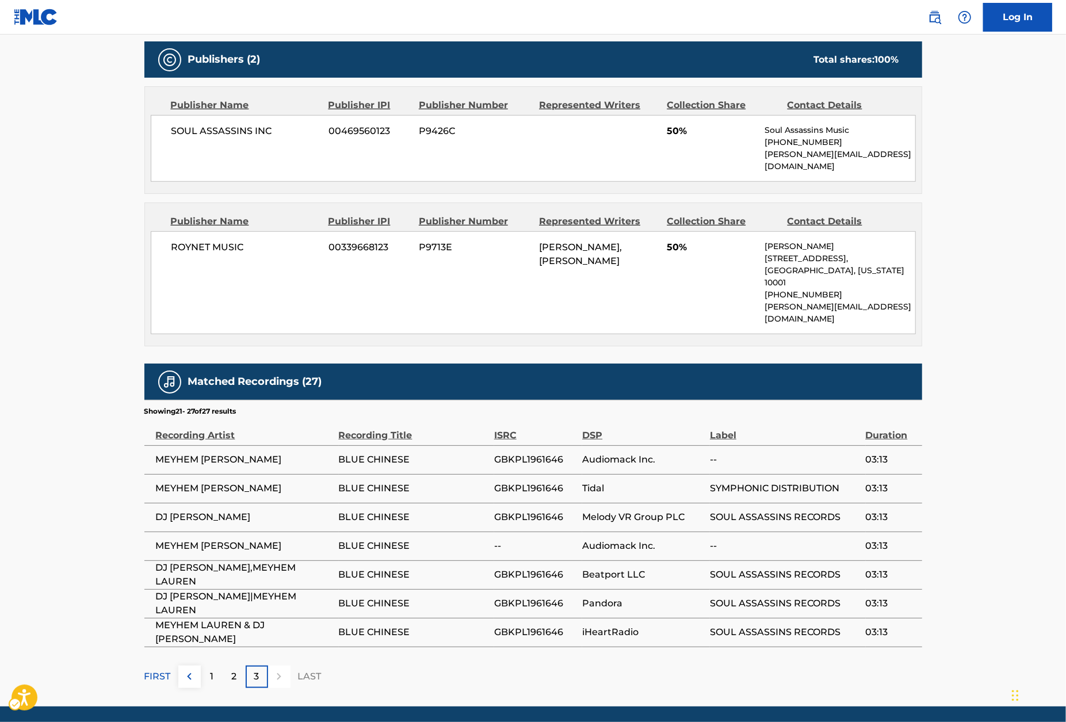
click at [227, 666] on div "2" at bounding box center [234, 677] width 22 height 22
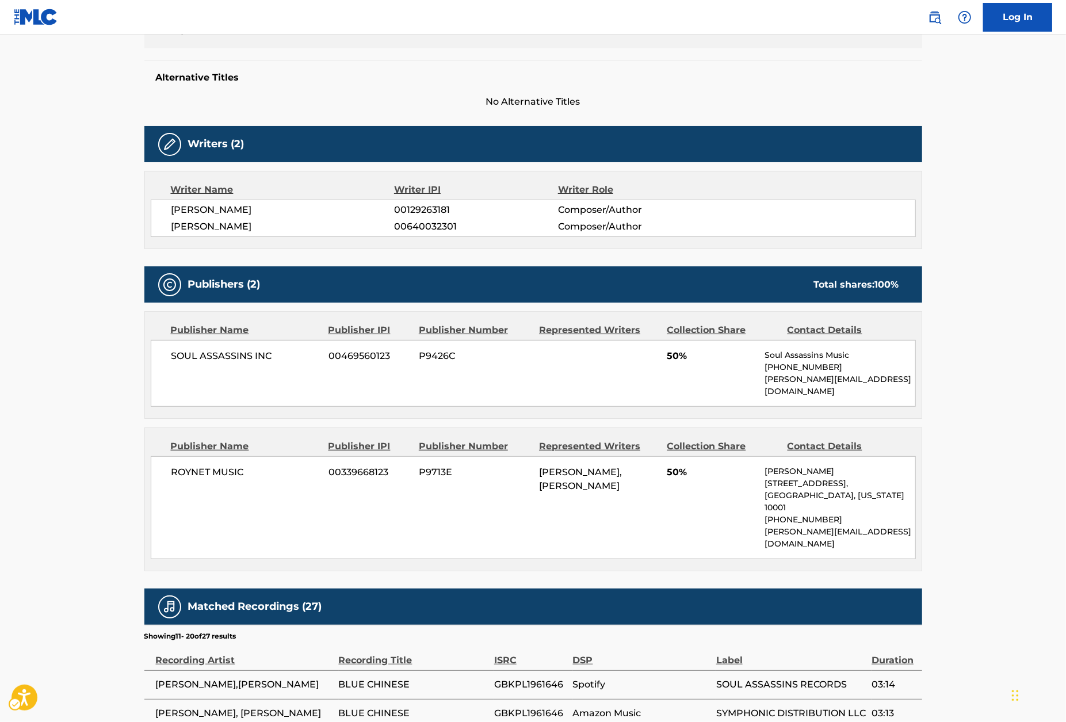
scroll to position [0, 0]
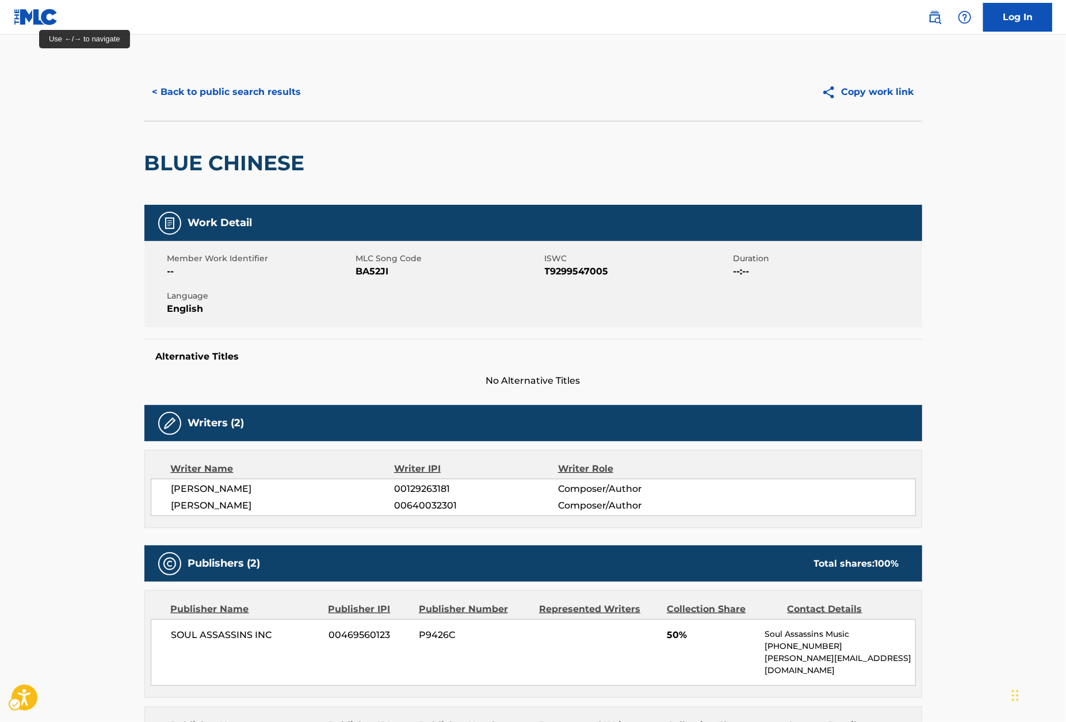
scroll to position [109, 0]
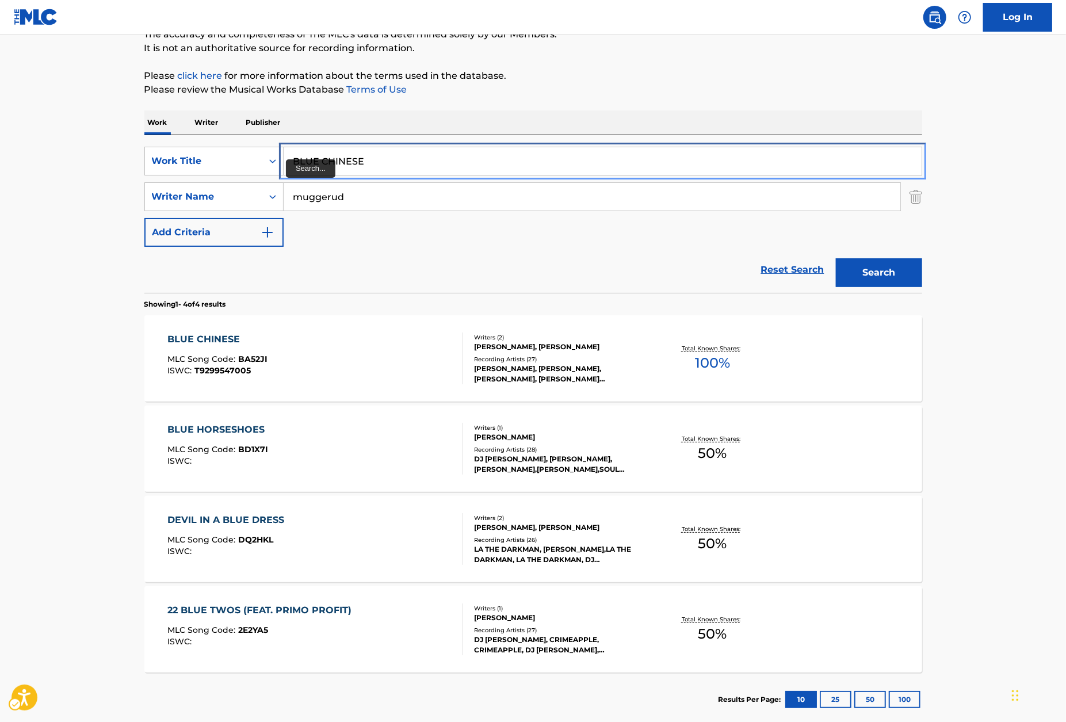
click at [356, 158] on input "BLUE CHINESE" at bounding box center [603, 161] width 638 height 28
click at [356, 159] on input "BLUE CHINESE" at bounding box center [603, 161] width 638 height 28
paste input "HORSESHOES"
type input "BLUE HORSESHOES"
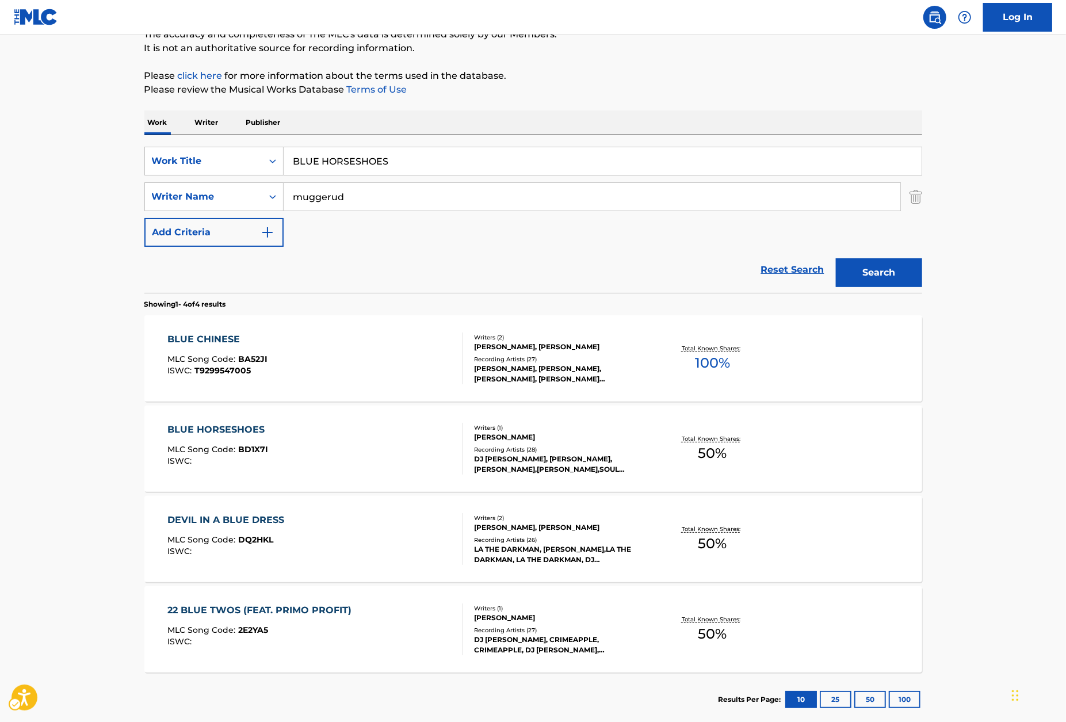
click at [592, 107] on div "The MLC Public Work Search The accuracy and completeness of The MLC's data is d…" at bounding box center [533, 340] width 805 height 772
click at [866, 258] on button "Search" at bounding box center [879, 272] width 86 height 29
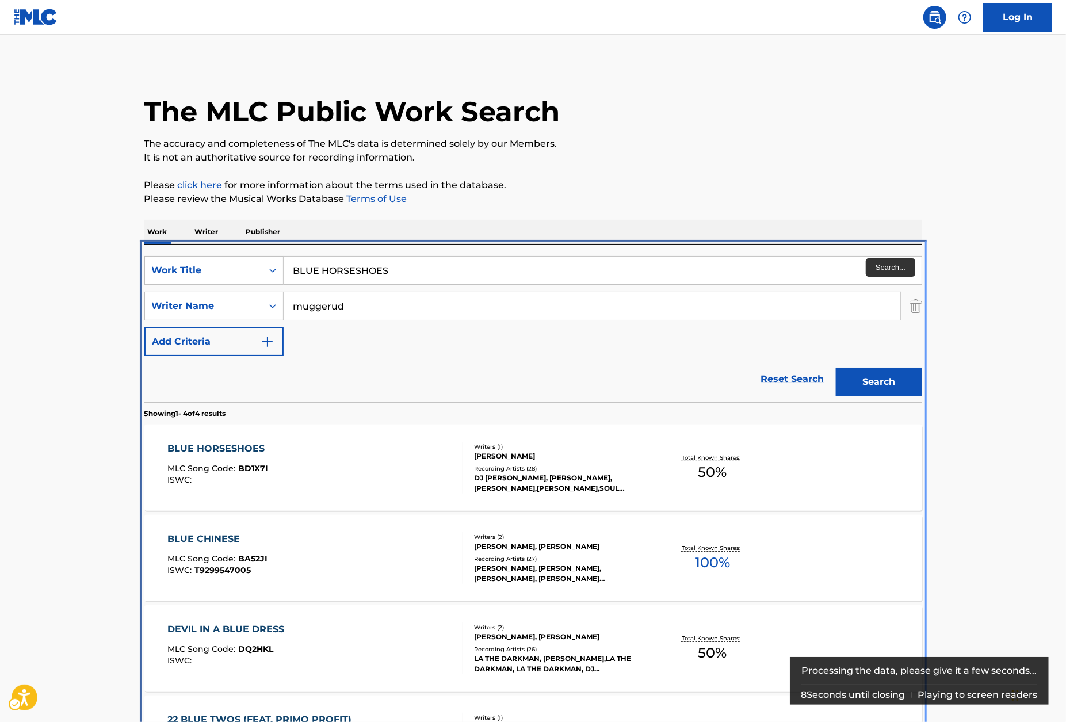
scroll to position [114, 0]
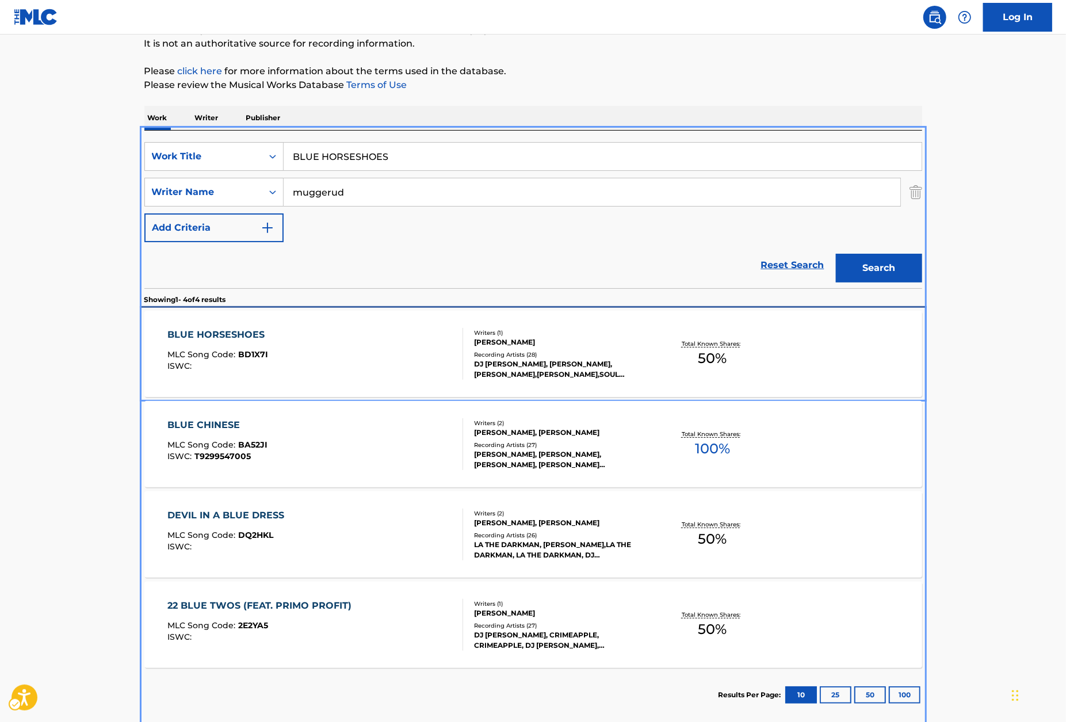
click at [197, 336] on div "BLUE HORSESHOES" at bounding box center [218, 335] width 103 height 14
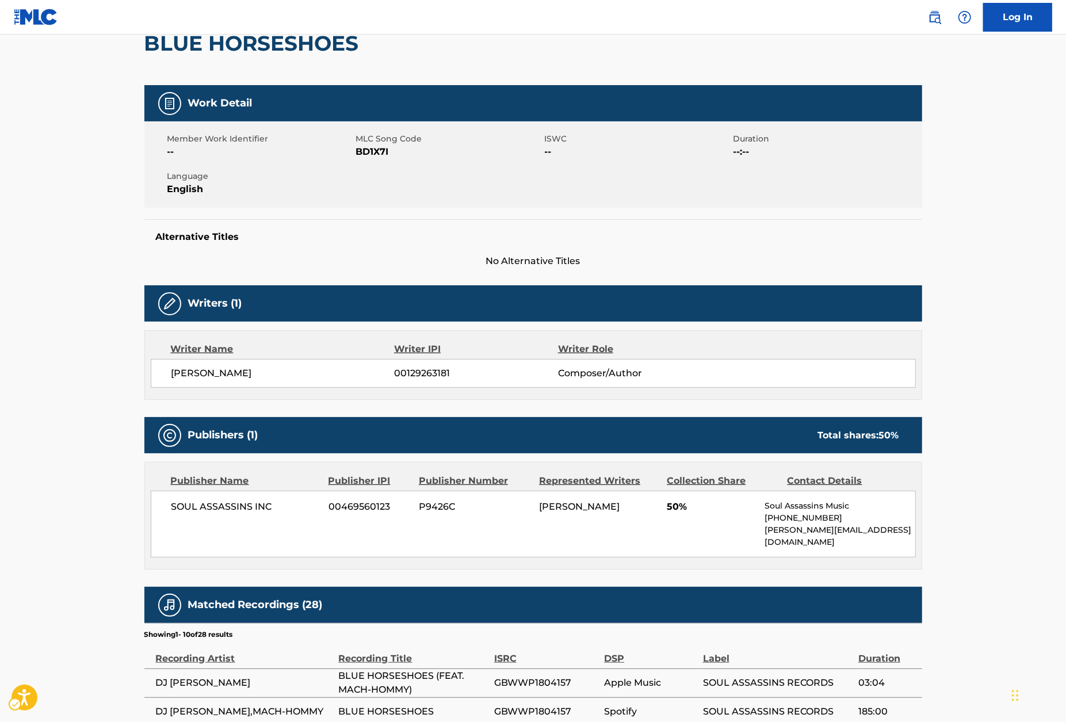
scroll to position [139, 0]
